Goal: Information Seeking & Learning: Learn about a topic

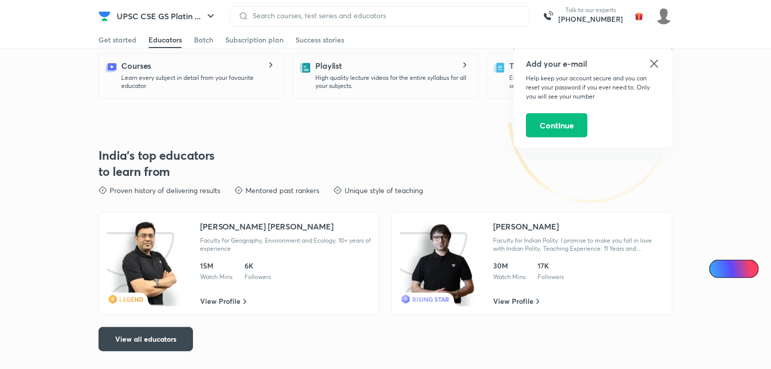
scroll to position [202, 0]
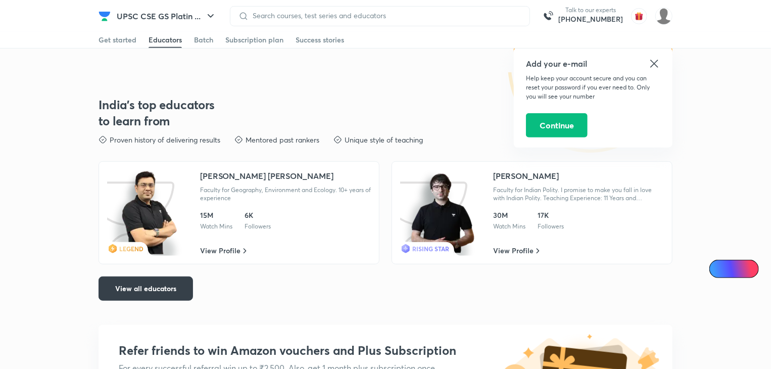
click at [139, 294] on button "View all educators" at bounding box center [146, 289] width 95 height 24
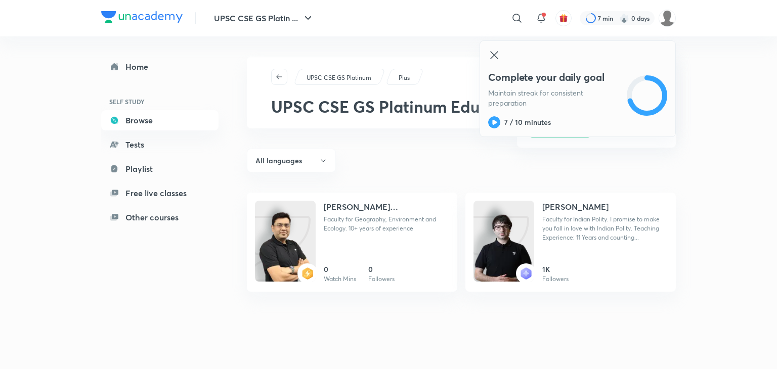
click at [493, 58] on icon at bounding box center [494, 55] width 12 height 12
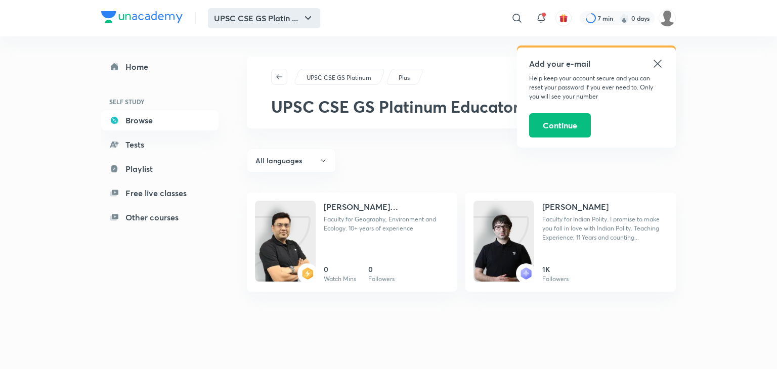
click at [305, 16] on icon "button" at bounding box center [308, 18] width 12 height 12
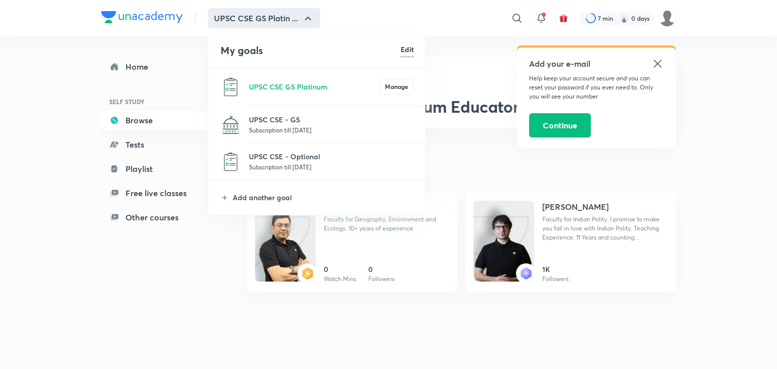
click at [368, 256] on div at bounding box center [388, 184] width 777 height 369
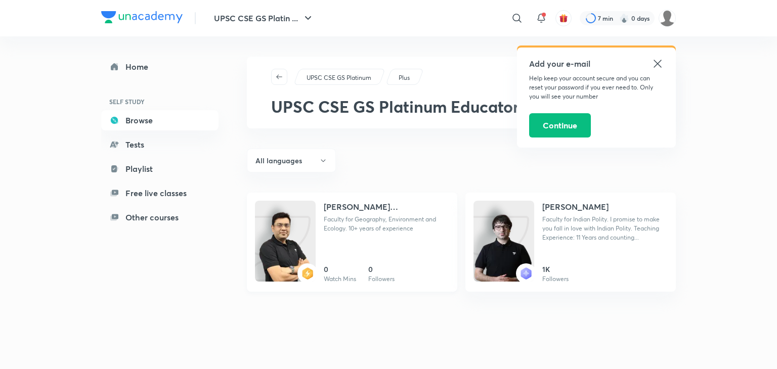
click at [368, 256] on div "Mukesh Kumar Jha Faculty for Geography, Environment and Ecology. 10+ years of e…" at bounding box center [386, 242] width 125 height 83
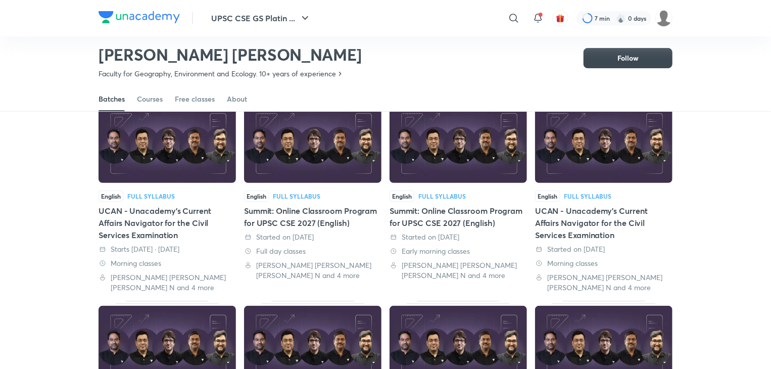
scroll to position [94, 0]
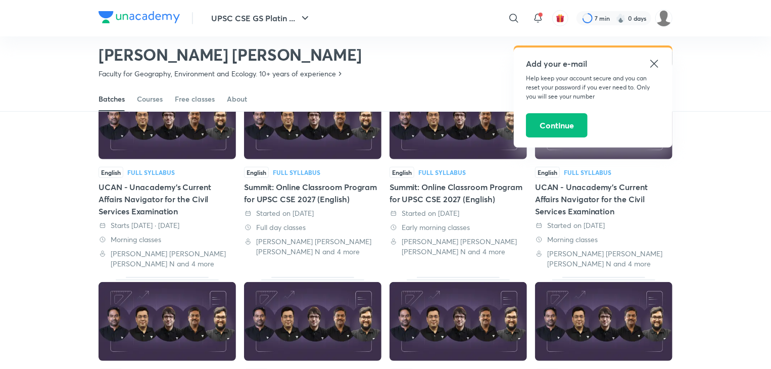
click at [196, 150] on img at bounding box center [168, 119] width 138 height 79
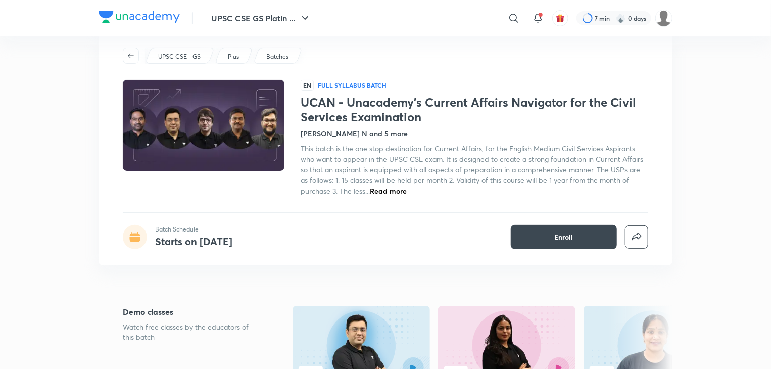
scroll to position [51, 0]
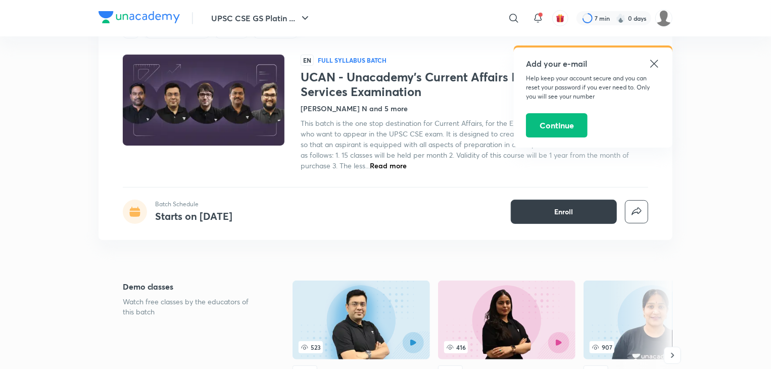
click at [580, 209] on button "Enroll" at bounding box center [564, 212] width 106 height 24
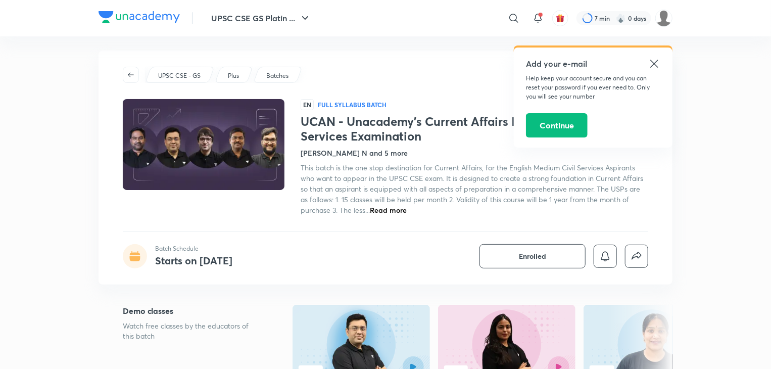
scroll to position [0, 0]
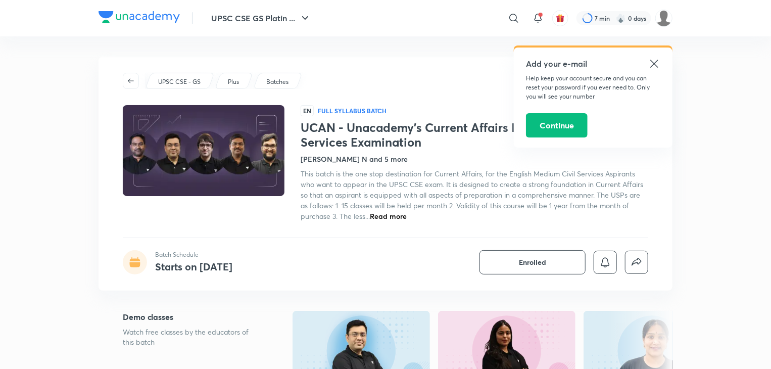
click at [651, 61] on icon at bounding box center [655, 64] width 12 height 12
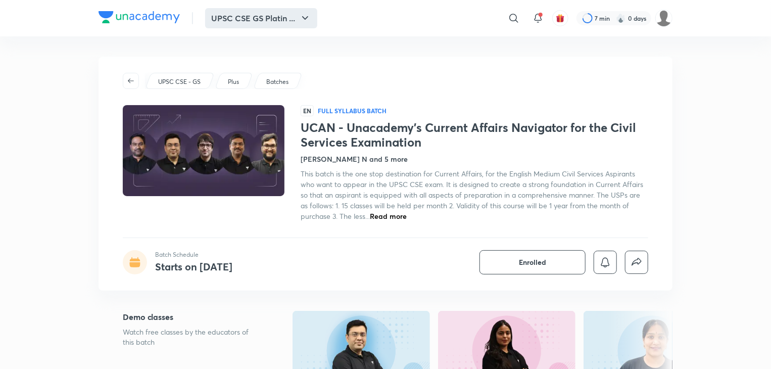
click at [305, 18] on icon "button" at bounding box center [305, 18] width 12 height 12
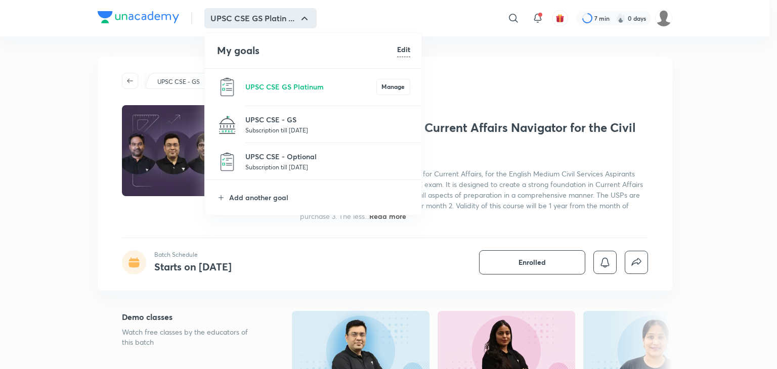
click at [305, 18] on div at bounding box center [388, 184] width 777 height 369
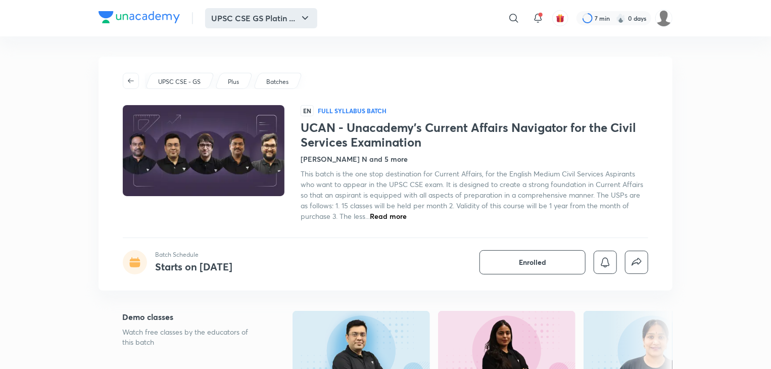
click at [305, 18] on icon "button" at bounding box center [305, 18] width 12 height 12
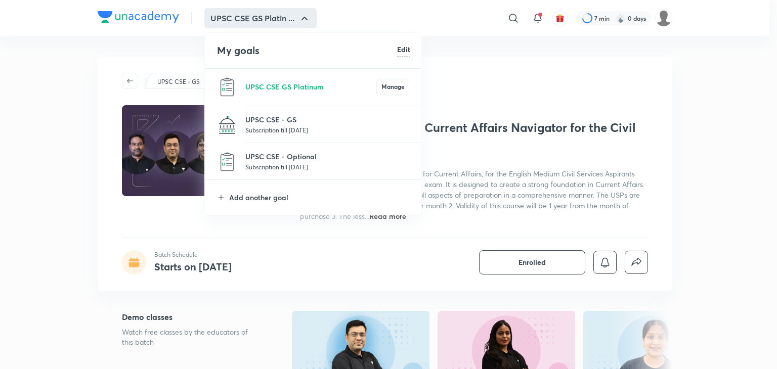
click at [305, 18] on div at bounding box center [388, 184] width 777 height 369
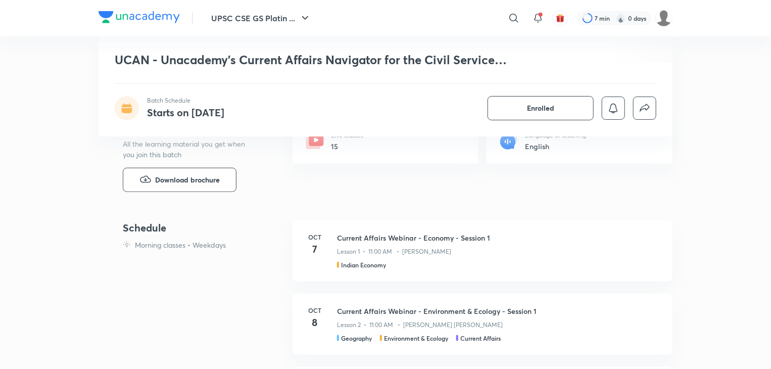
scroll to position [404, 0]
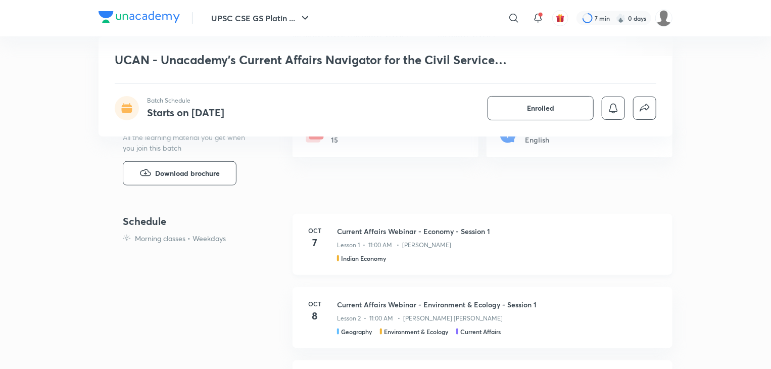
click at [384, 230] on h3 "Current Affairs Webinar - Economy - Session 1" at bounding box center [499, 231] width 324 height 11
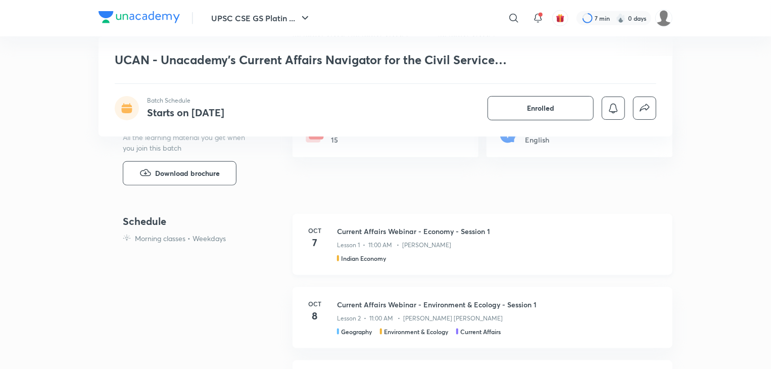
click at [340, 254] on div "Indian Economy" at bounding box center [365, 258] width 57 height 9
click at [320, 249] on h4 "7" at bounding box center [315, 242] width 20 height 15
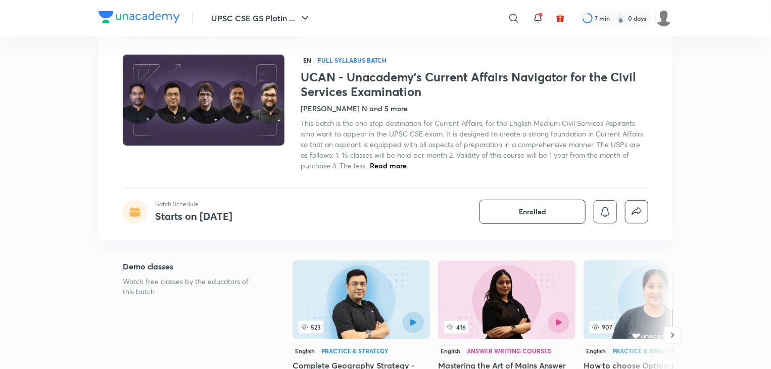
scroll to position [0, 0]
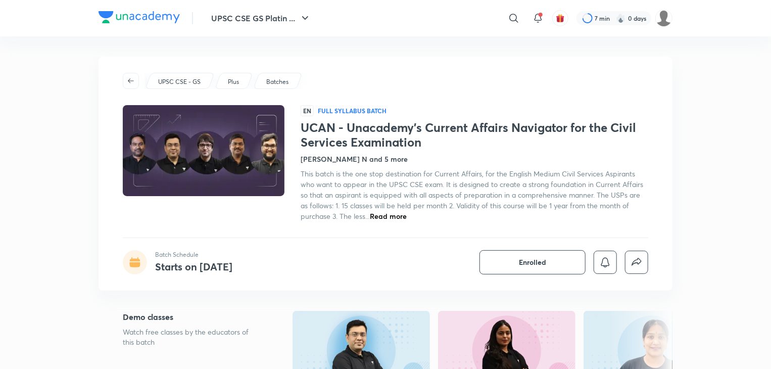
click at [388, 213] on span "Read more" at bounding box center [388, 216] width 37 height 10
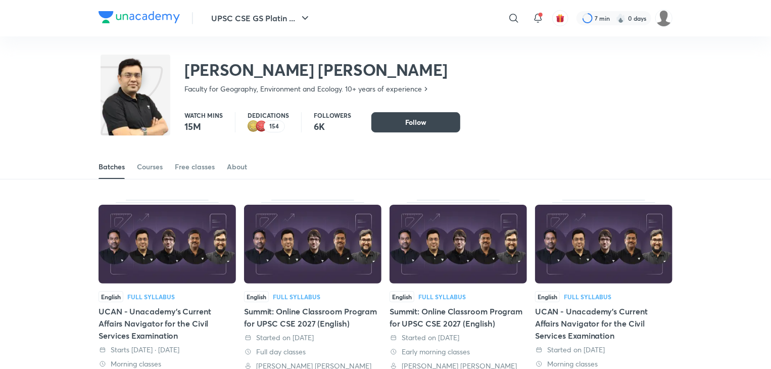
click at [309, 260] on img at bounding box center [313, 244] width 138 height 79
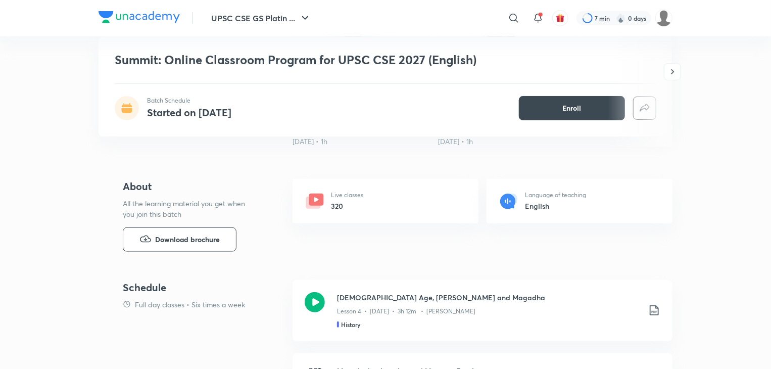
scroll to position [354, 0]
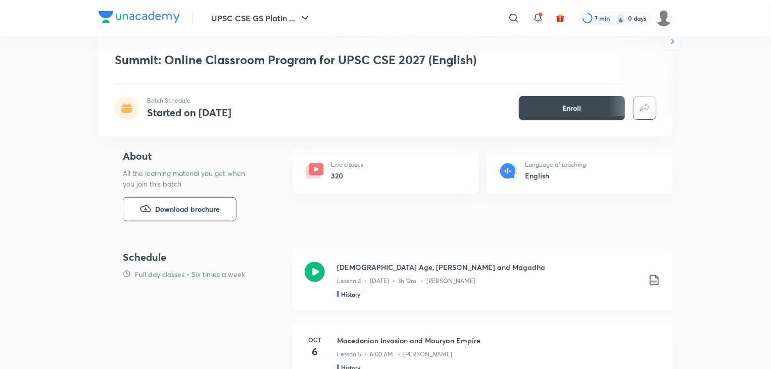
click at [315, 274] on icon at bounding box center [315, 272] width 20 height 20
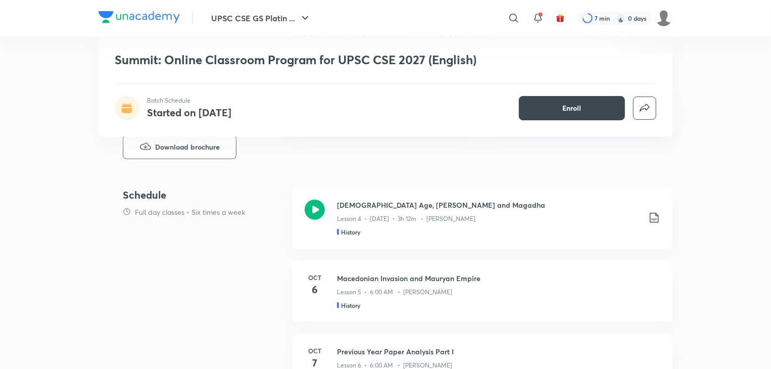
scroll to position [455, 0]
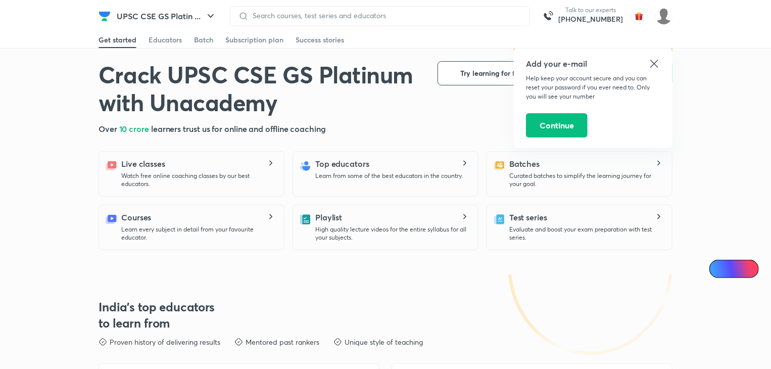
click at [659, 62] on icon at bounding box center [655, 64] width 12 height 12
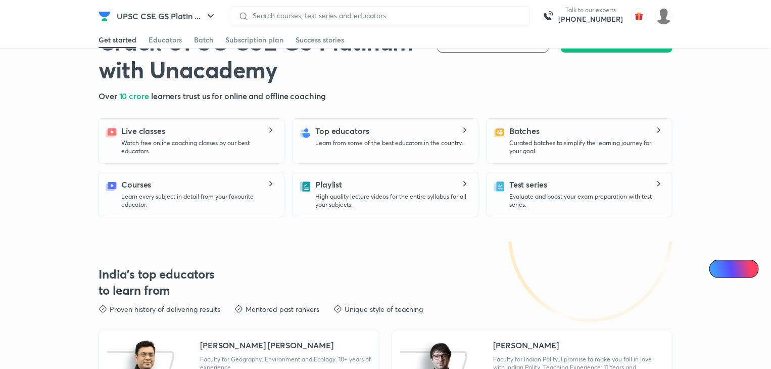
scroll to position [51, 0]
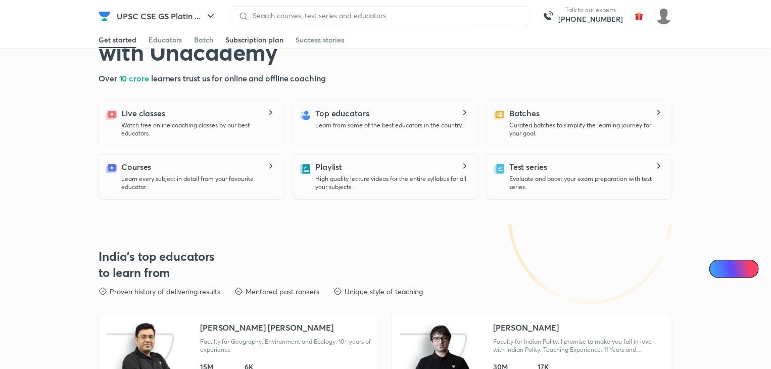
click at [265, 40] on div "Subscription plan" at bounding box center [254, 40] width 58 height 10
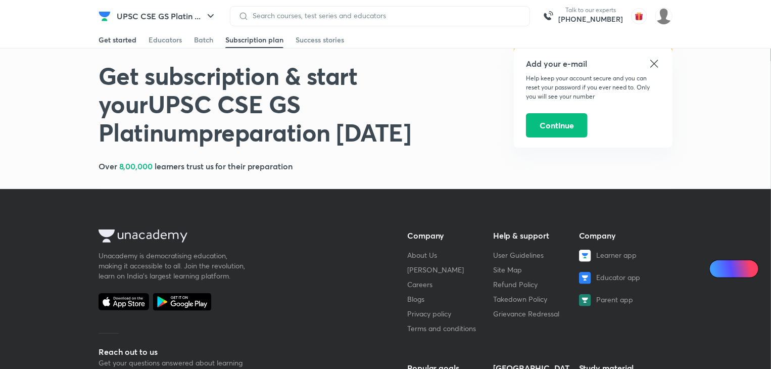
click at [121, 41] on div "Get started" at bounding box center [118, 40] width 38 height 10
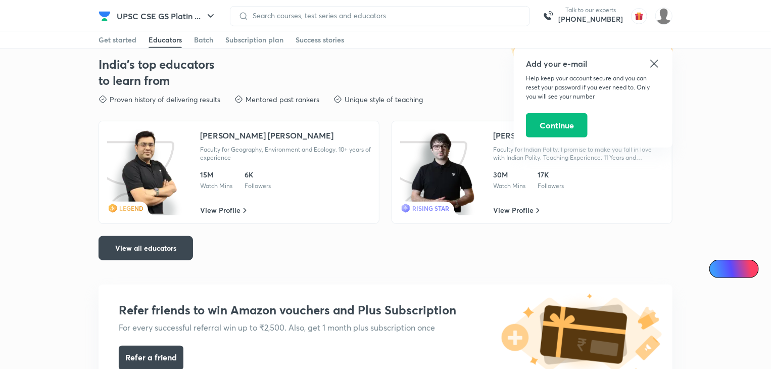
scroll to position [253, 0]
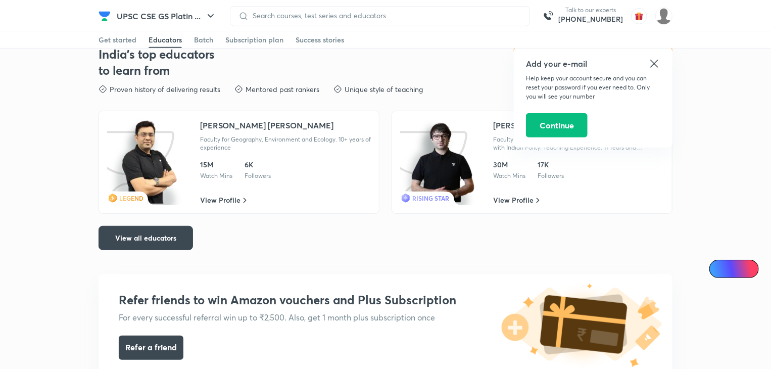
click at [655, 65] on icon at bounding box center [655, 64] width 12 height 12
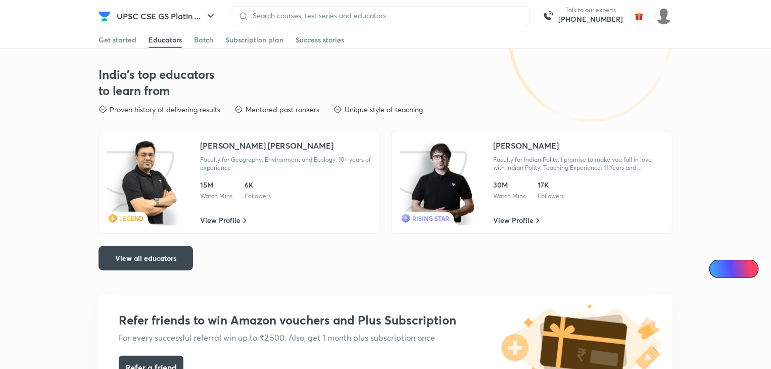
scroll to position [51, 0]
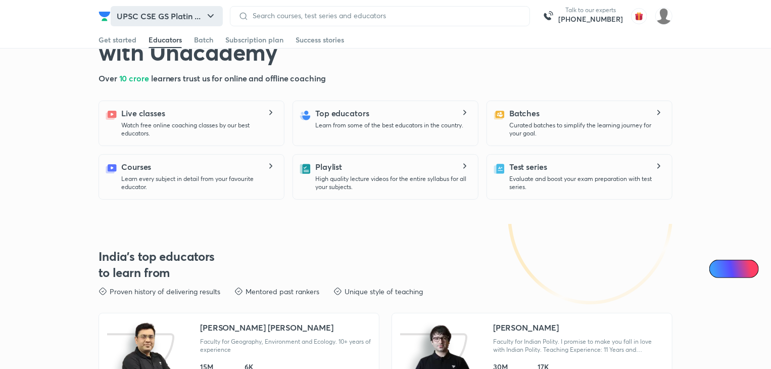
click at [212, 19] on icon "button" at bounding box center [211, 16] width 12 height 12
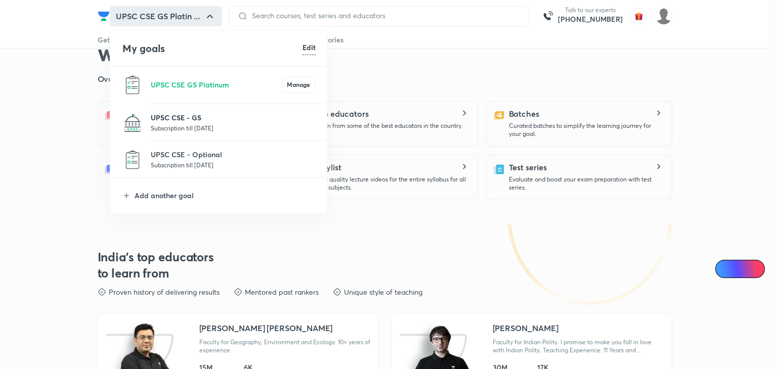
click at [233, 118] on p "UPSC CSE - GS" at bounding box center [233, 117] width 165 height 11
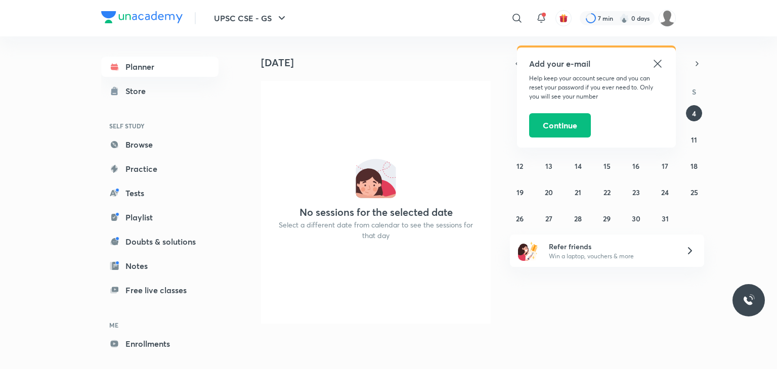
click at [656, 66] on icon at bounding box center [657, 64] width 12 height 12
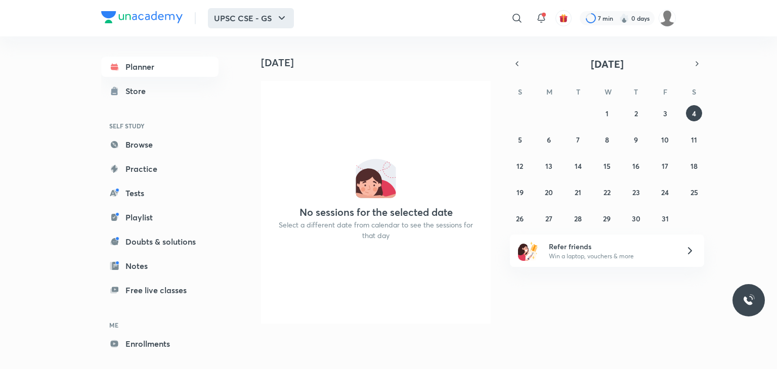
click at [272, 21] on button "UPSC CSE - GS" at bounding box center [251, 18] width 86 height 20
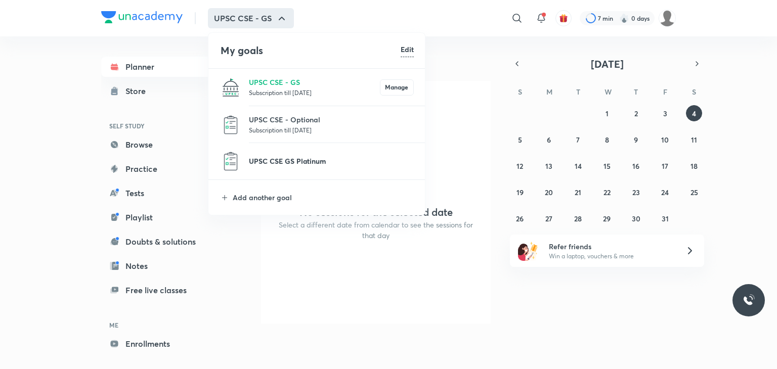
click at [305, 159] on p "UPSC CSE GS Platinum" at bounding box center [331, 161] width 165 height 11
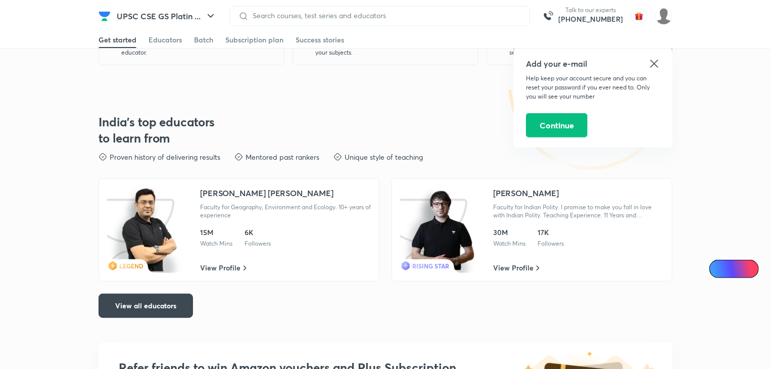
scroll to position [202, 0]
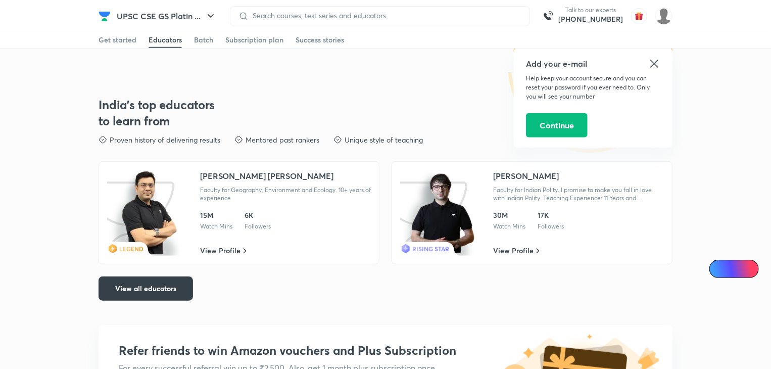
click at [149, 283] on button "View all educators" at bounding box center [146, 289] width 95 height 24
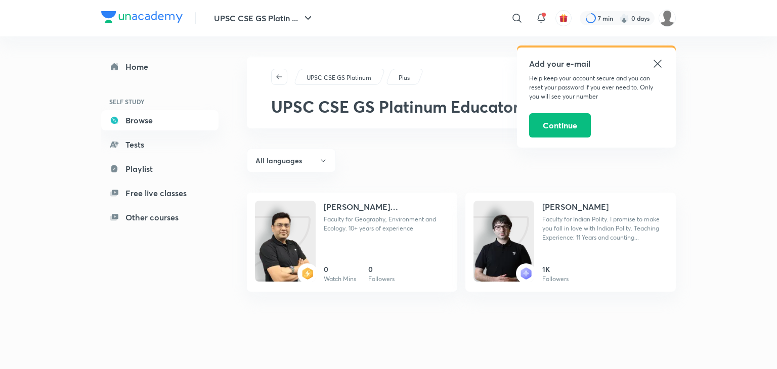
click at [659, 67] on icon at bounding box center [657, 64] width 12 height 12
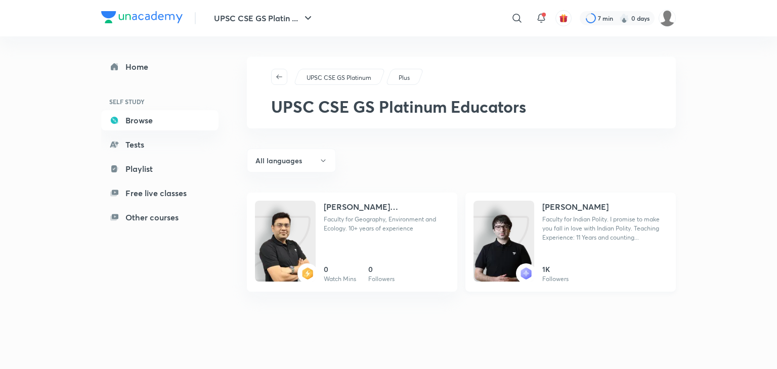
click at [542, 229] on p "Faculty for Indian Polity. I promise to make you fall in love with Indian Polit…" at bounding box center [604, 228] width 125 height 27
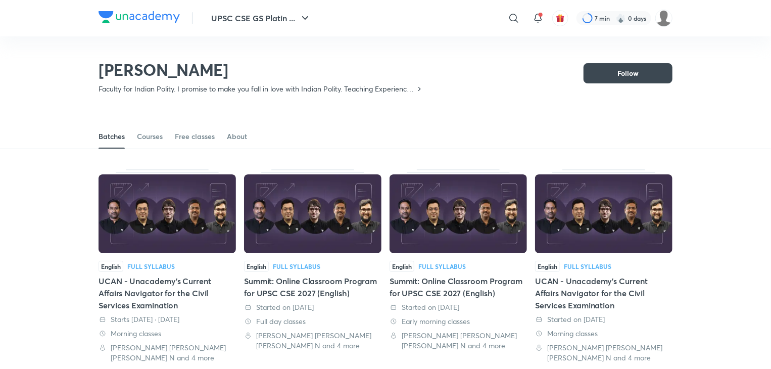
scroll to position [94, 0]
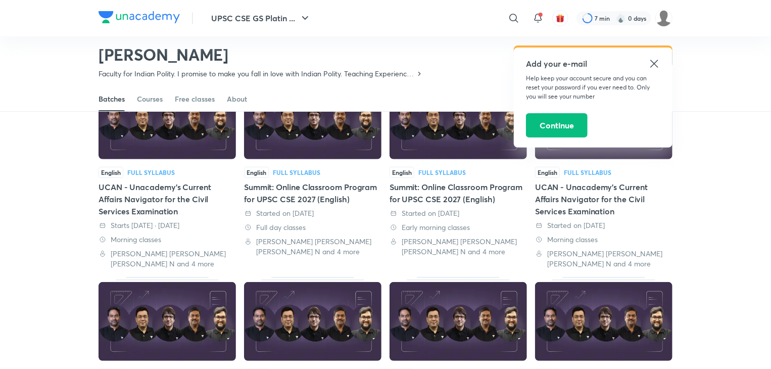
click at [658, 65] on icon at bounding box center [655, 64] width 12 height 12
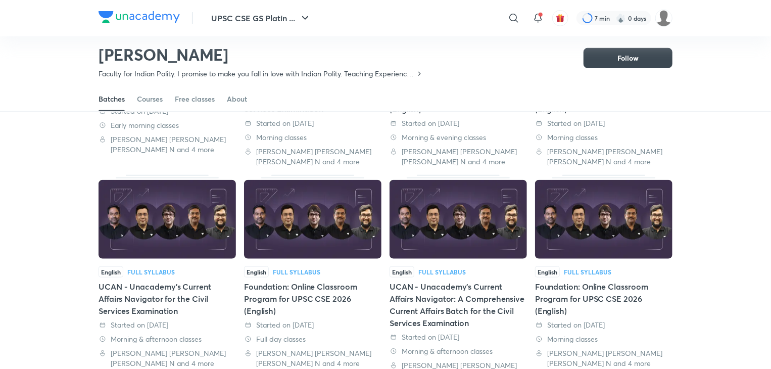
scroll to position [397, 0]
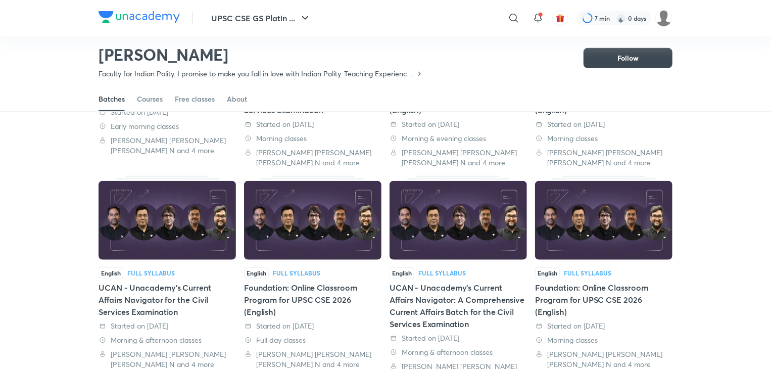
click at [462, 214] on img at bounding box center [459, 220] width 138 height 79
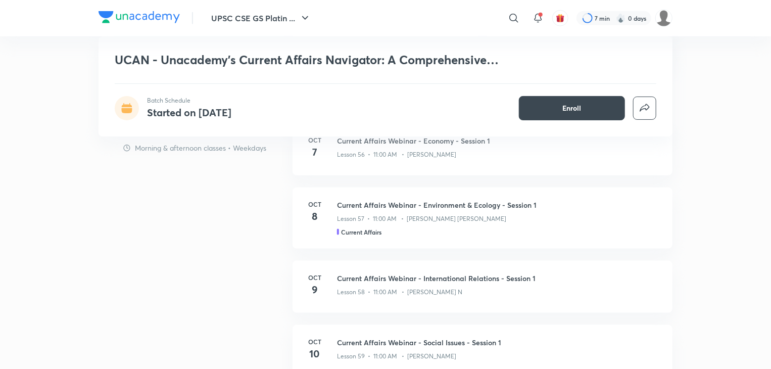
scroll to position [506, 0]
click at [396, 146] on div "Lesson 56 • 11:00 AM • Shyam Shankar Kaggod" at bounding box center [499, 152] width 324 height 13
click at [389, 151] on p "Lesson 56 • 11:00 AM • Shyam Shankar Kaggod" at bounding box center [396, 154] width 119 height 9
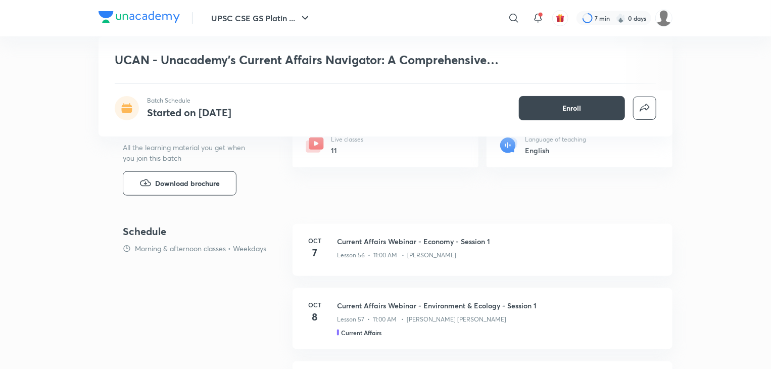
scroll to position [354, 0]
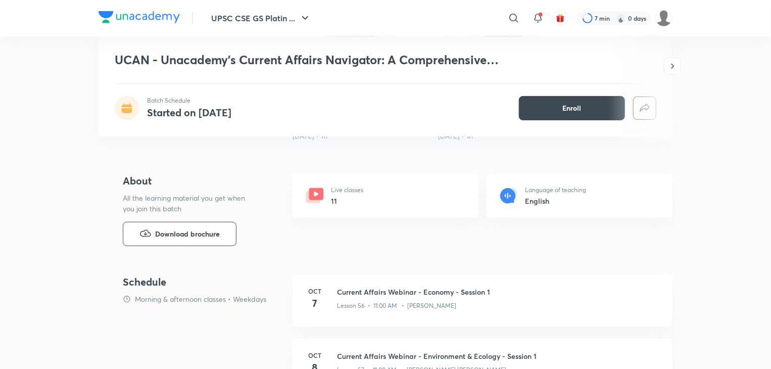
click at [346, 192] on p "Live classes" at bounding box center [347, 190] width 32 height 9
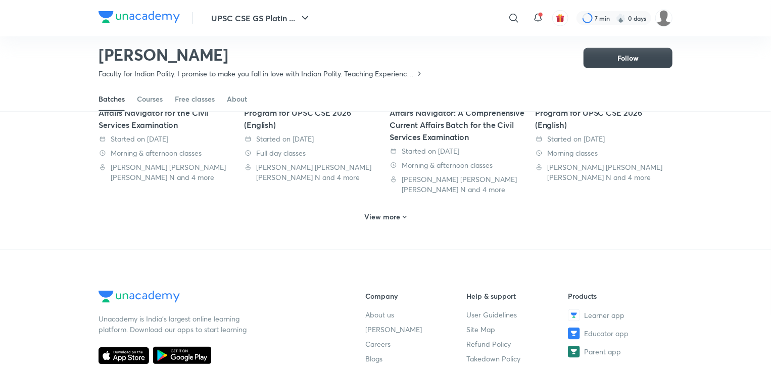
scroll to position [600, 0]
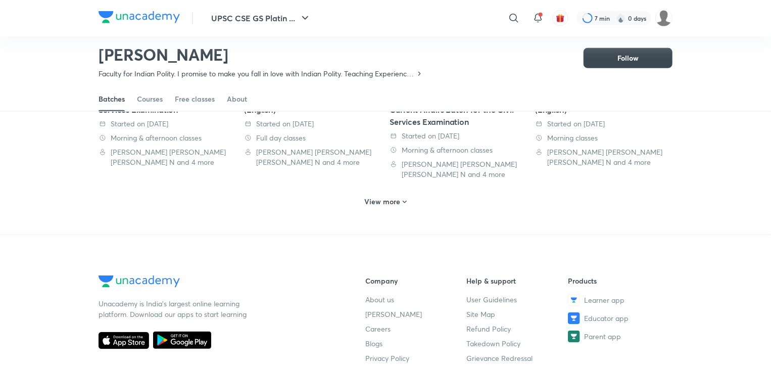
click at [406, 200] on icon at bounding box center [405, 202] width 8 height 8
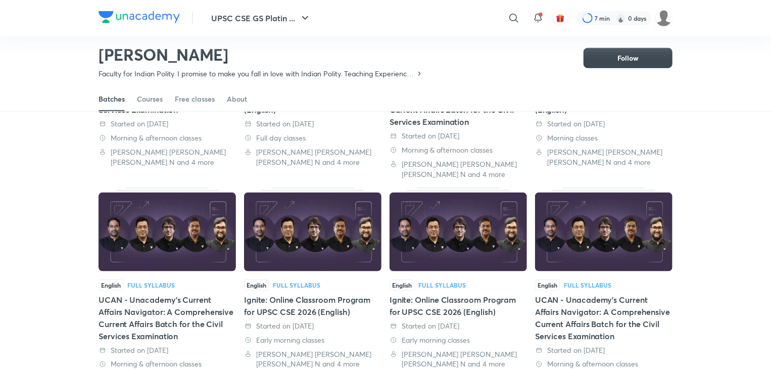
click at [186, 241] on img at bounding box center [168, 232] width 138 height 79
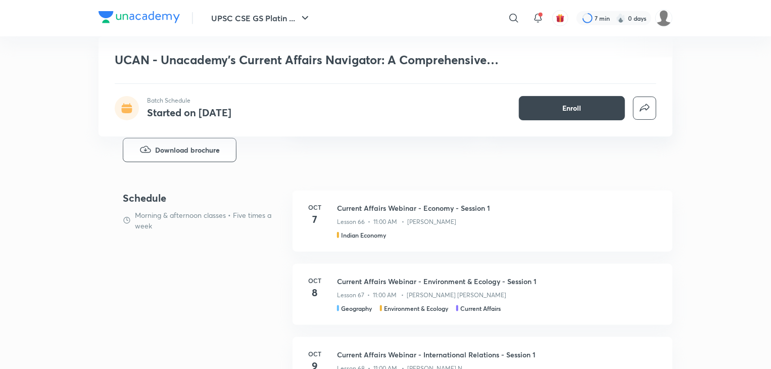
scroll to position [455, 0]
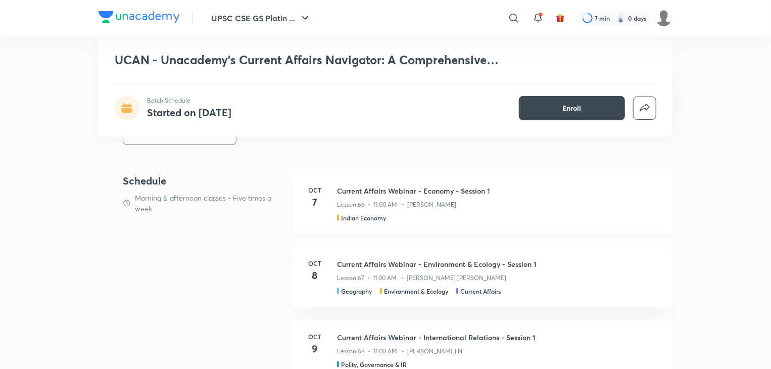
click at [379, 204] on p "Lesson 66 • 11:00 AM • Shyam Shankar Kaggod" at bounding box center [396, 204] width 119 height 9
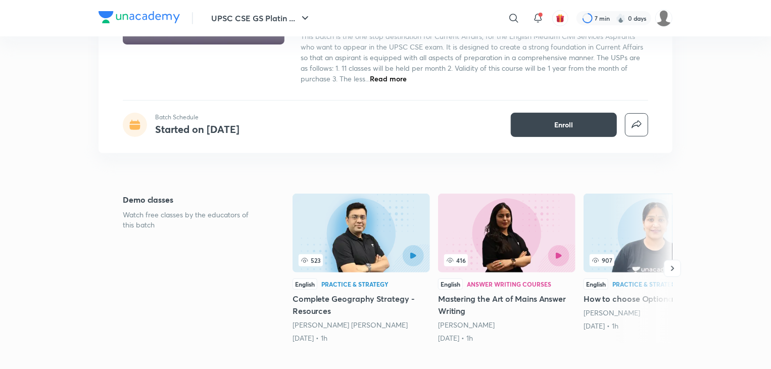
scroll to position [101, 0]
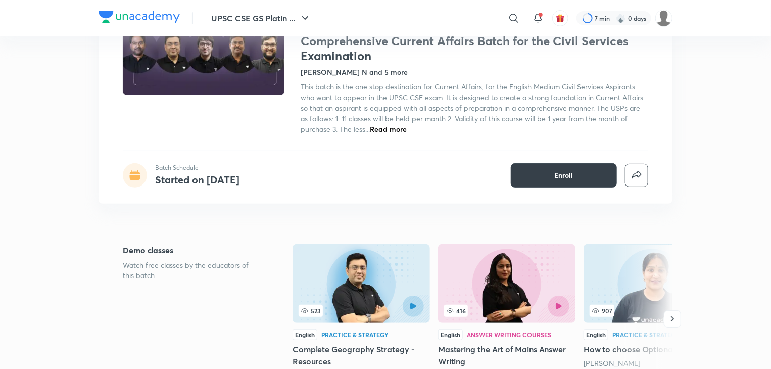
click at [550, 174] on button "Enroll" at bounding box center [564, 175] width 106 height 24
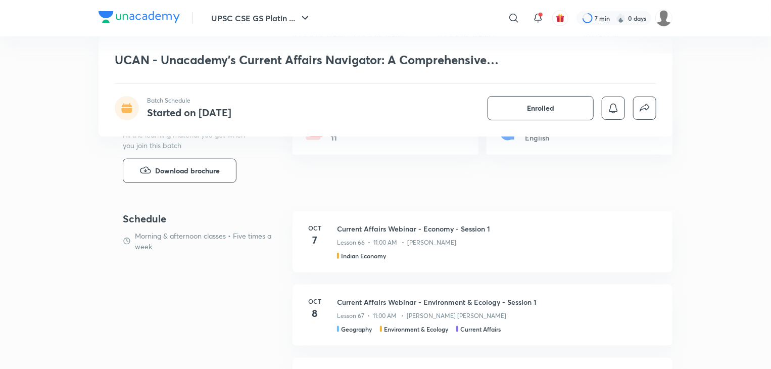
scroll to position [506, 0]
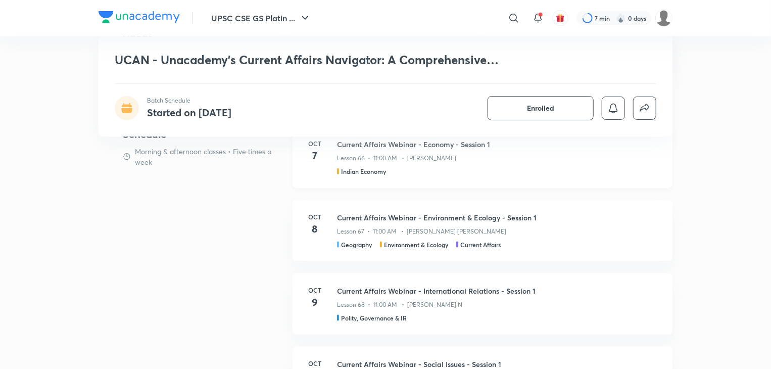
click at [316, 158] on h4 "7" at bounding box center [315, 155] width 20 height 15
click at [394, 162] on p "Lesson 66 • 11:00 AM • Shyam Shankar Kaggod" at bounding box center [396, 158] width 119 height 9
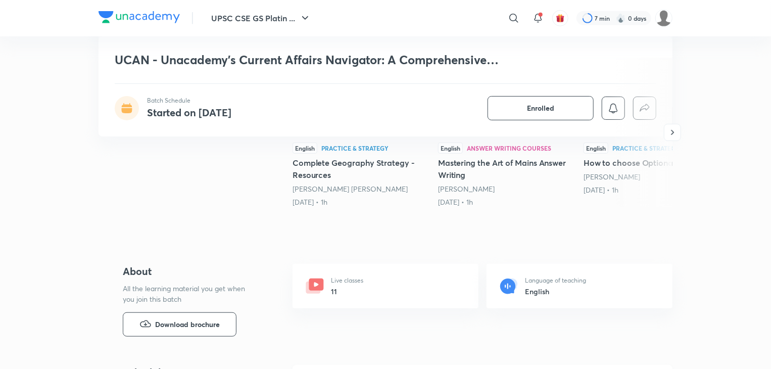
scroll to position [253, 0]
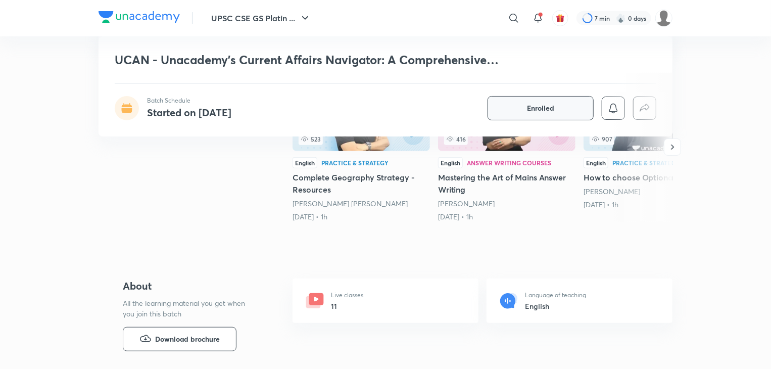
click at [528, 112] on span "Enrolled" at bounding box center [540, 108] width 27 height 10
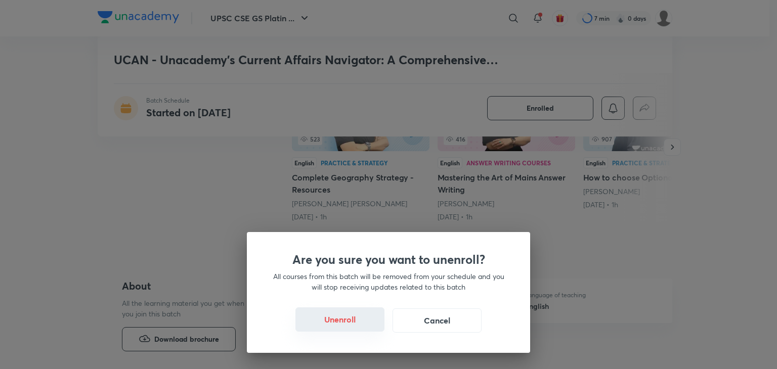
click at [356, 318] on button "Unenroll" at bounding box center [339, 319] width 89 height 24
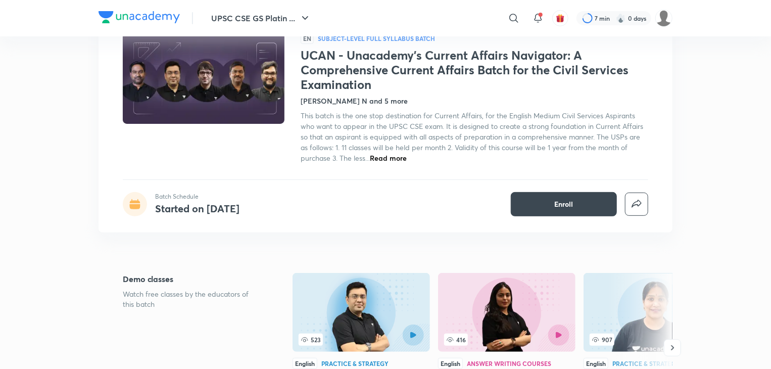
scroll to position [0, 0]
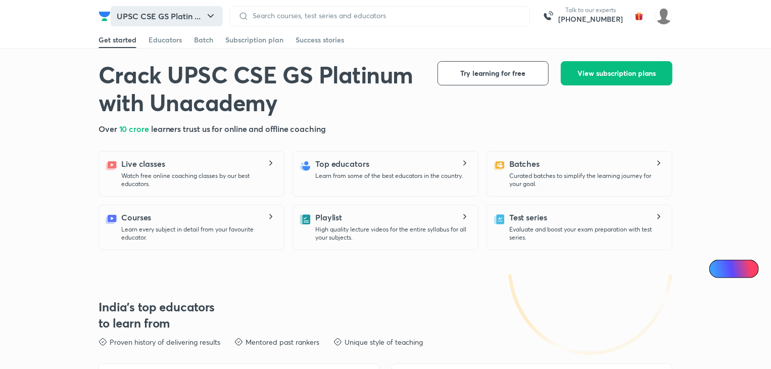
click at [208, 14] on icon "button" at bounding box center [211, 16] width 12 height 12
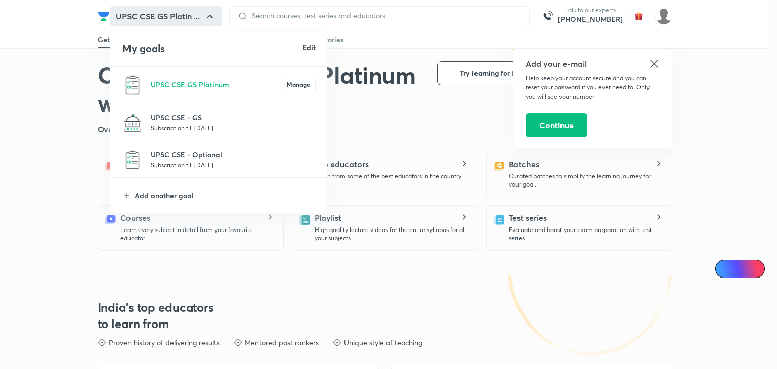
click at [206, 126] on p "Subscription till 6 Oct 2025" at bounding box center [233, 128] width 165 height 10
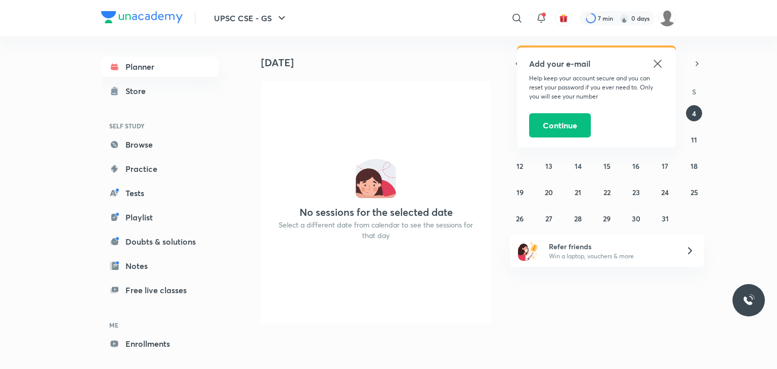
click at [659, 65] on icon at bounding box center [657, 64] width 8 height 8
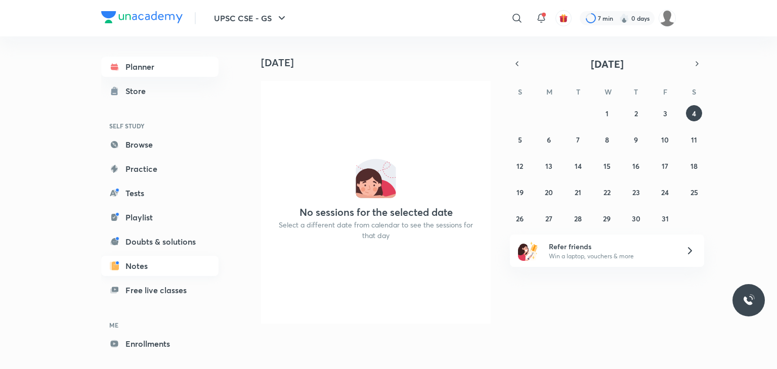
click at [138, 263] on link "Notes" at bounding box center [159, 266] width 117 height 20
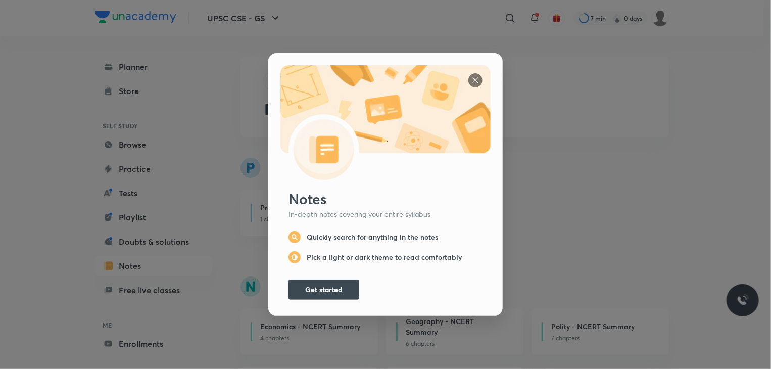
click at [472, 77] on img at bounding box center [476, 80] width 14 height 14
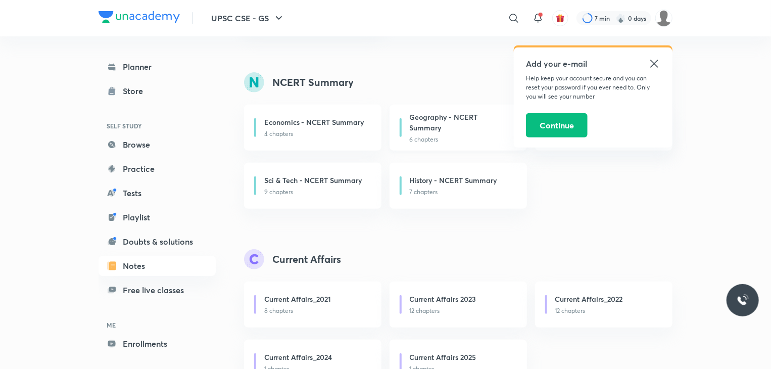
scroll to position [253, 0]
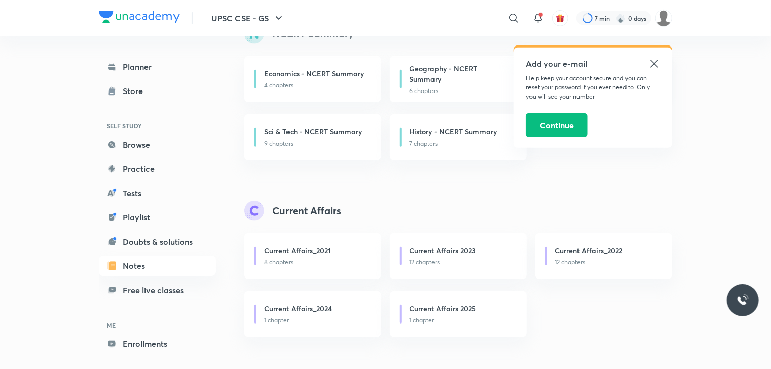
click at [655, 65] on icon at bounding box center [655, 64] width 12 height 12
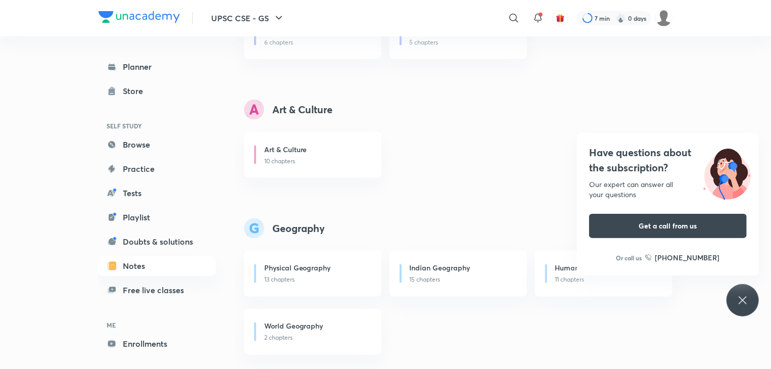
scroll to position [758, 0]
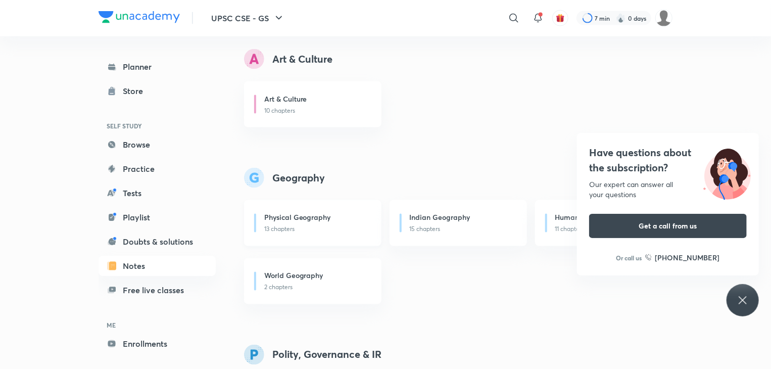
click at [301, 237] on div "Physical Geography 13 chapters" at bounding box center [313, 223] width 138 height 46
click at [175, 286] on link "Free live classes" at bounding box center [157, 290] width 117 height 20
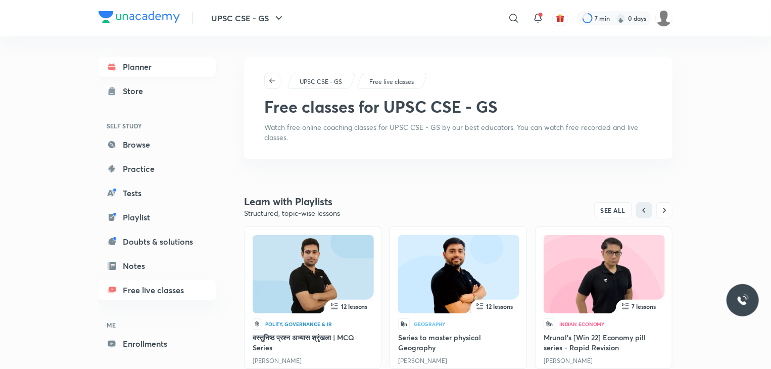
click at [144, 66] on link "Planner" at bounding box center [157, 67] width 117 height 20
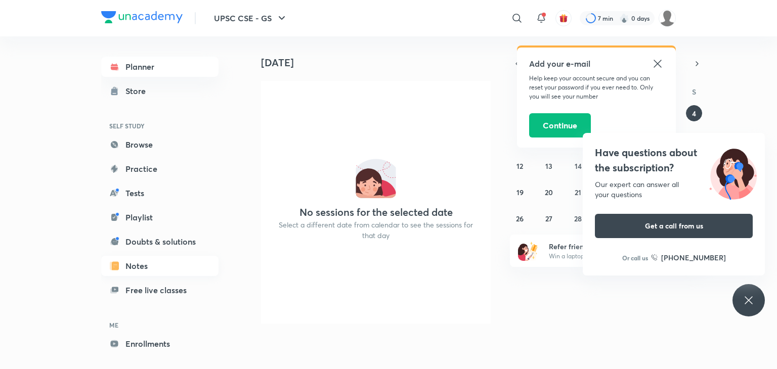
click at [160, 262] on link "Notes" at bounding box center [159, 266] width 117 height 20
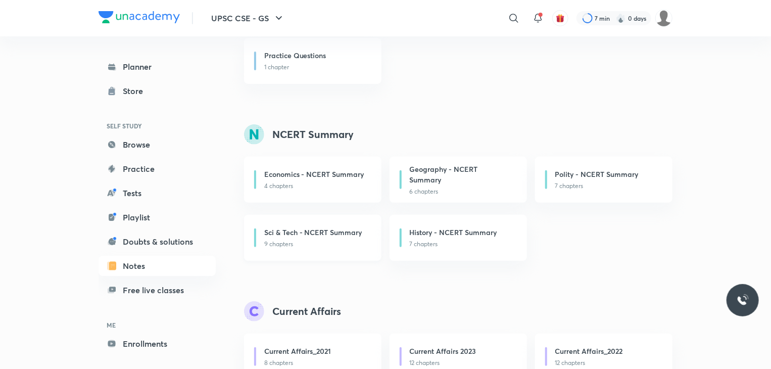
scroll to position [152, 0]
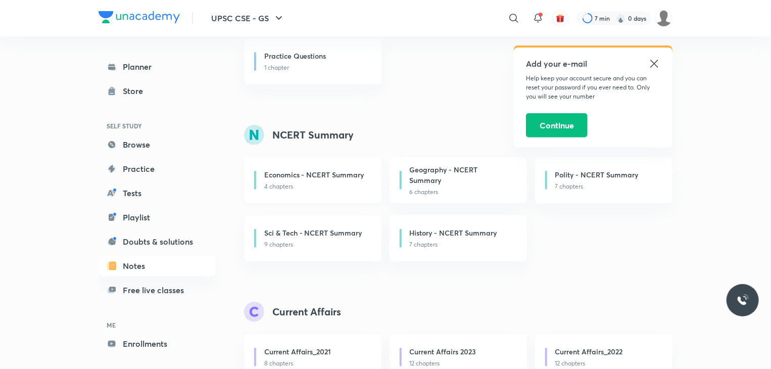
click at [337, 180] on div "Economics - NCERT Summary" at bounding box center [316, 175] width 105 height 13
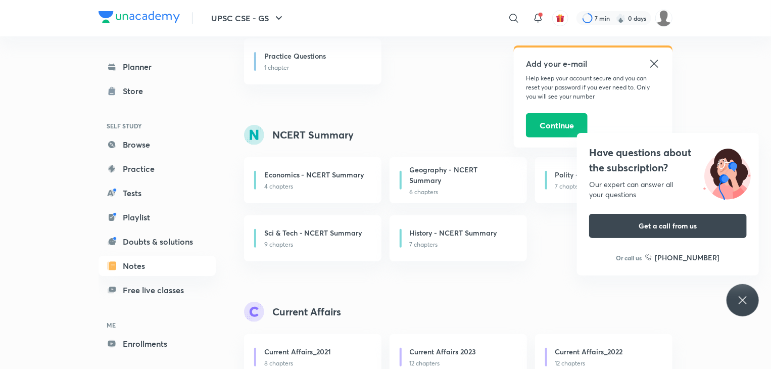
click at [653, 63] on icon at bounding box center [655, 64] width 12 height 12
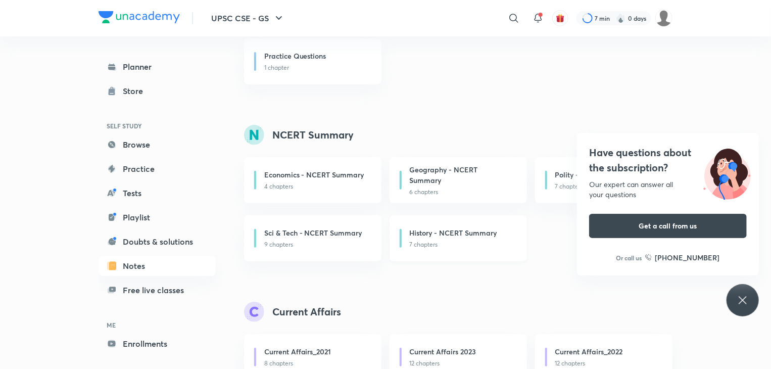
click at [434, 243] on p "7 chapters" at bounding box center [462, 244] width 105 height 9
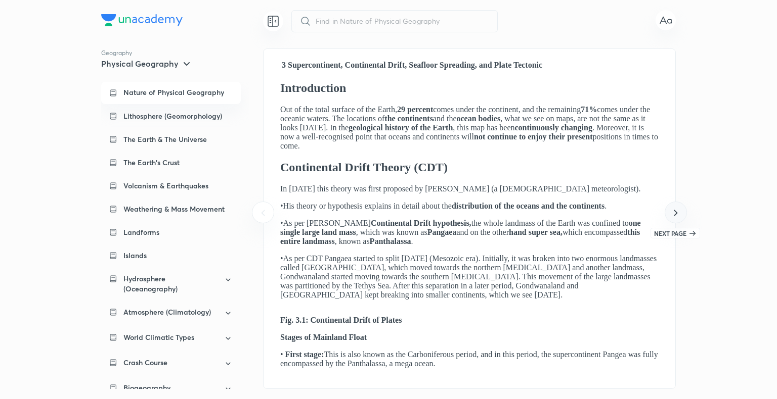
click at [677, 212] on icon at bounding box center [675, 213] width 12 height 12
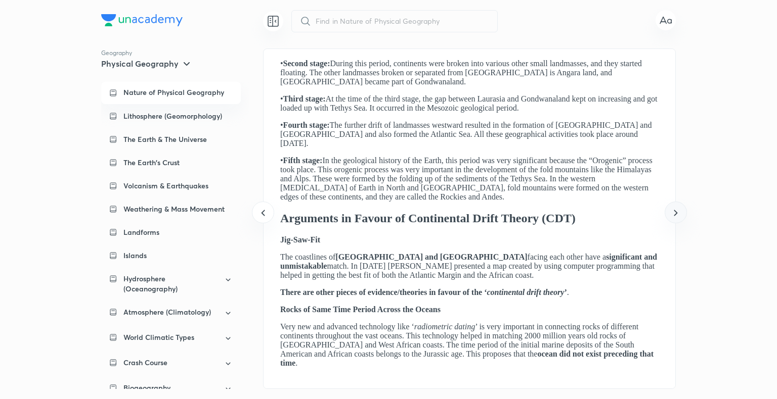
click at [677, 212] on icon at bounding box center [675, 213] width 12 height 12
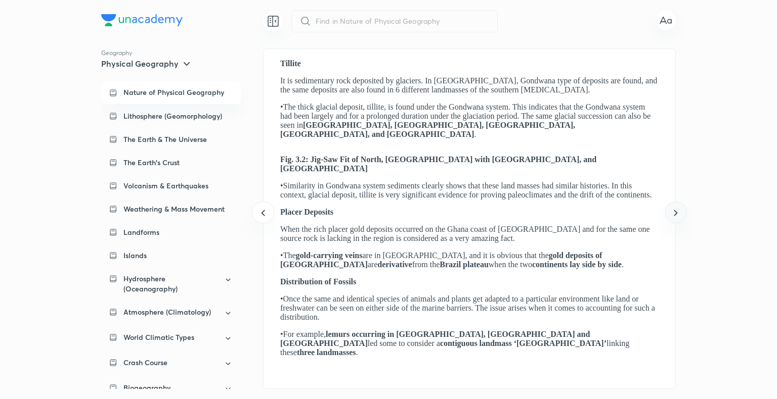
click at [677, 212] on icon at bounding box center [675, 213] width 12 height 12
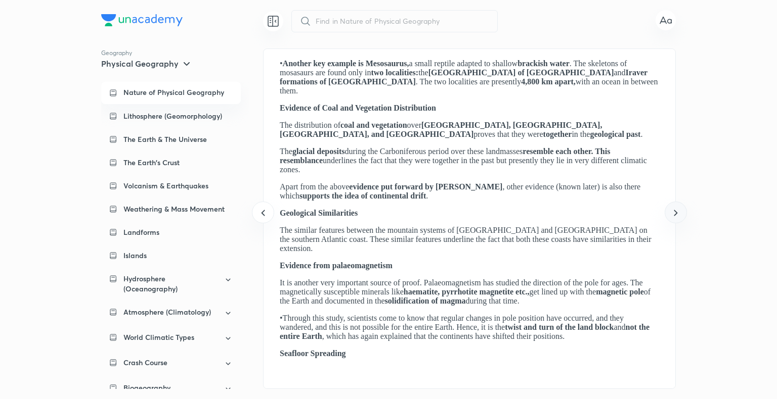
click at [677, 212] on icon at bounding box center [675, 213] width 12 height 12
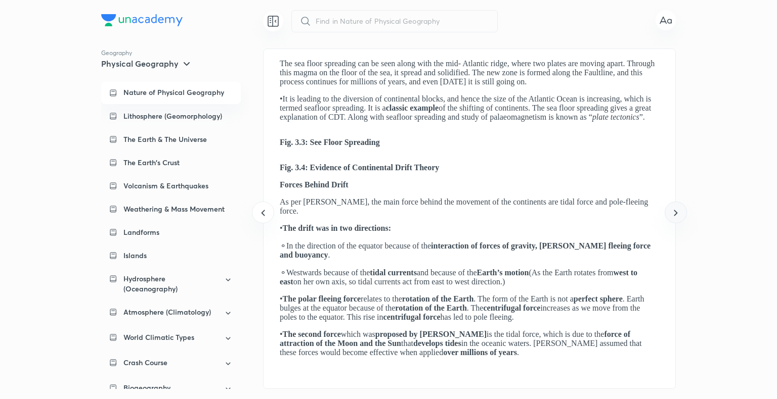
click at [677, 212] on icon at bounding box center [675, 213] width 12 height 12
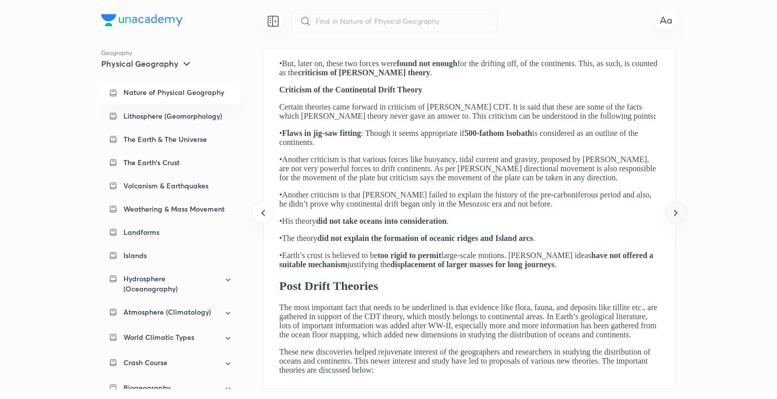
click at [677, 212] on icon at bounding box center [675, 213] width 12 height 12
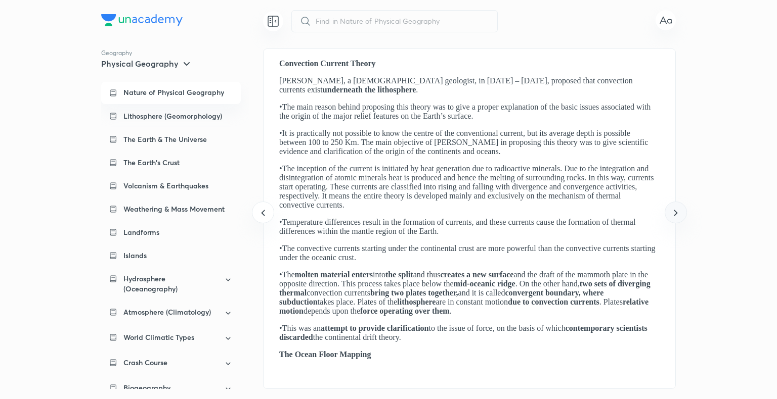
click at [677, 212] on icon at bounding box center [675, 213] width 12 height 12
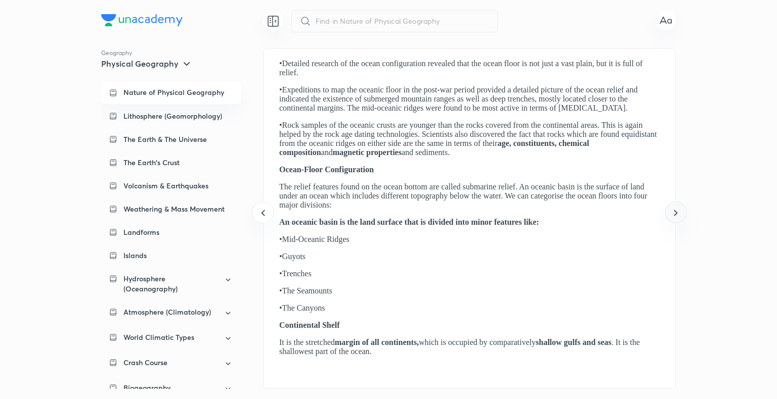
click at [677, 212] on icon at bounding box center [675, 213] width 12 height 12
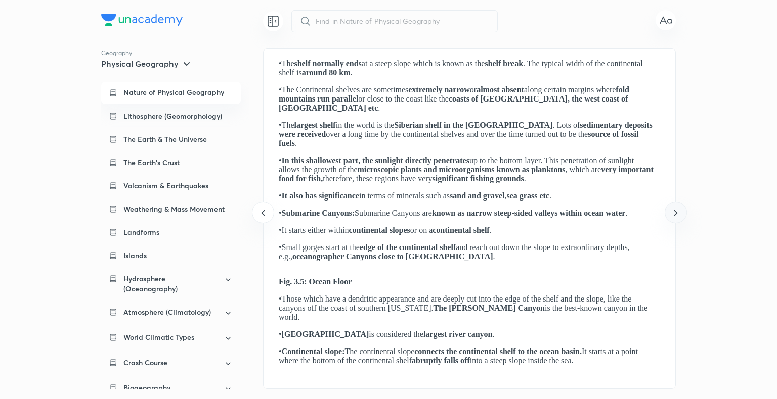
click at [677, 212] on icon at bounding box center [675, 213] width 12 height 12
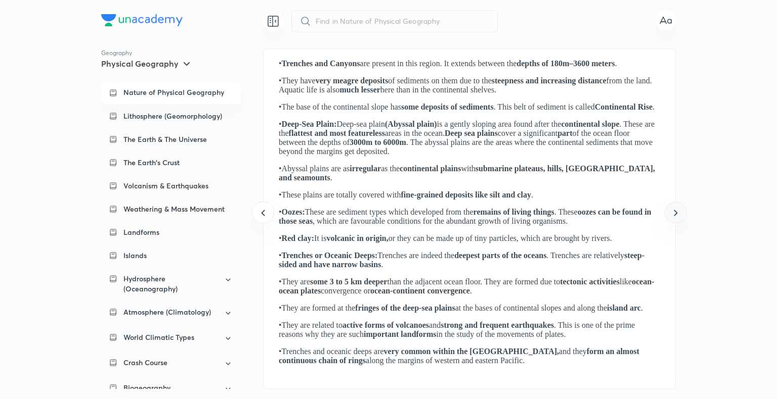
click at [677, 212] on icon at bounding box center [675, 213] width 12 height 12
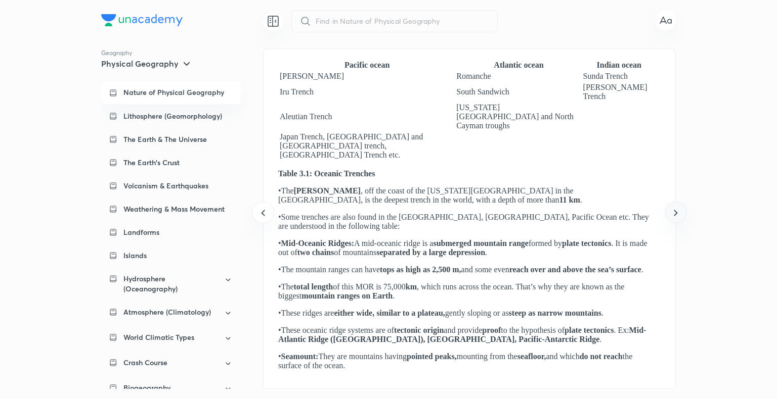
click at [677, 212] on icon at bounding box center [675, 213] width 12 height 12
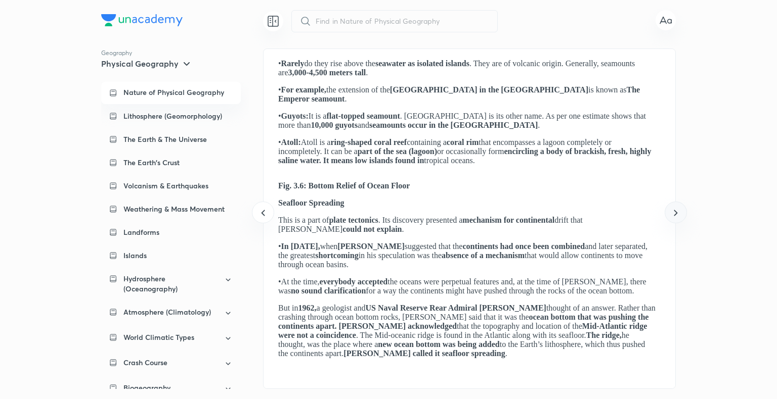
click at [677, 212] on icon at bounding box center [675, 213] width 12 height 12
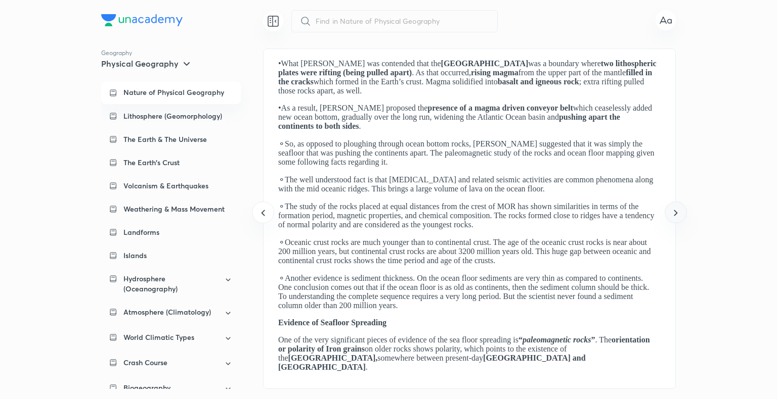
click at [677, 212] on icon at bounding box center [675, 213] width 12 height 12
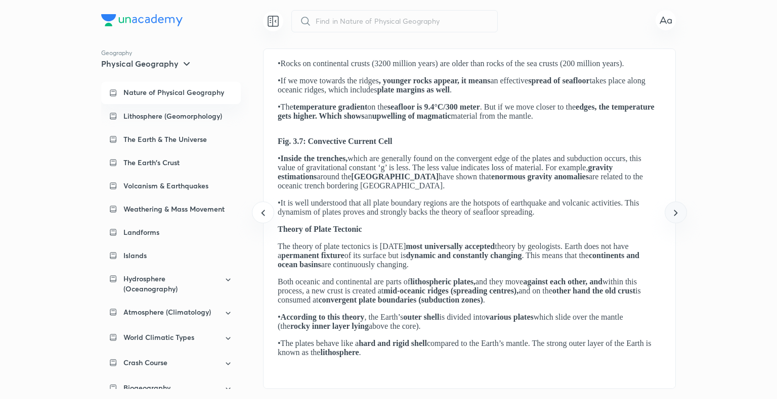
click at [677, 212] on icon at bounding box center [675, 213] width 12 height 12
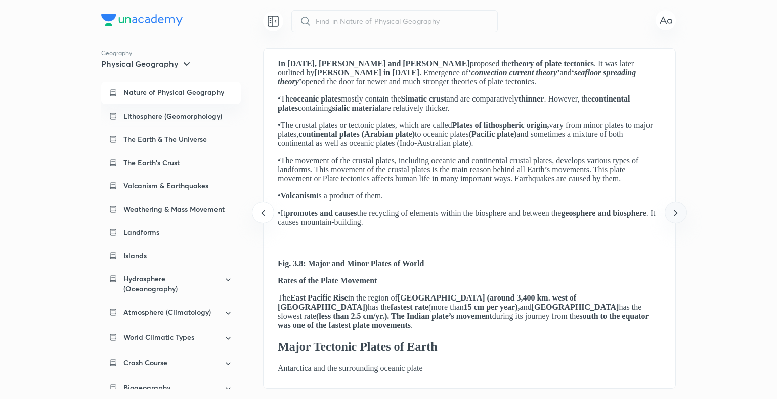
click at [677, 212] on icon at bounding box center [675, 213] width 12 height 12
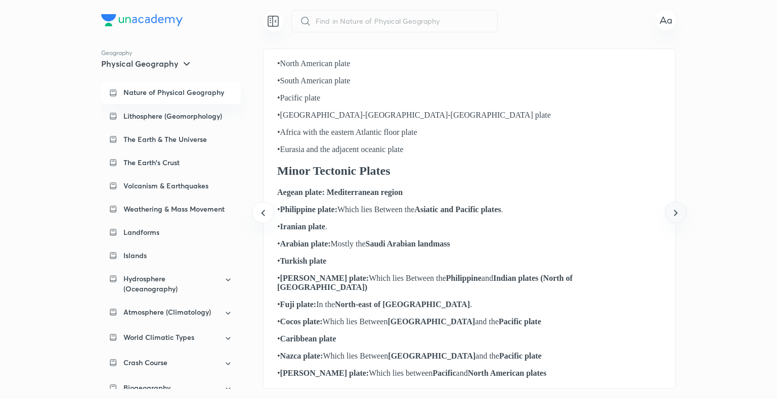
click at [677, 212] on icon at bounding box center [675, 213] width 12 height 12
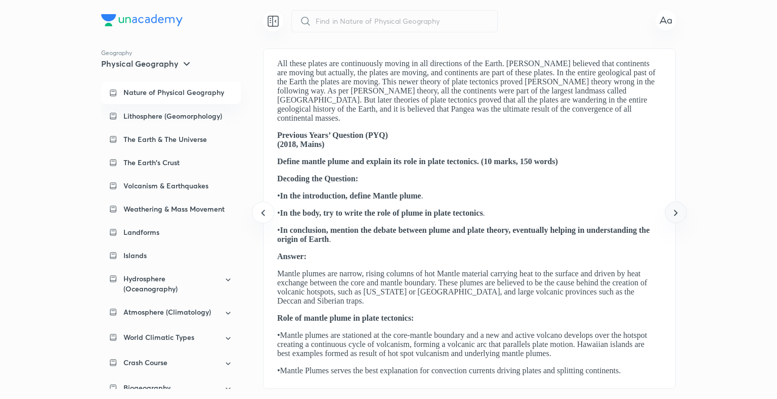
click at [677, 212] on icon at bounding box center [675, 213] width 12 height 12
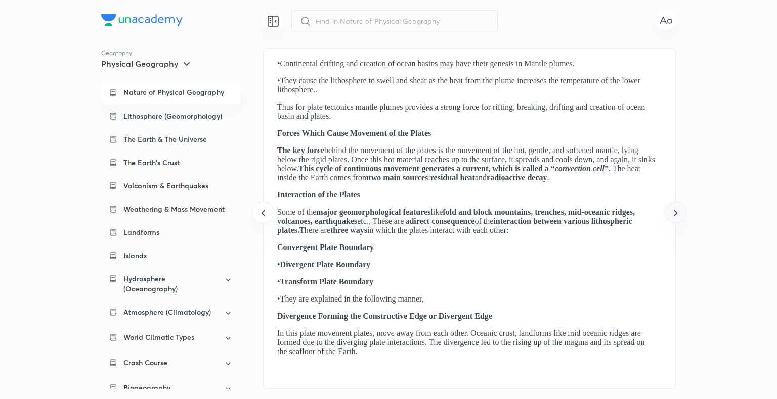
click at [677, 212] on icon at bounding box center [675, 213] width 12 height 12
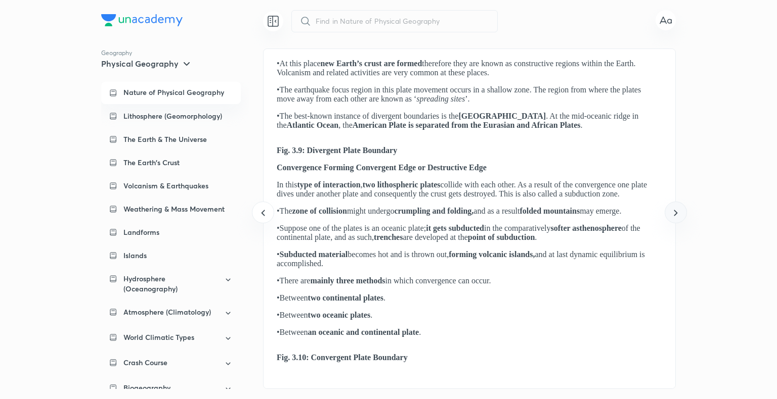
click at [677, 212] on icon at bounding box center [675, 213] width 12 height 12
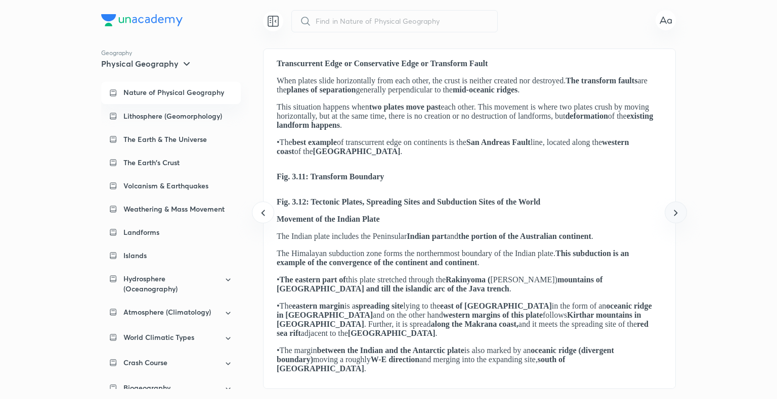
click at [677, 212] on icon at bounding box center [675, 213] width 12 height 12
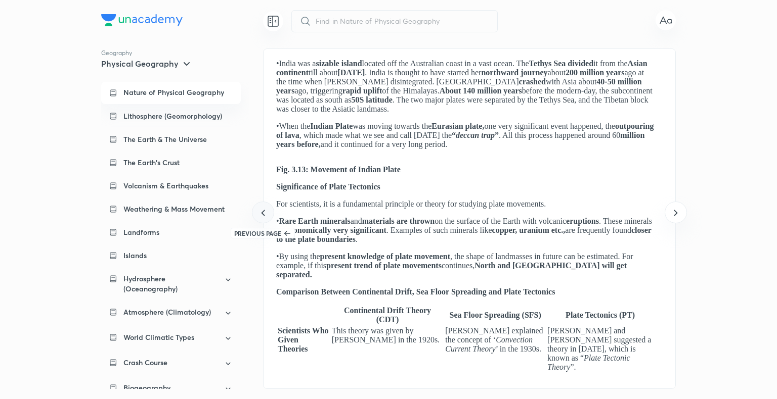
click at [265, 209] on icon at bounding box center [263, 213] width 12 height 12
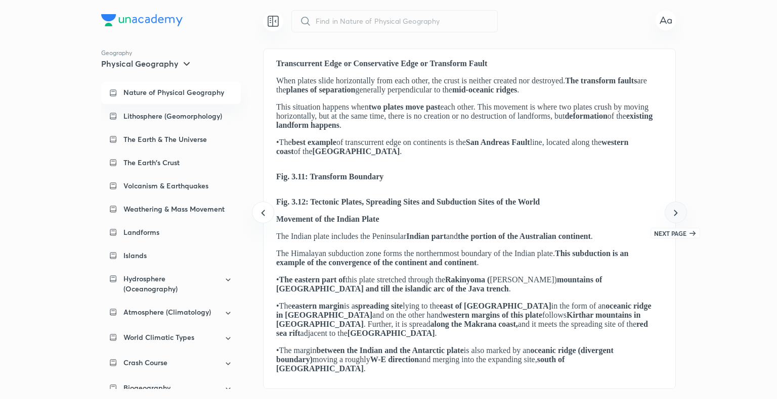
click at [674, 217] on icon at bounding box center [675, 213] width 12 height 12
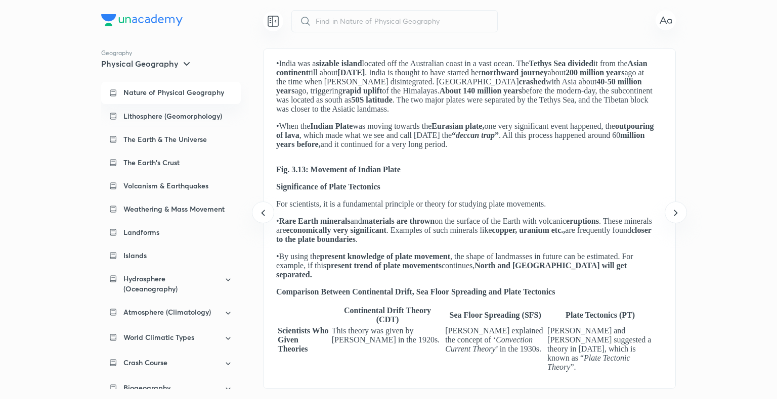
click at [219, 95] on p "Nature of Physical Geography" at bounding box center [173, 92] width 101 height 9
click at [212, 119] on p "Lithosphere (Geomorphology)" at bounding box center [172, 116] width 99 height 10
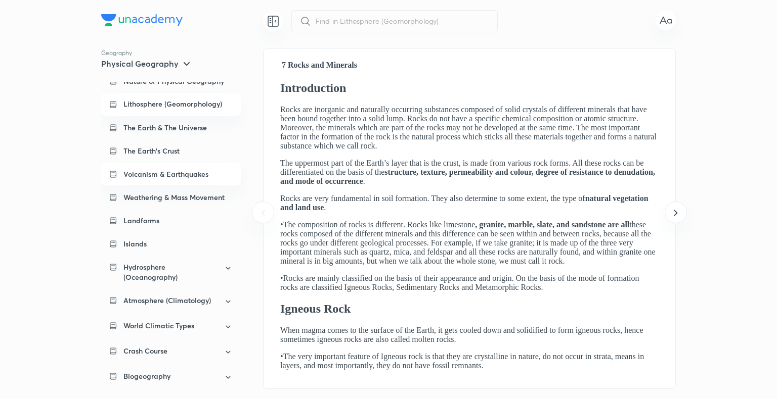
scroll to position [0, 0]
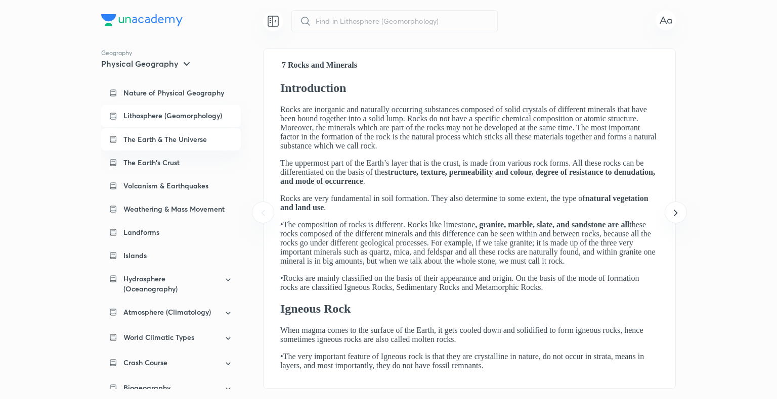
click at [132, 135] on p "The Earth & The Universe" at bounding box center [164, 139] width 83 height 10
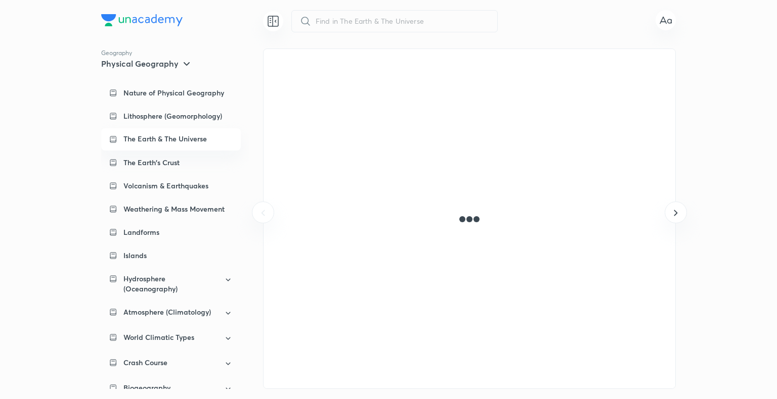
click at [42, 130] on div "​ Geography Physical Geography Nature of Physical Geography Lithosphere (Geomor…" at bounding box center [388, 199] width 777 height 399
click at [180, 64] on icon at bounding box center [186, 64] width 12 height 12
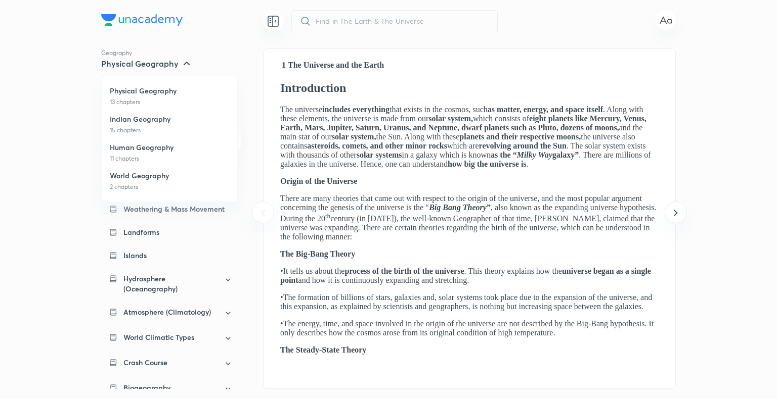
click at [278, 23] on div at bounding box center [388, 199] width 777 height 399
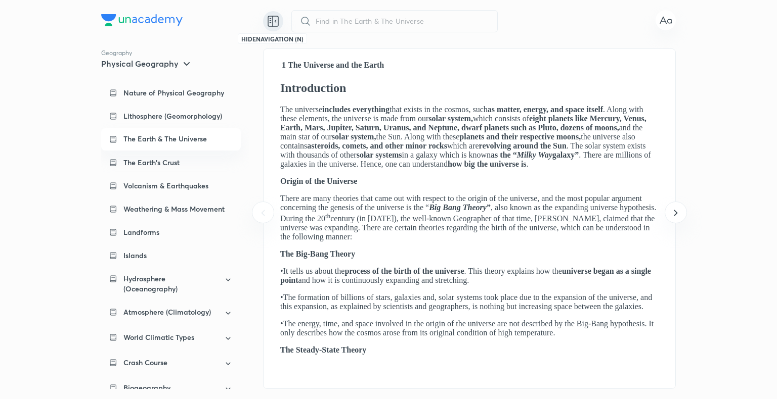
click at [266, 23] on div at bounding box center [273, 21] width 20 height 20
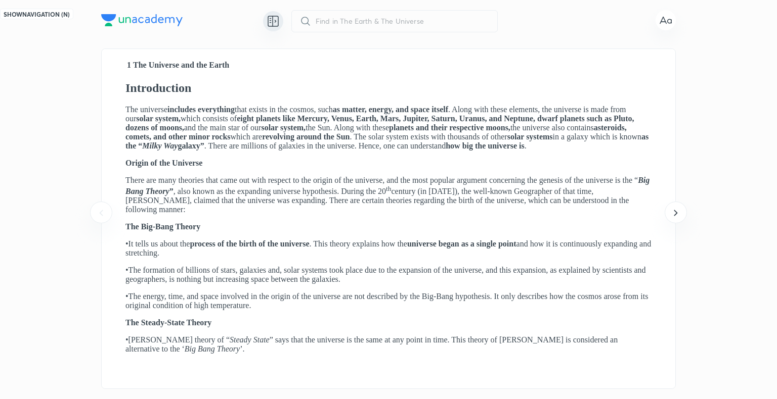
click at [266, 23] on div at bounding box center [273, 21] width 20 height 20
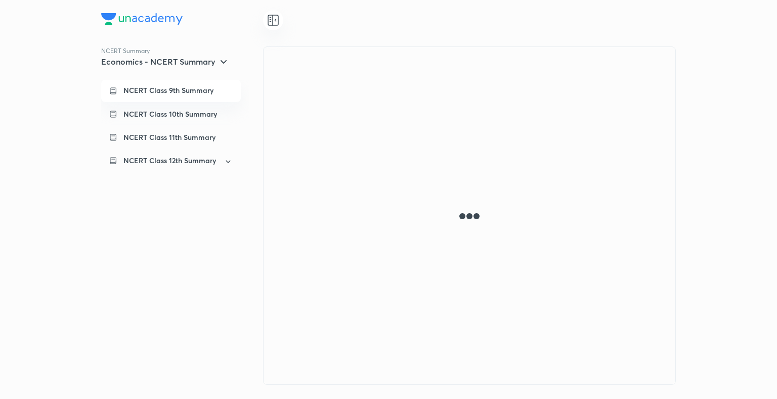
click at [192, 92] on p "NCERT Class 9th Summary" at bounding box center [168, 90] width 90 height 9
click at [188, 95] on div "NCERT Class 6th Summary" at bounding box center [171, 91] width 140 height 22
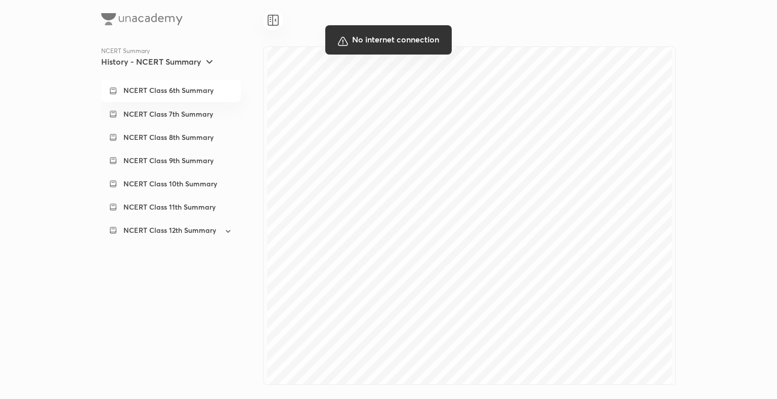
click at [177, 139] on div at bounding box center [388, 199] width 777 height 399
click at [196, 139] on div at bounding box center [388, 199] width 777 height 399
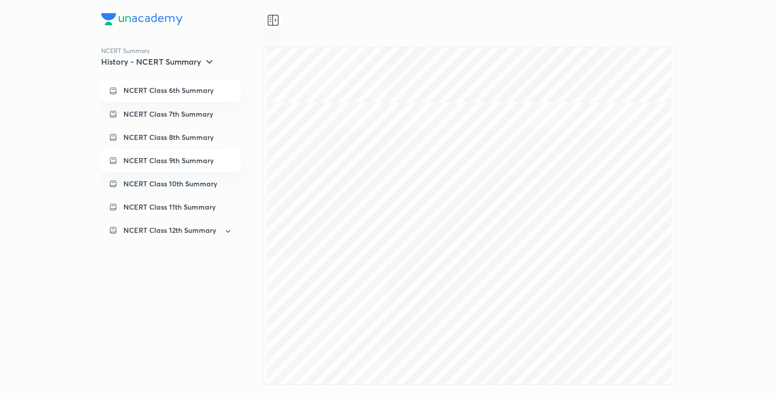
scroll to position [4651, 0]
click at [193, 140] on p "NCERT Class 8th Summary" at bounding box center [168, 137] width 90 height 10
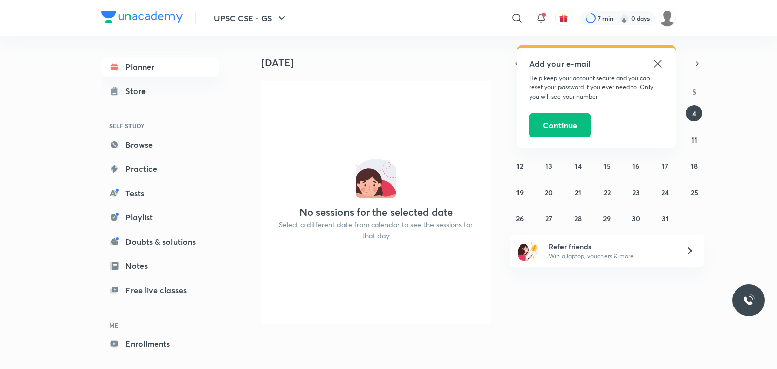
click at [656, 67] on icon at bounding box center [657, 64] width 12 height 12
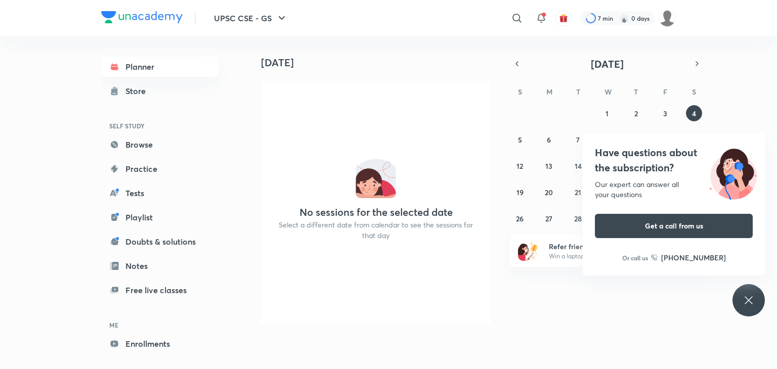
click at [748, 300] on icon at bounding box center [748, 300] width 8 height 8
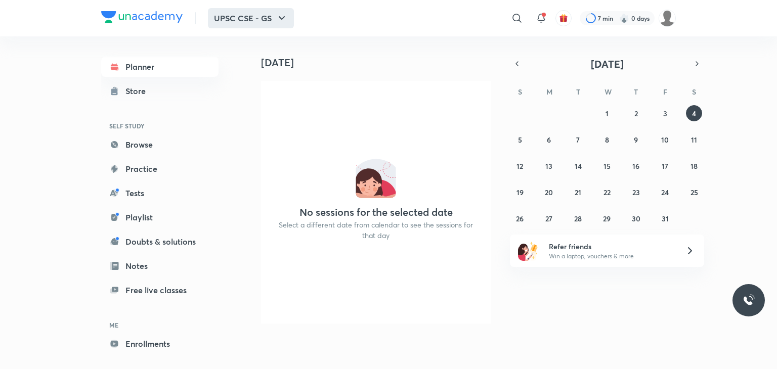
click at [281, 19] on icon "button" at bounding box center [282, 18] width 6 height 4
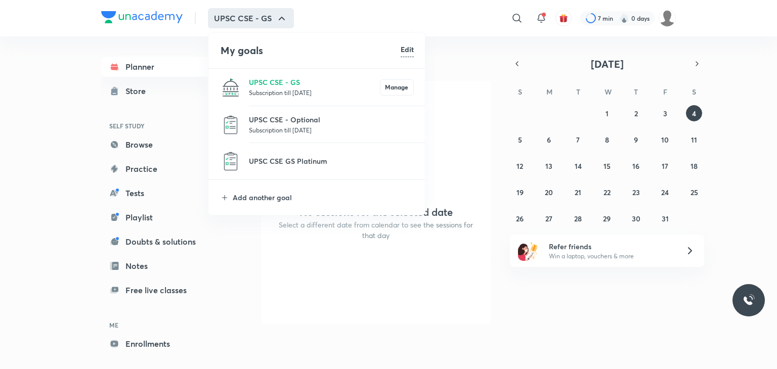
click at [307, 259] on div at bounding box center [388, 184] width 777 height 369
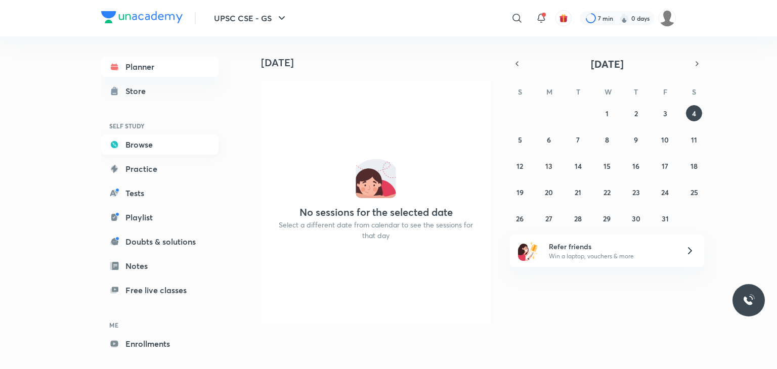
click at [165, 139] on link "Browse" at bounding box center [159, 144] width 117 height 20
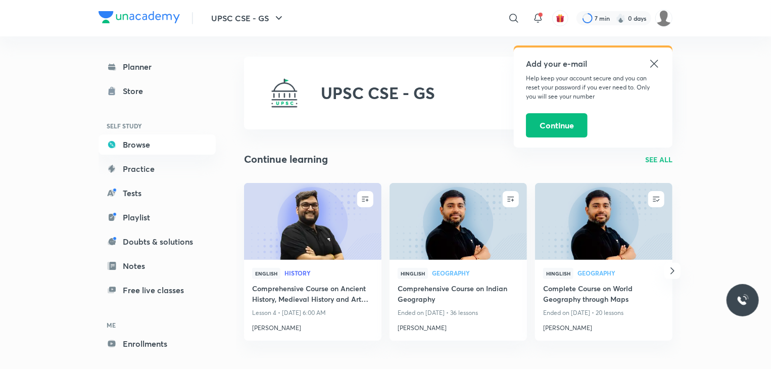
click at [651, 59] on icon at bounding box center [655, 64] width 12 height 12
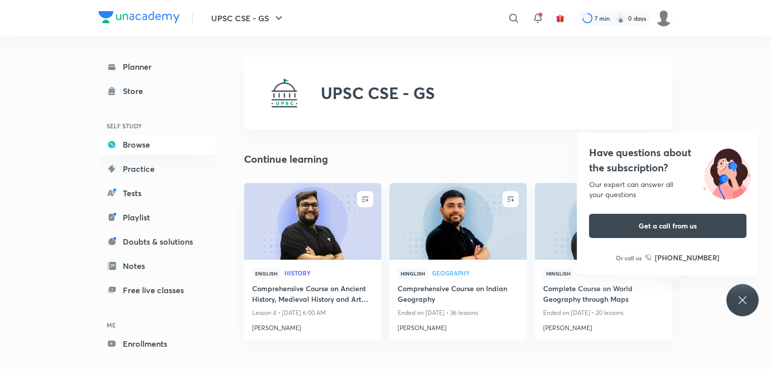
click at [750, 301] on div "Have questions about the subscription? Our expert can answer all your questions…" at bounding box center [743, 300] width 32 height 32
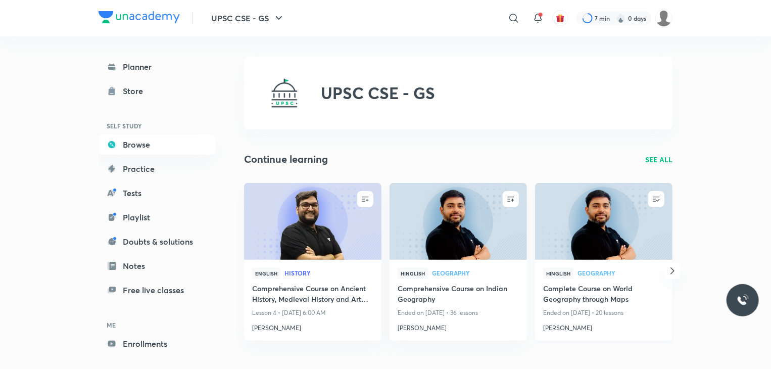
click at [594, 245] on img at bounding box center [604, 221] width 140 height 78
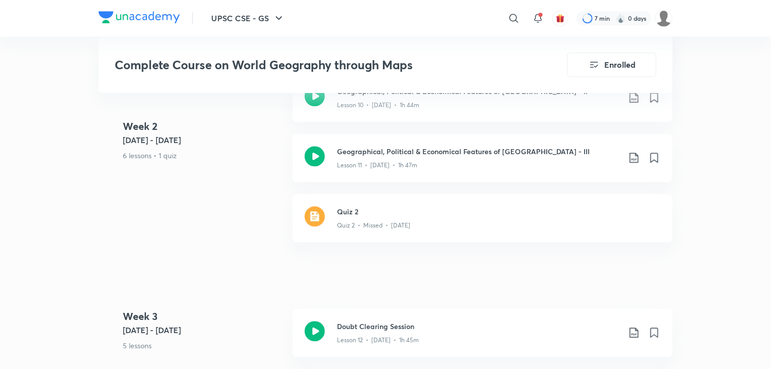
scroll to position [1264, 0]
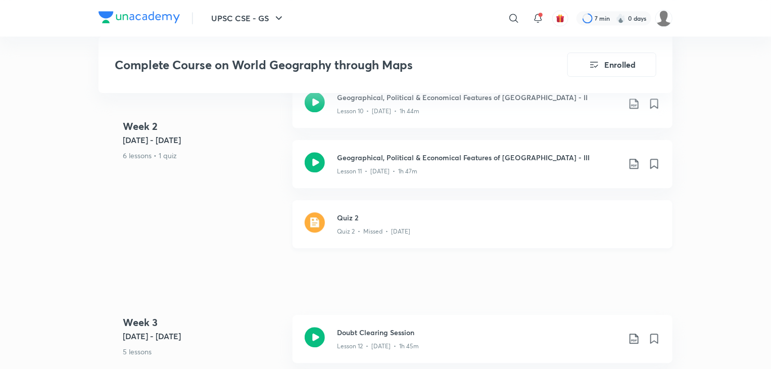
click at [378, 225] on div "Quiz 2 • Missed • [DATE]" at bounding box center [499, 229] width 324 height 13
click at [320, 221] on img at bounding box center [315, 222] width 20 height 20
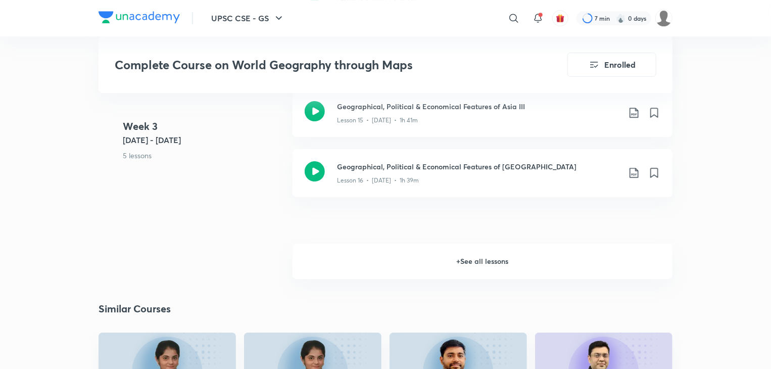
scroll to position [1668, 0]
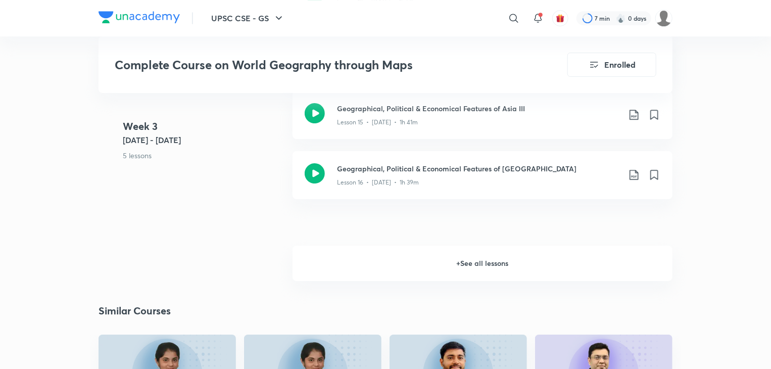
click at [468, 264] on h6 "+ See all lessons" at bounding box center [483, 263] width 380 height 35
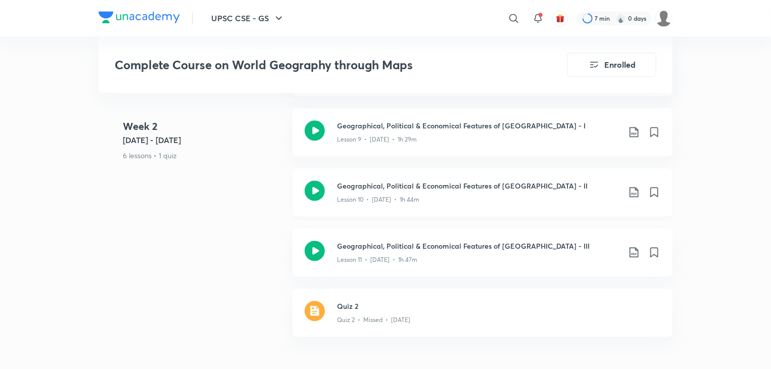
scroll to position [1163, 0]
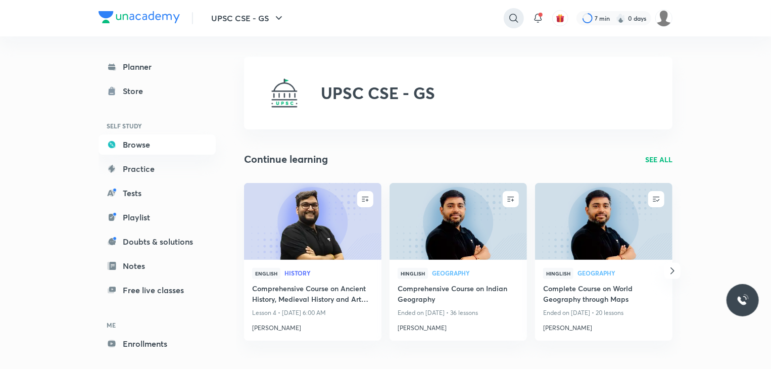
click at [512, 21] on icon at bounding box center [514, 18] width 12 height 12
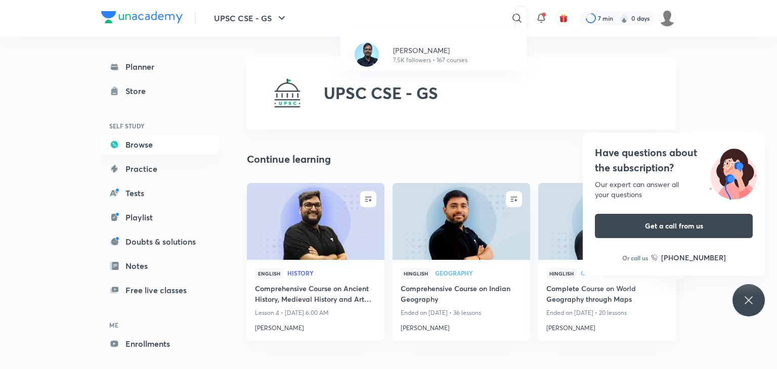
click at [749, 296] on icon at bounding box center [748, 300] width 12 height 12
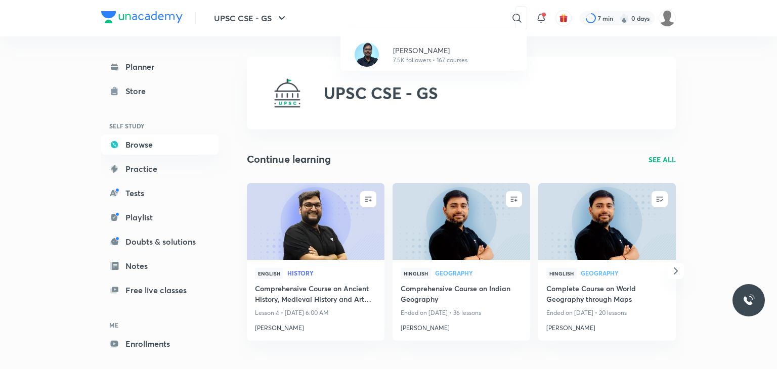
click at [516, 20] on div "[PERSON_NAME] 7.5K followers • 167 courses" at bounding box center [388, 184] width 777 height 369
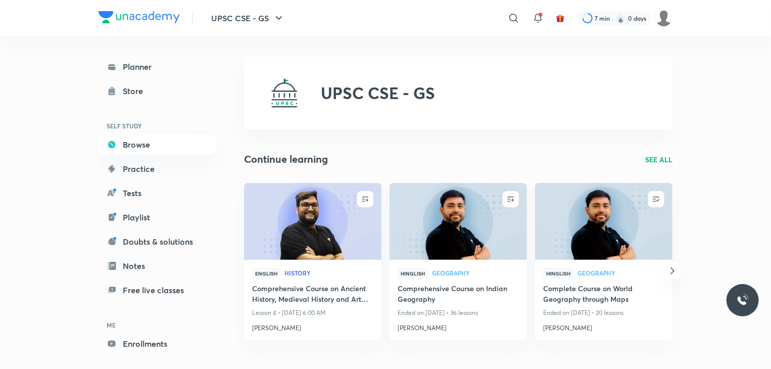
click at [516, 20] on icon at bounding box center [514, 18] width 12 height 12
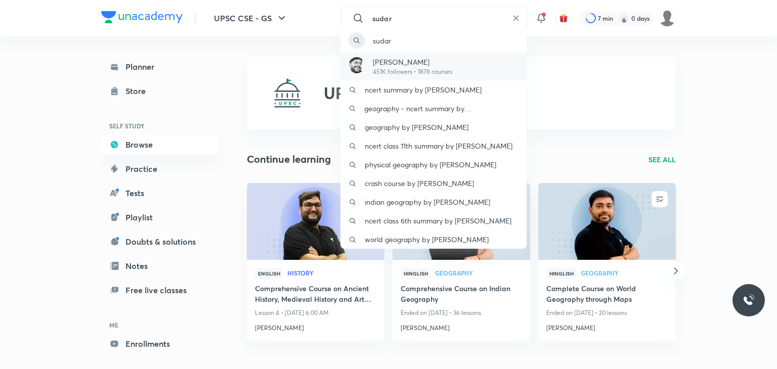
type input "sudar"
click at [386, 75] on p "451K followers • 1878 courses" at bounding box center [412, 71] width 79 height 9
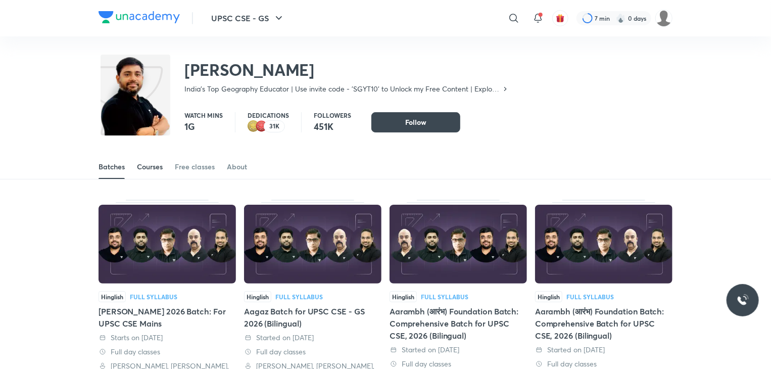
click at [153, 166] on div "Courses" at bounding box center [150, 167] width 26 height 10
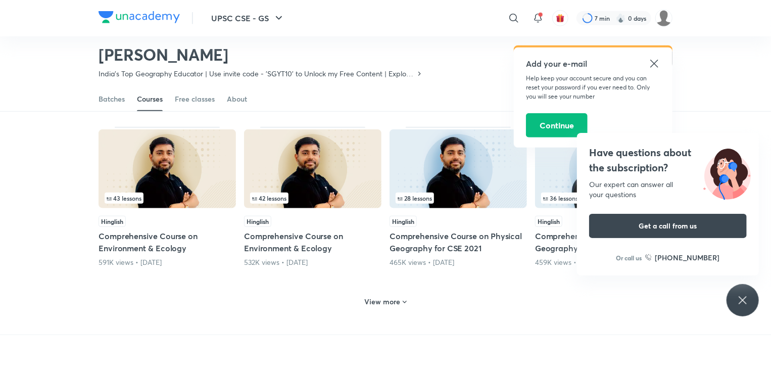
scroll to position [397, 0]
click at [394, 300] on h6 "View more" at bounding box center [383, 301] width 36 height 10
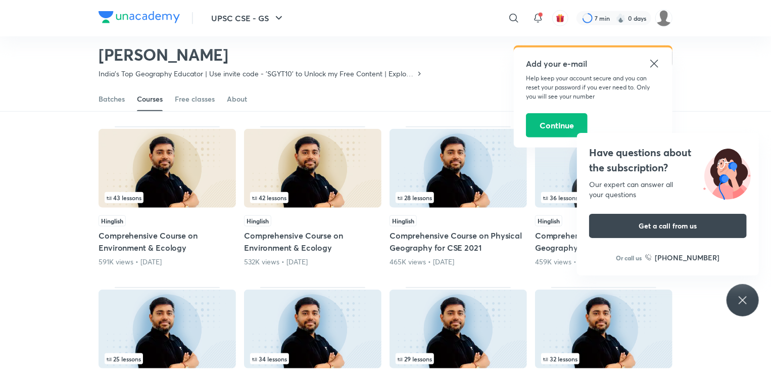
scroll to position [498, 0]
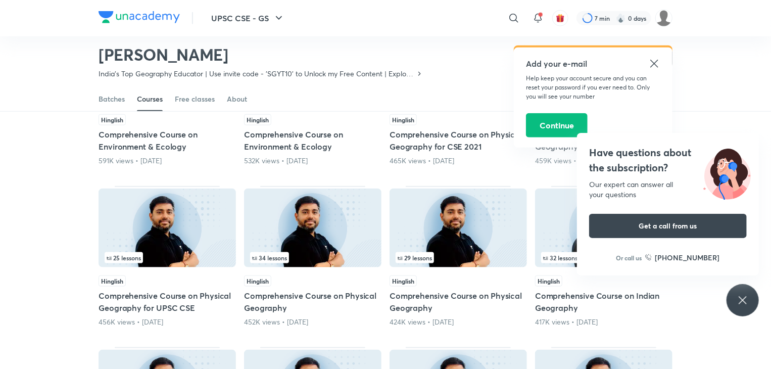
click at [751, 295] on div "Have questions about the subscription? Our expert can answer all your questions…" at bounding box center [743, 300] width 32 height 32
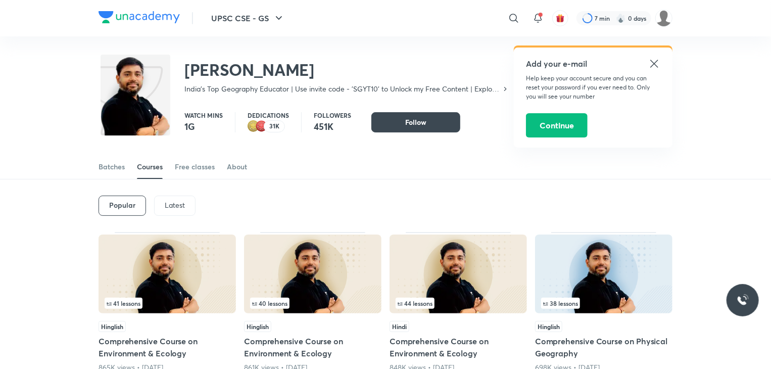
scroll to position [0, 0]
click at [172, 201] on p "Latest" at bounding box center [175, 205] width 20 height 8
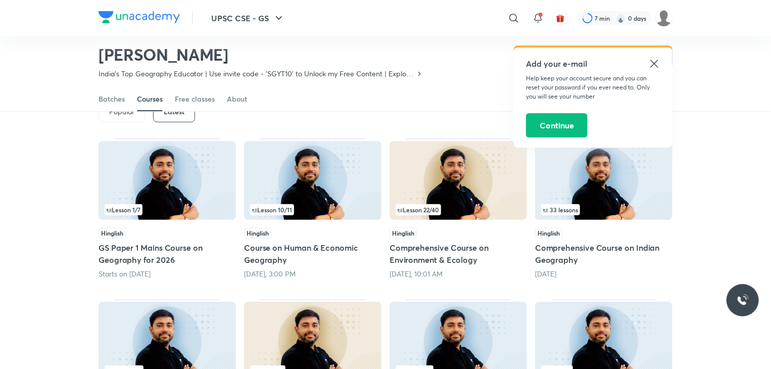
scroll to position [94, 0]
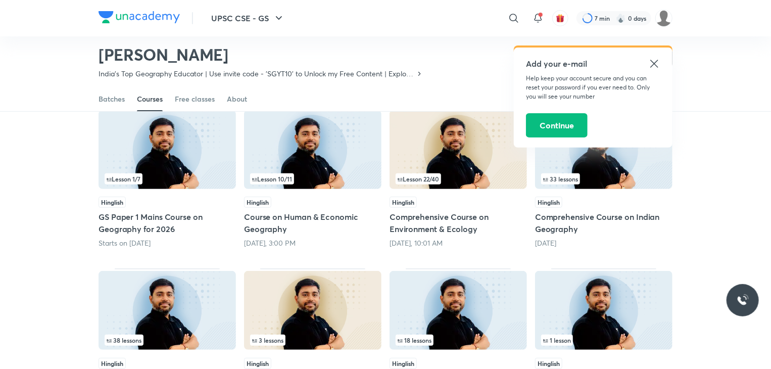
click at [655, 63] on icon at bounding box center [655, 64] width 12 height 12
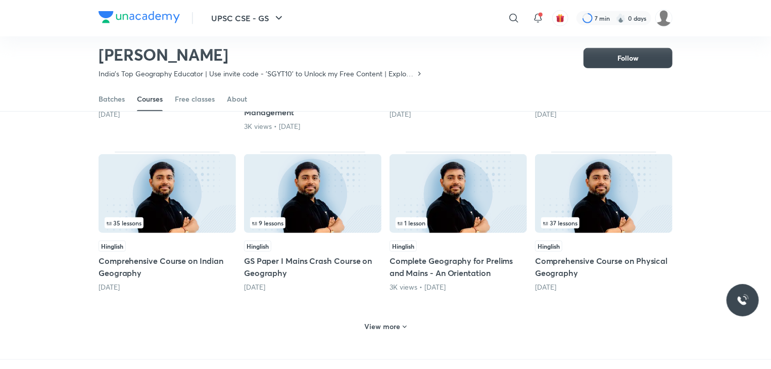
scroll to position [397, 0]
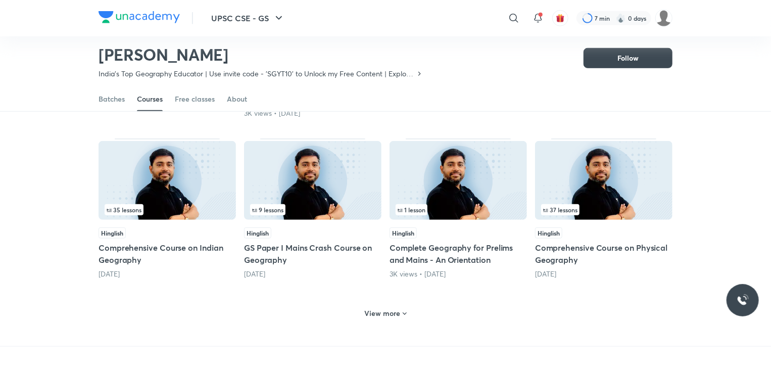
click at [404, 313] on icon at bounding box center [405, 314] width 4 height 3
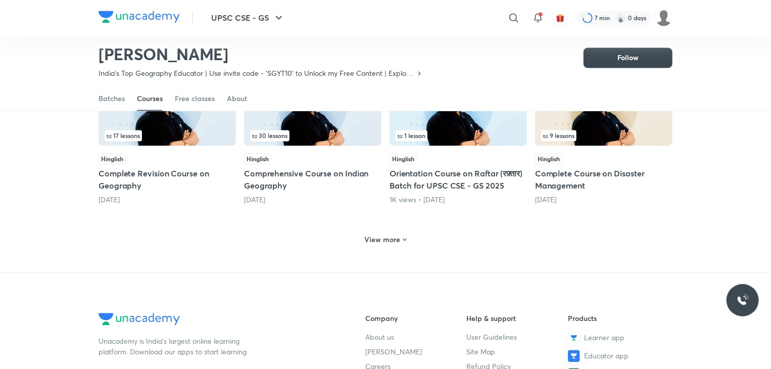
scroll to position [953, 0]
click at [397, 238] on h6 "View more" at bounding box center [383, 241] width 36 height 10
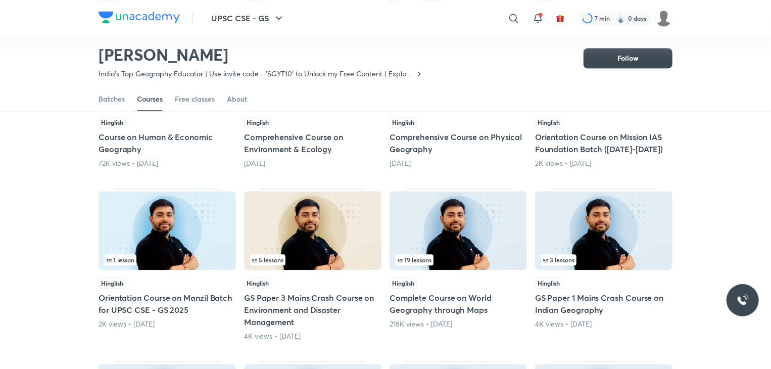
scroll to position [1156, 0]
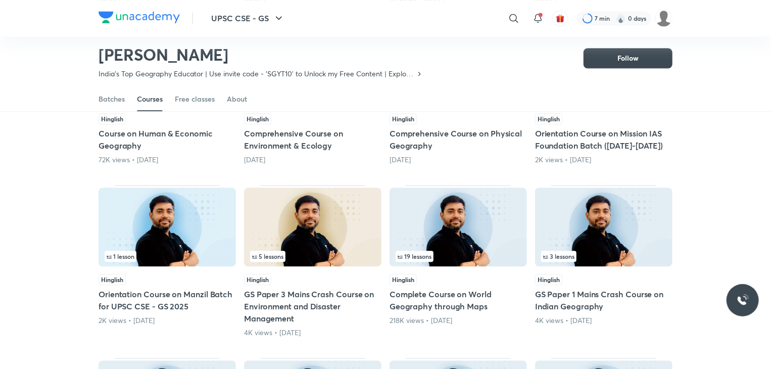
click at [459, 228] on img at bounding box center [459, 227] width 138 height 79
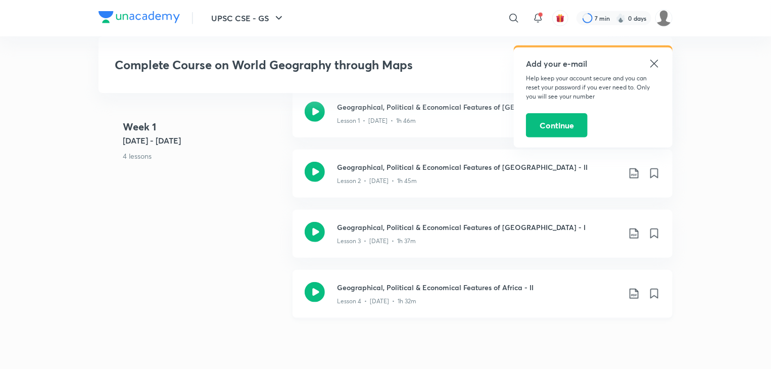
scroll to position [303, 0]
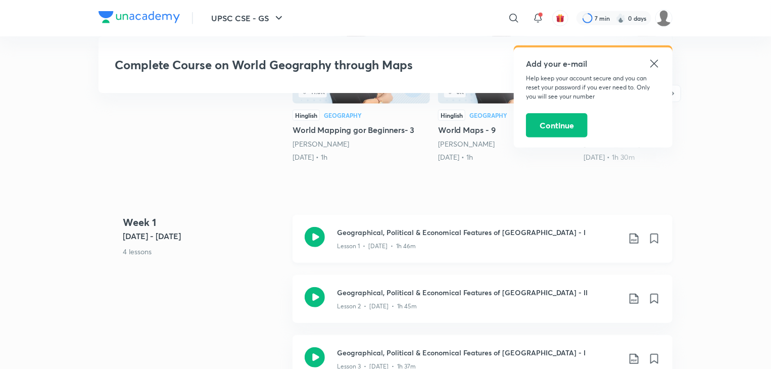
click at [633, 236] on icon at bounding box center [634, 239] width 12 height 12
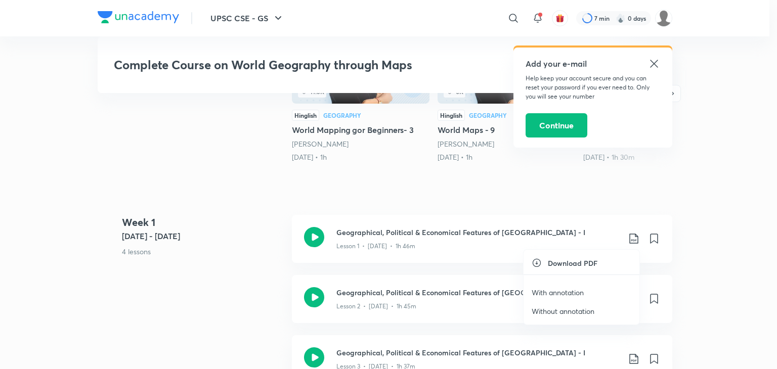
click at [563, 289] on p "With annotation" at bounding box center [557, 292] width 52 height 11
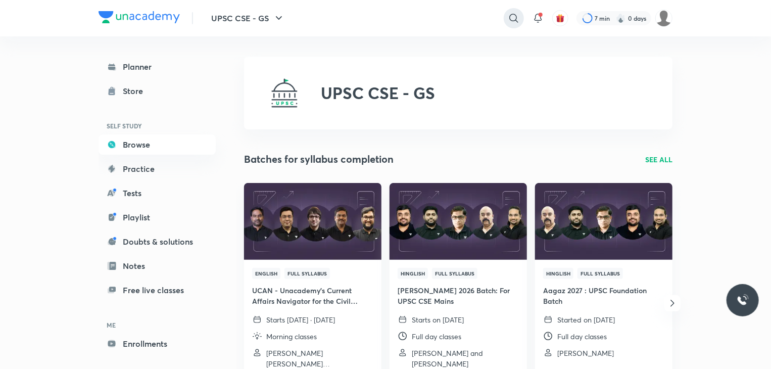
click at [518, 19] on icon at bounding box center [514, 18] width 12 height 12
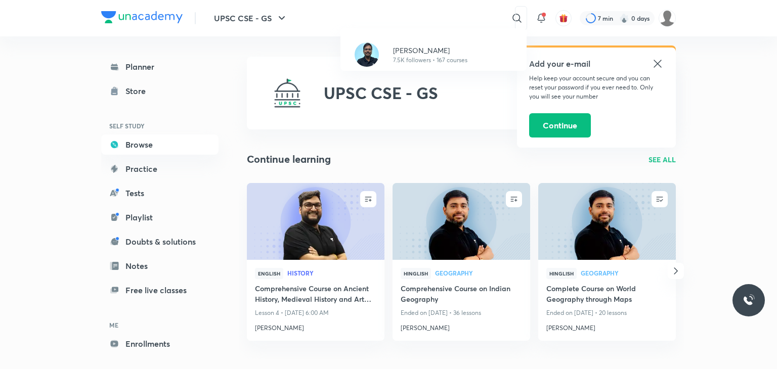
click at [657, 67] on div "[PERSON_NAME] 7.5K followers • 167 courses" at bounding box center [388, 184] width 777 height 369
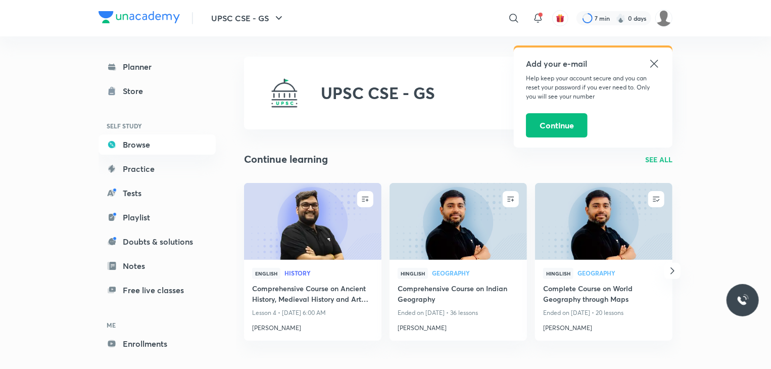
click at [655, 62] on icon at bounding box center [655, 64] width 12 height 12
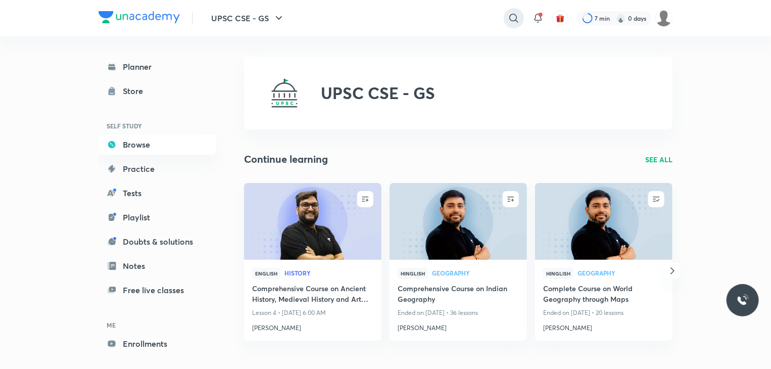
click at [515, 21] on icon at bounding box center [514, 18] width 12 height 12
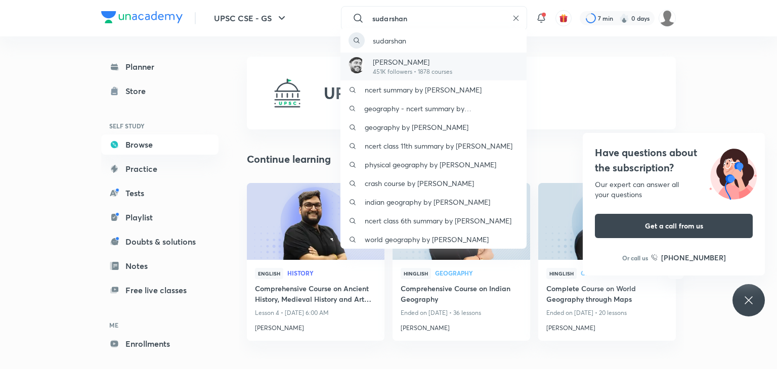
type input "sudarshan"
click at [394, 76] on p "451K followers • 1878 courses" at bounding box center [412, 71] width 79 height 9
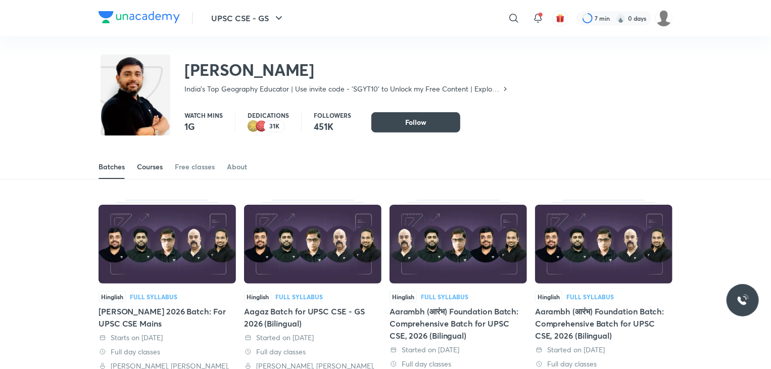
click at [141, 166] on div "Courses" at bounding box center [150, 167] width 26 height 10
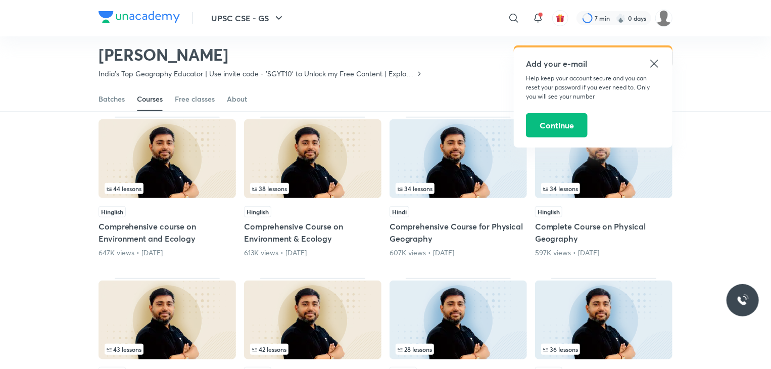
scroll to position [347, 0]
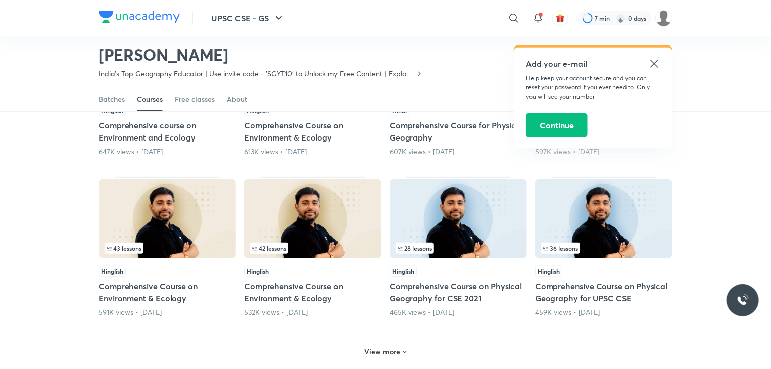
click at [399, 350] on h6 "View more" at bounding box center [383, 352] width 36 height 10
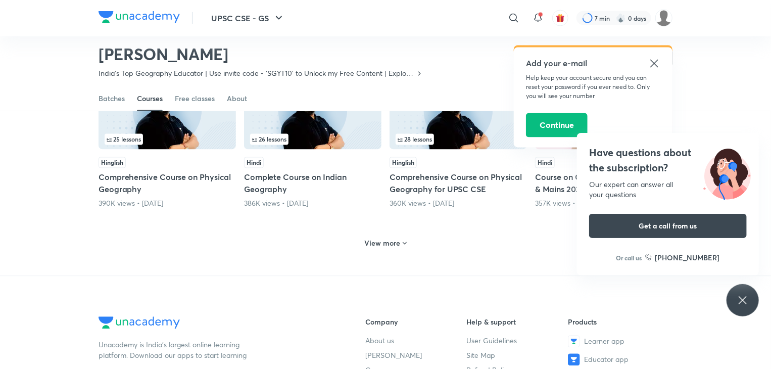
scroll to position [953, 0]
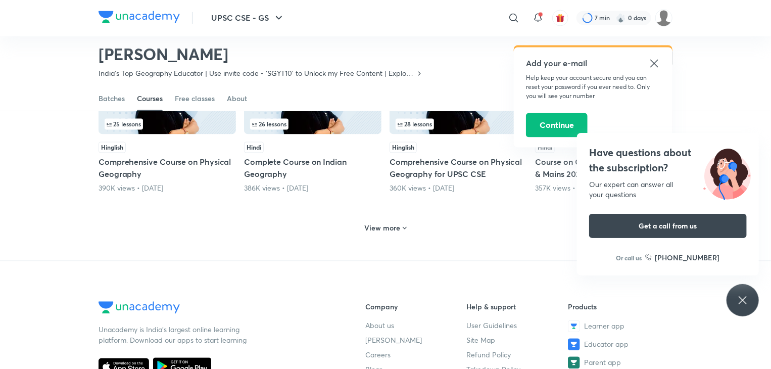
click at [401, 225] on icon at bounding box center [405, 228] width 8 height 8
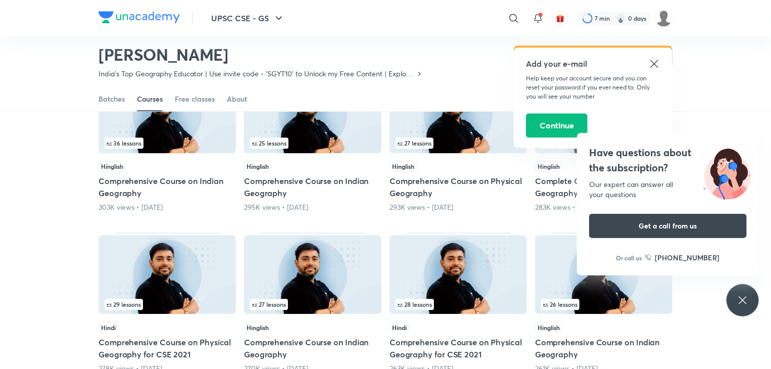
scroll to position [1358, 0]
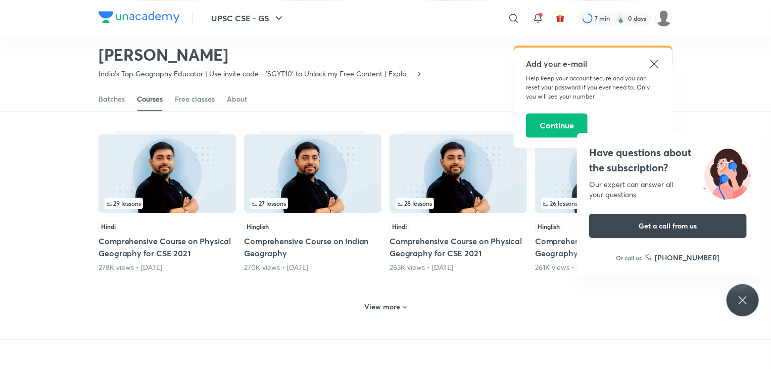
click at [401, 304] on icon at bounding box center [405, 307] width 8 height 8
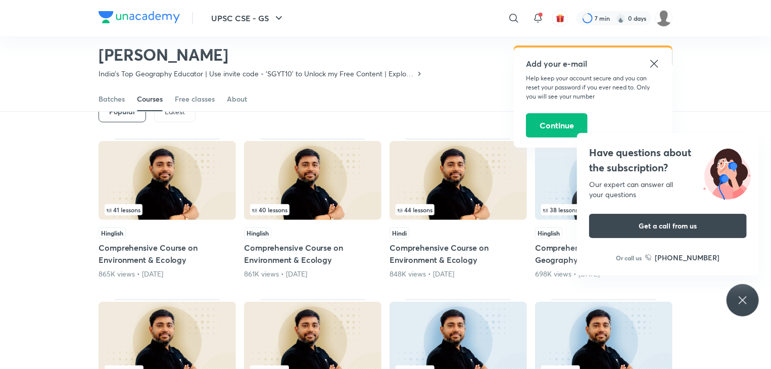
scroll to position [0, 0]
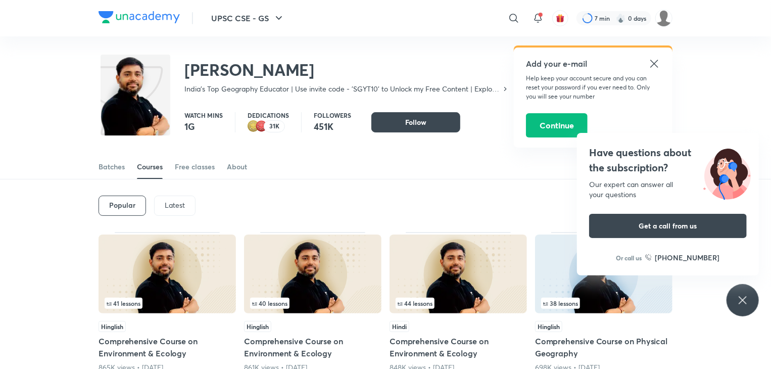
click at [175, 206] on p "Latest" at bounding box center [175, 205] width 20 height 8
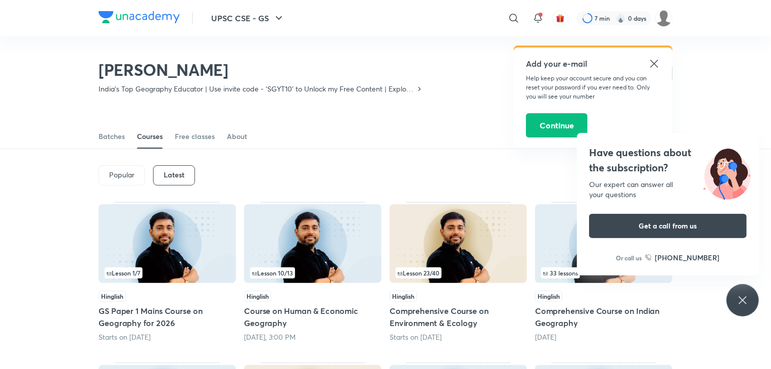
scroll to position [91, 0]
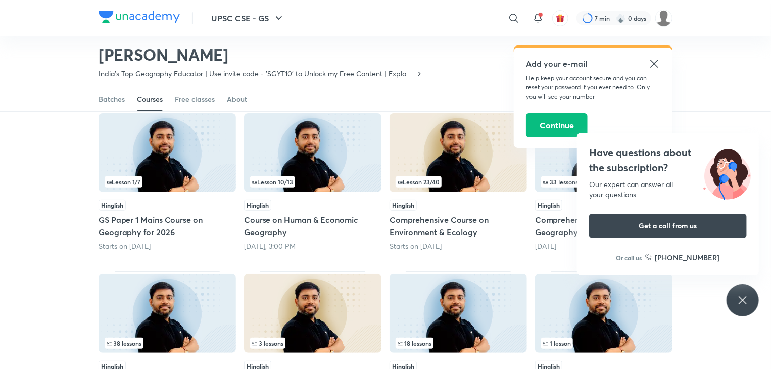
click at [738, 298] on icon at bounding box center [743, 300] width 12 height 12
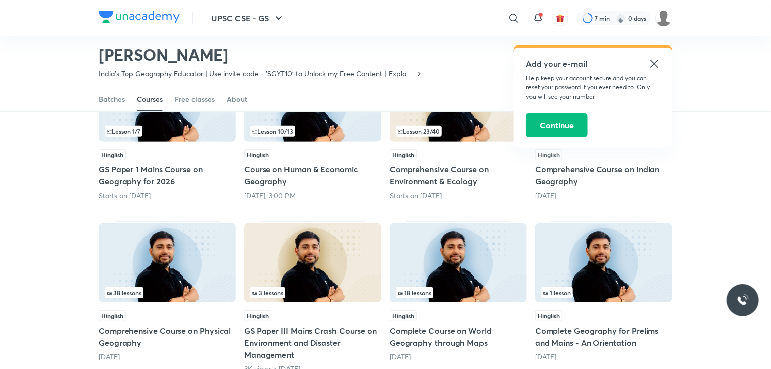
scroll to position [142, 0]
click at [468, 267] on img at bounding box center [459, 262] width 138 height 79
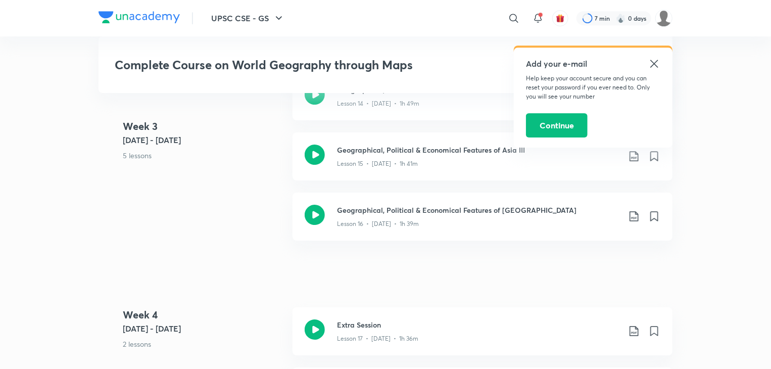
scroll to position [1719, 0]
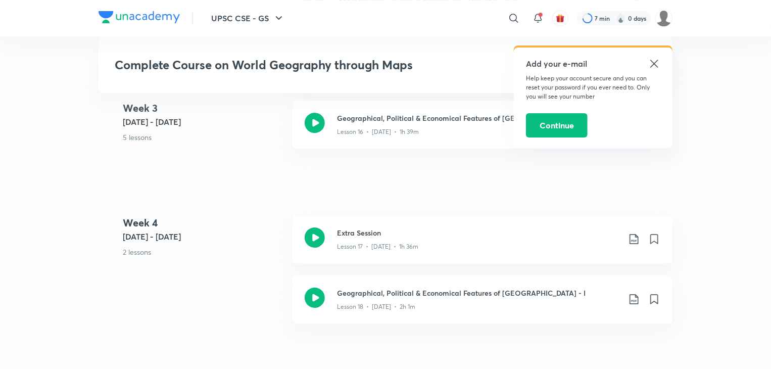
click at [654, 62] on icon at bounding box center [655, 64] width 8 height 8
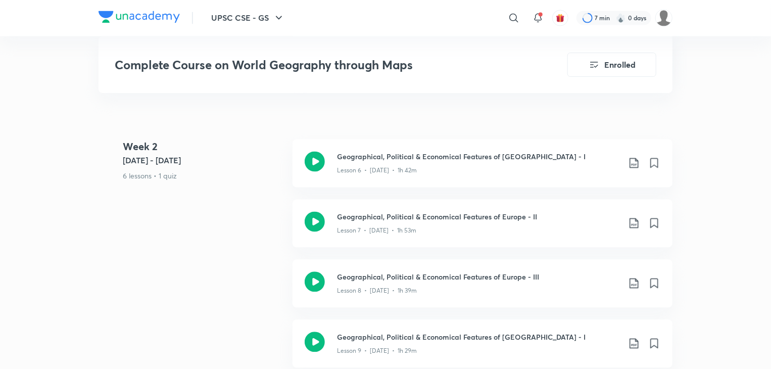
scroll to position [961, 0]
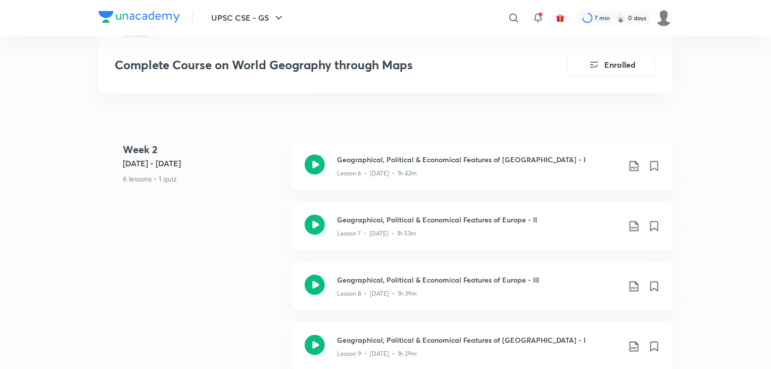
scroll to position [142, 0]
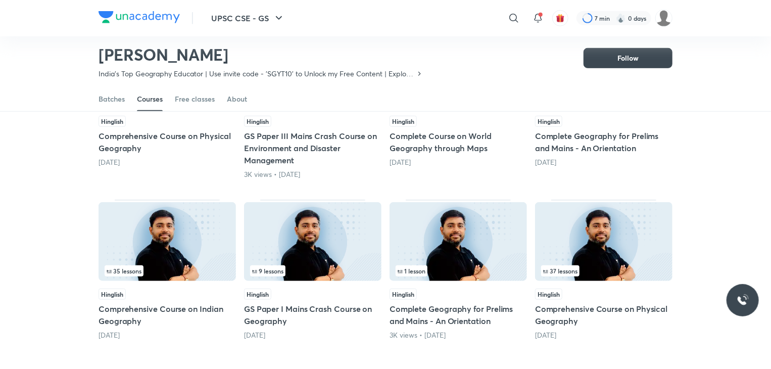
scroll to position [395, 0]
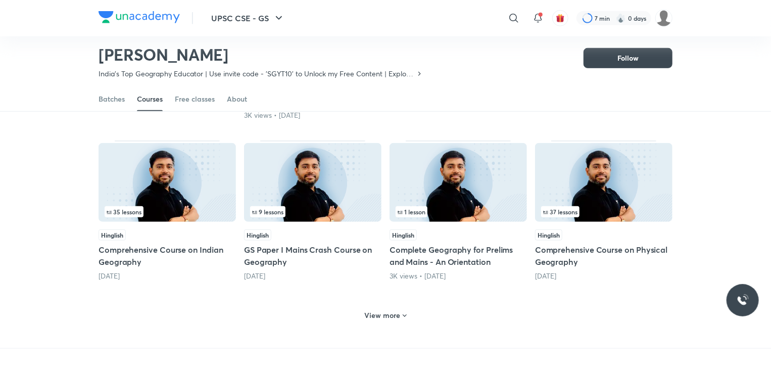
click at [394, 313] on h6 "View more" at bounding box center [383, 315] width 36 height 10
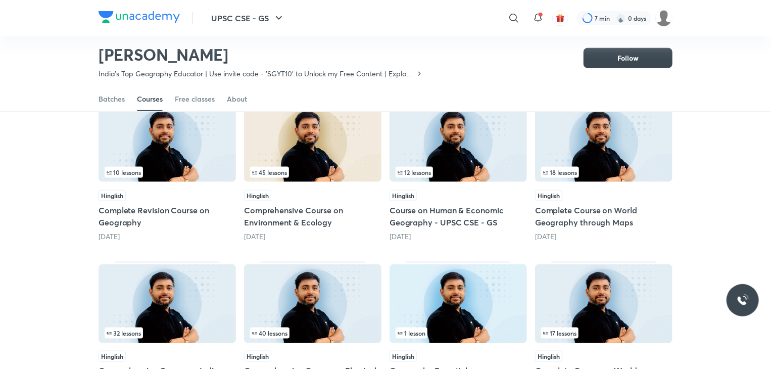
scroll to position [598, 0]
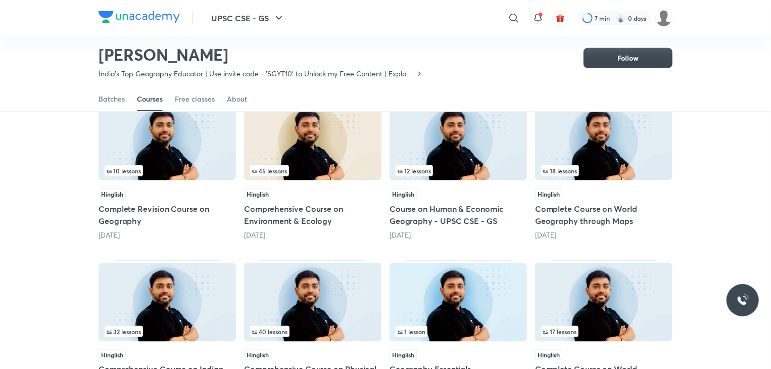
click at [596, 158] on img at bounding box center [604, 141] width 138 height 79
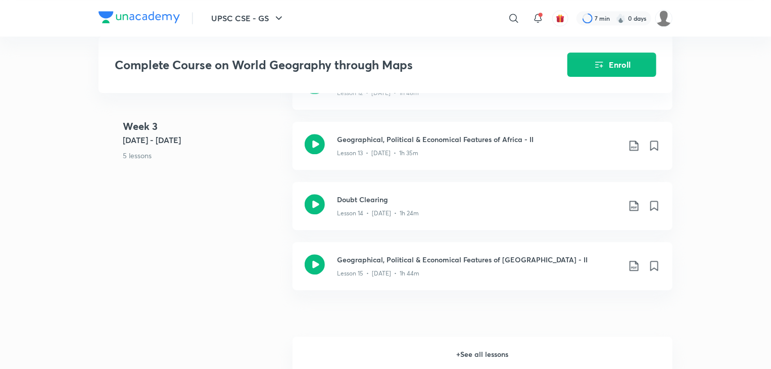
scroll to position [1416, 0]
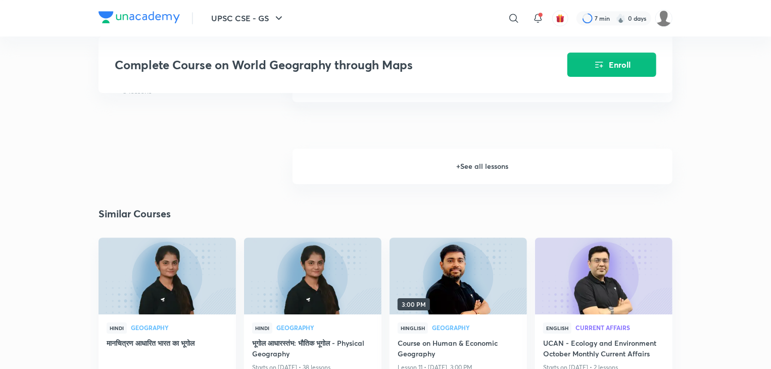
click at [477, 168] on h6 "+ See all lessons" at bounding box center [483, 166] width 380 height 35
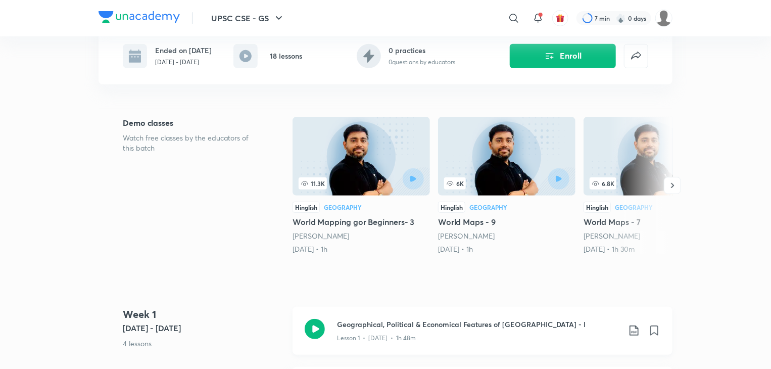
scroll to position [253, 0]
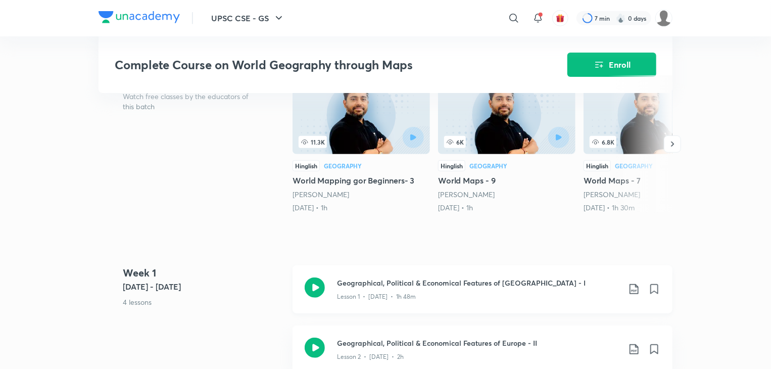
click at [631, 295] on icon at bounding box center [634, 289] width 12 height 12
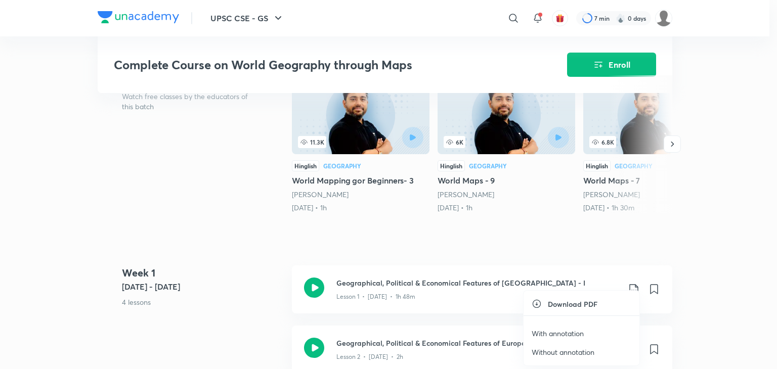
click at [562, 332] on p "With annotation" at bounding box center [557, 333] width 52 height 11
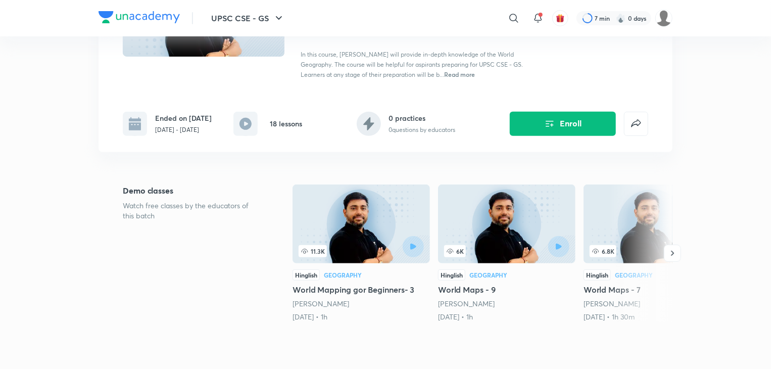
scroll to position [152, 0]
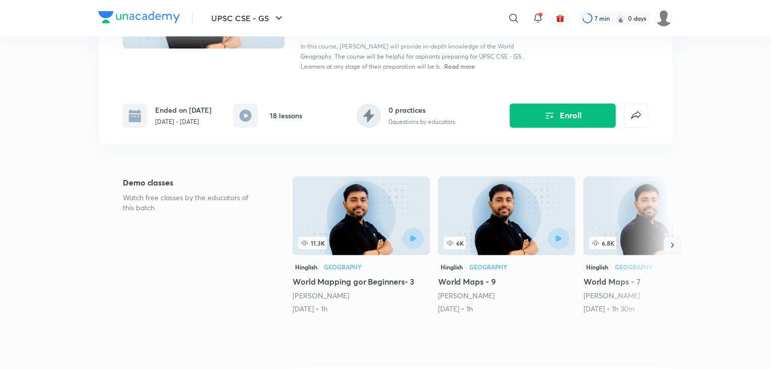
click at [676, 250] on icon "button" at bounding box center [673, 245] width 10 height 10
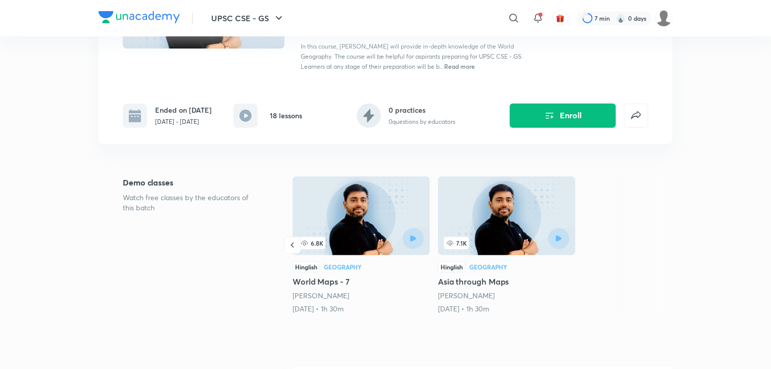
scroll to position [598, 0]
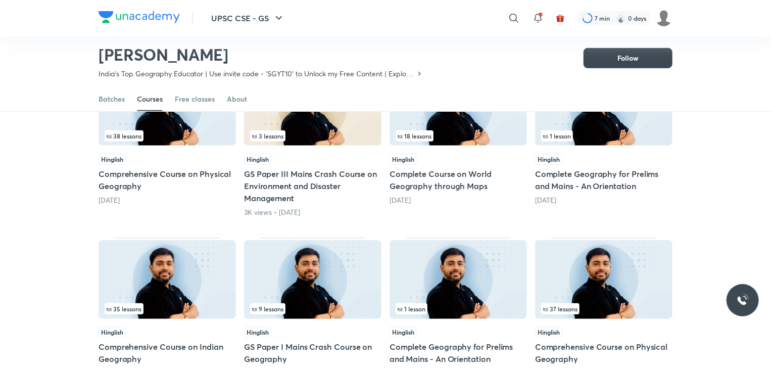
scroll to position [395, 0]
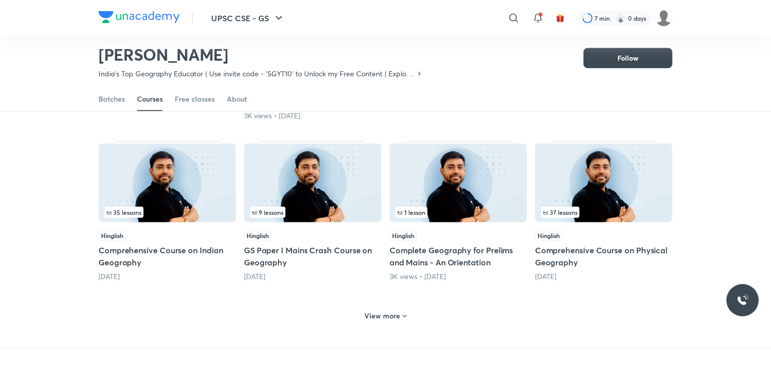
click at [384, 313] on h6 "View more" at bounding box center [383, 316] width 36 height 10
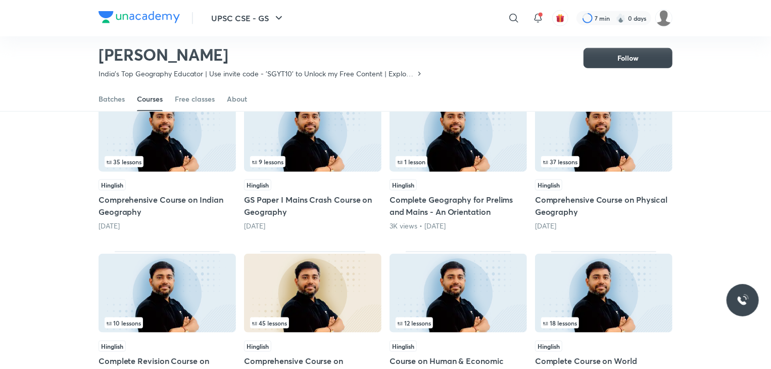
scroll to position [597, 0]
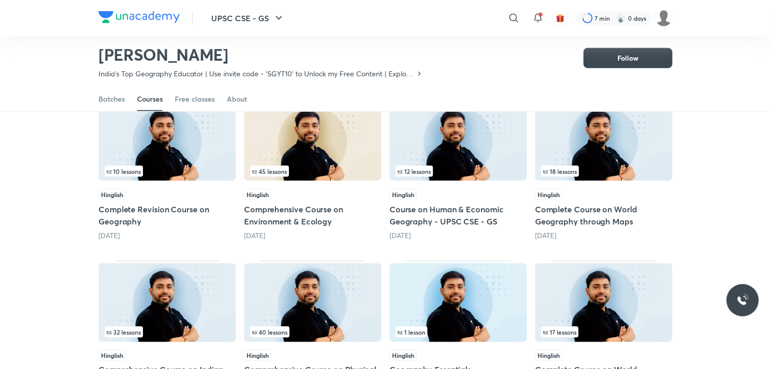
click at [445, 145] on img at bounding box center [459, 141] width 138 height 79
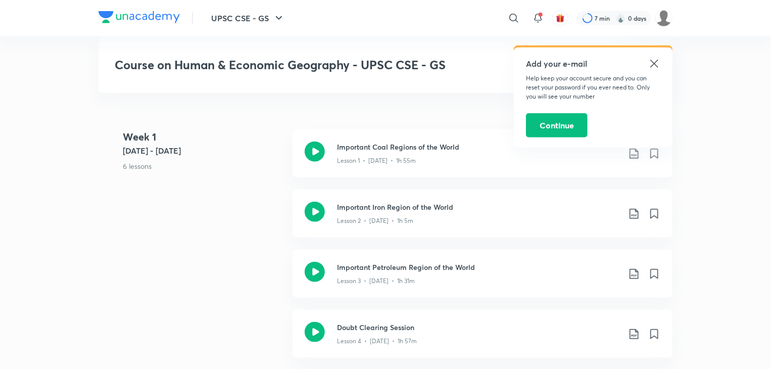
scroll to position [404, 0]
click at [317, 209] on icon at bounding box center [315, 210] width 20 height 20
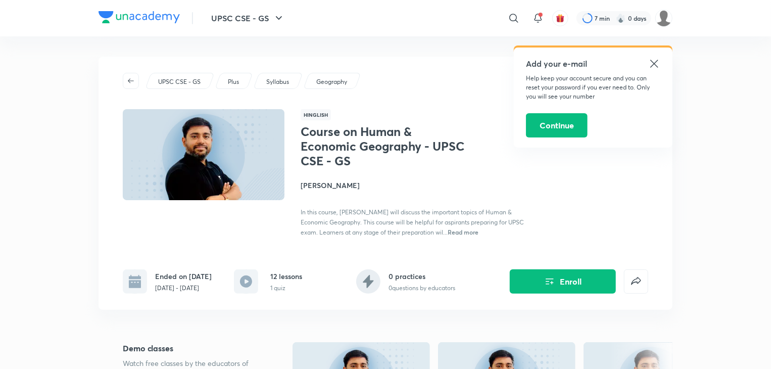
scroll to position [597, 0]
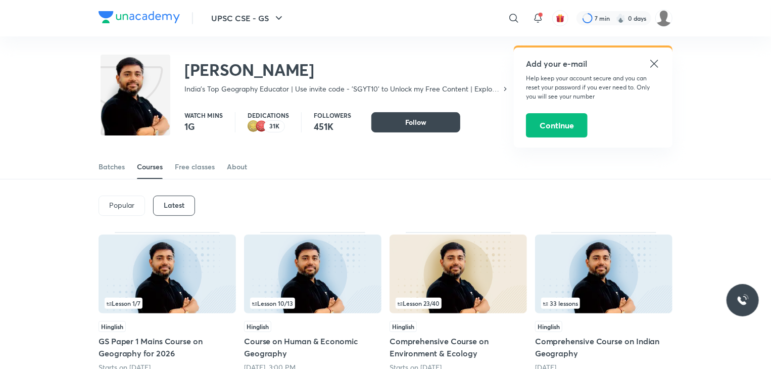
click at [655, 63] on icon at bounding box center [655, 64] width 12 height 12
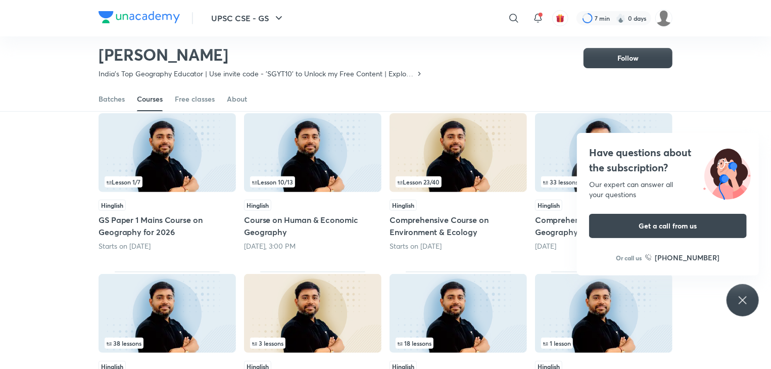
scroll to position [142, 0]
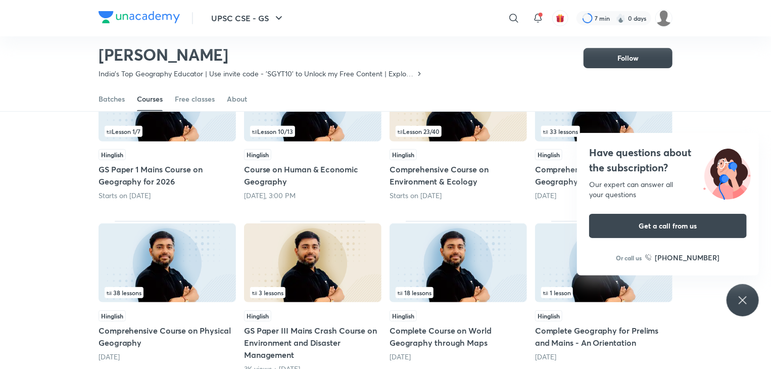
click at [745, 301] on icon at bounding box center [743, 300] width 12 height 12
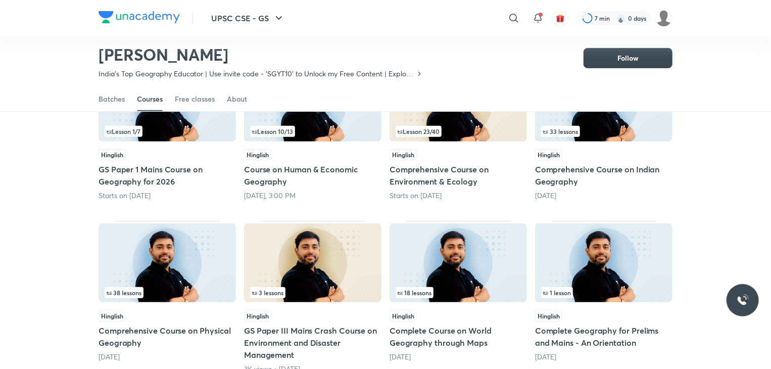
click at [485, 269] on img at bounding box center [459, 262] width 138 height 79
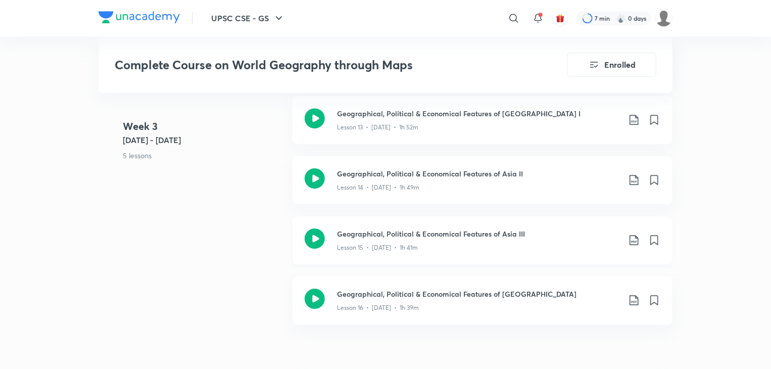
scroll to position [1567, 0]
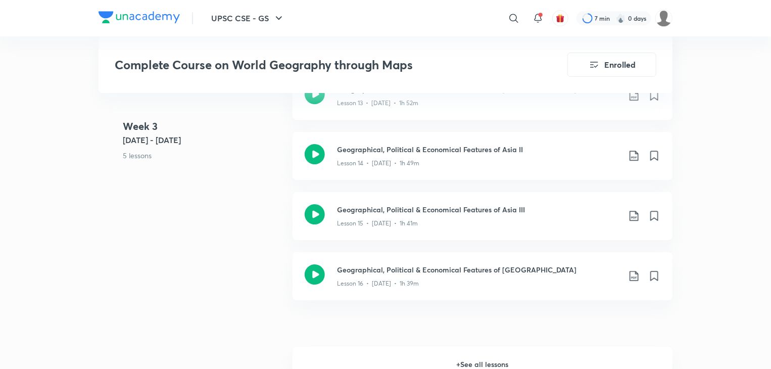
click at [489, 360] on h6 "+ See all lessons" at bounding box center [483, 364] width 380 height 35
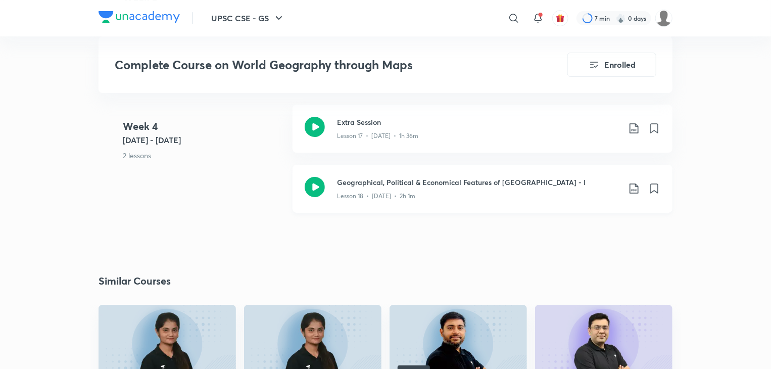
scroll to position [1820, 0]
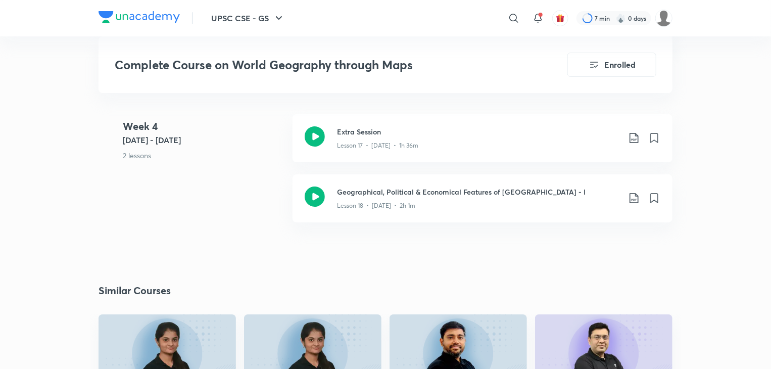
scroll to position [142, 0]
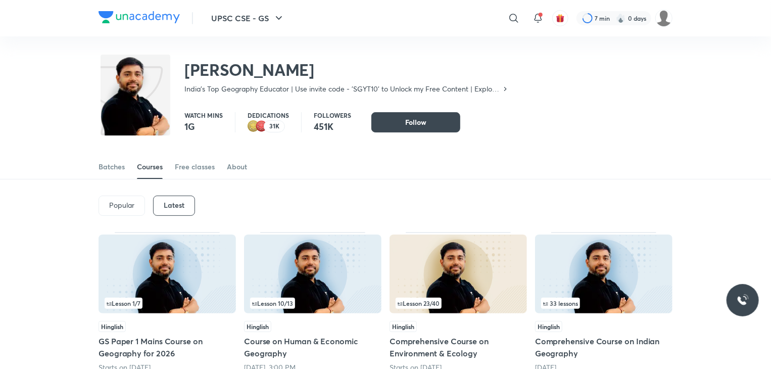
click at [121, 208] on p "Popular" at bounding box center [121, 205] width 25 height 8
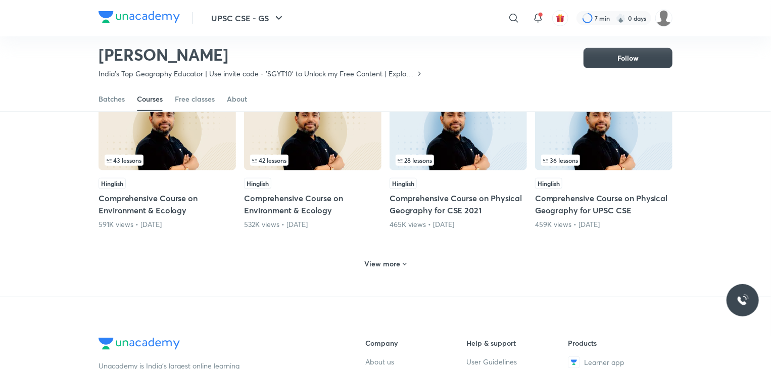
scroll to position [445, 0]
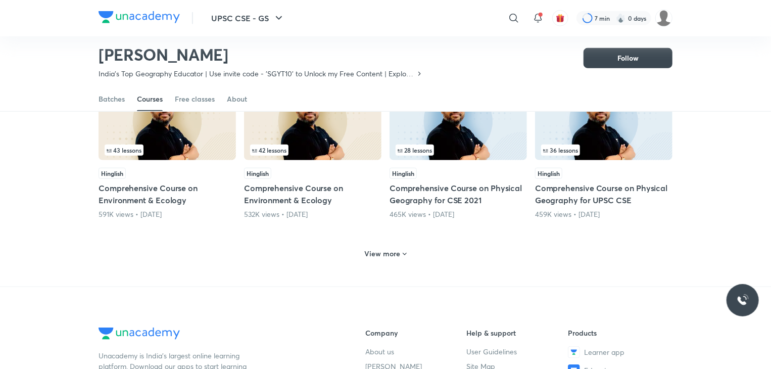
click at [398, 252] on h6 "View more" at bounding box center [383, 254] width 36 height 10
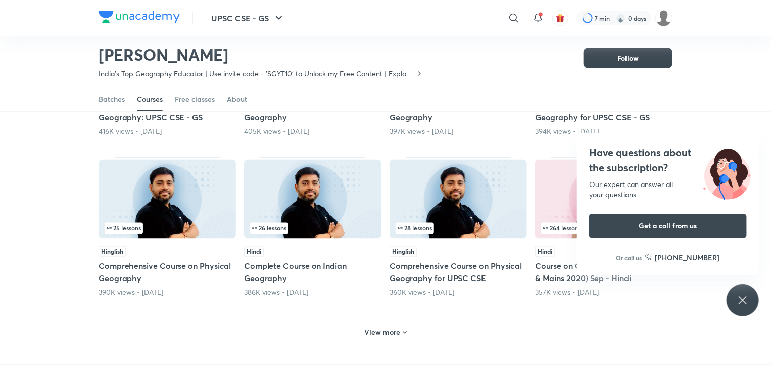
scroll to position [849, 0]
click at [736, 296] on div "Have questions about the subscription? Our expert can answer all your questions…" at bounding box center [743, 300] width 32 height 32
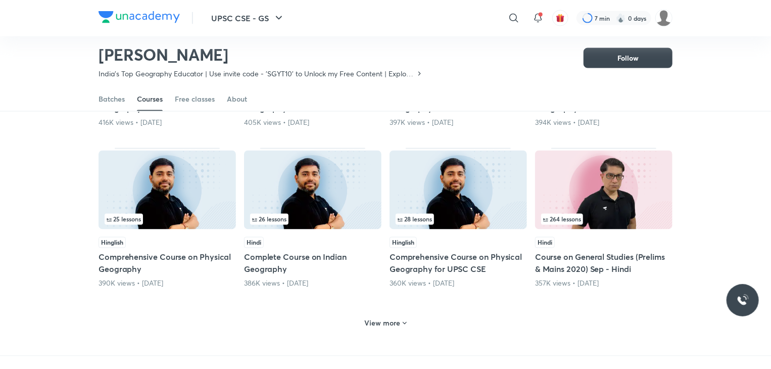
scroll to position [950, 0]
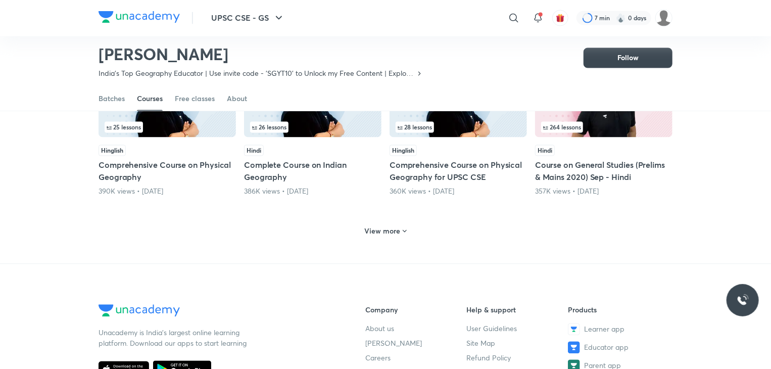
click at [387, 228] on h6 "View more" at bounding box center [383, 231] width 36 height 10
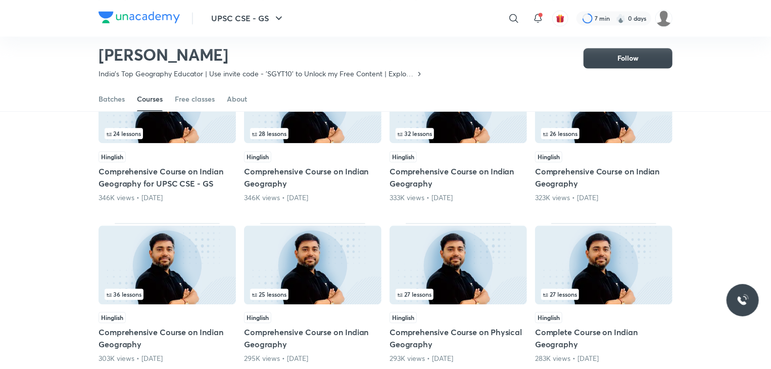
scroll to position [1153, 0]
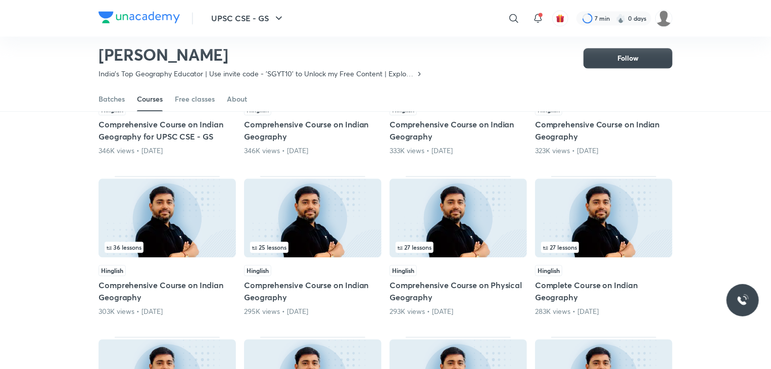
click at [194, 228] on img at bounding box center [168, 217] width 138 height 79
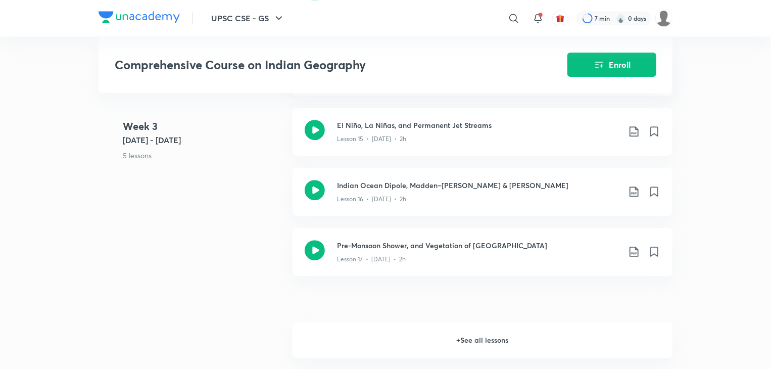
scroll to position [1416, 0]
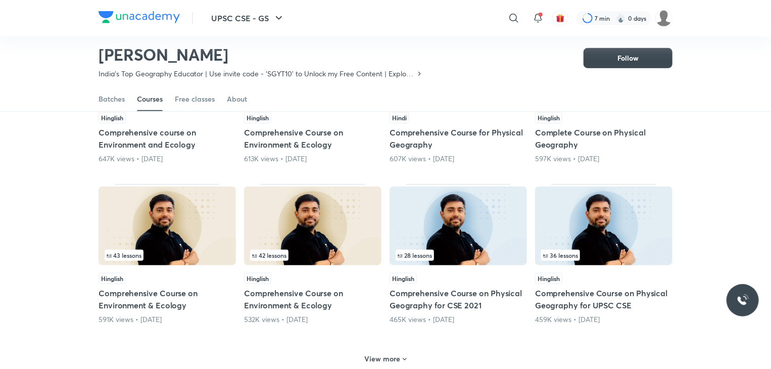
scroll to position [395, 0]
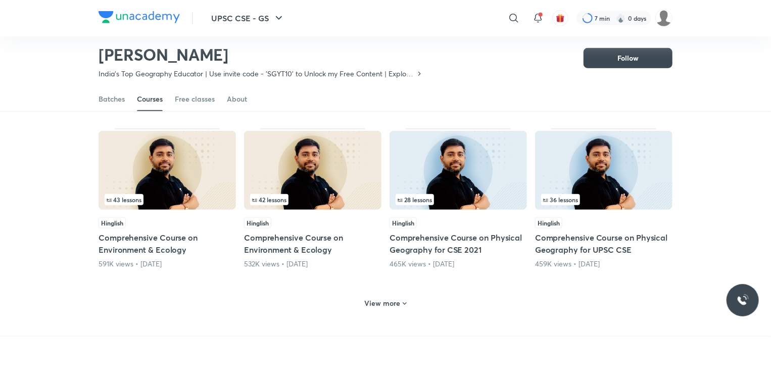
click at [378, 302] on h6 "View more" at bounding box center [383, 303] width 36 height 10
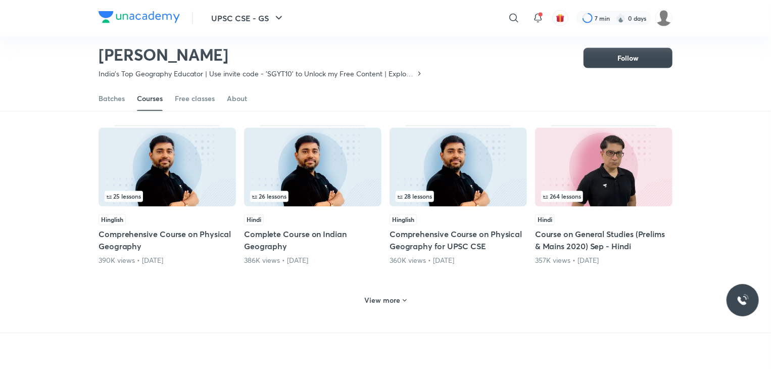
scroll to position [951, 0]
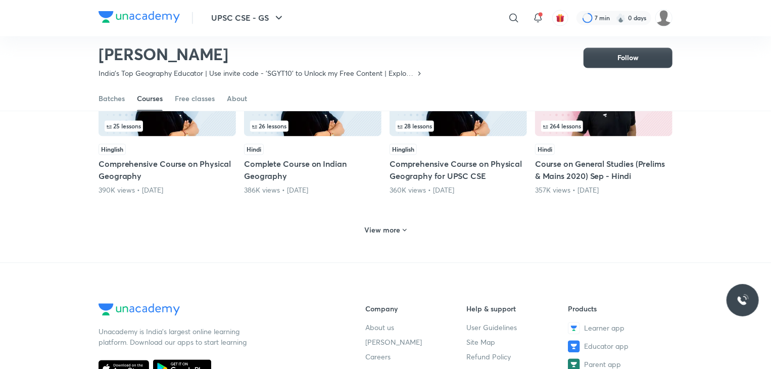
click at [390, 226] on h6 "View more" at bounding box center [383, 230] width 36 height 10
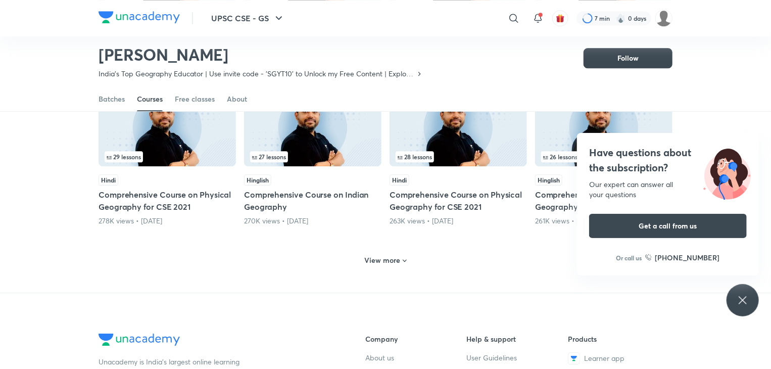
scroll to position [1406, 0]
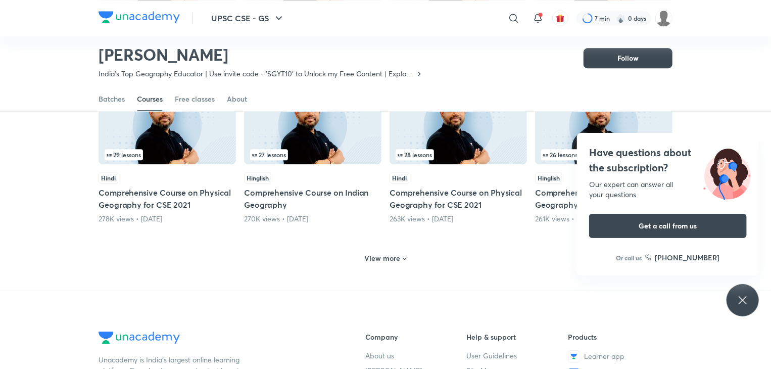
click at [389, 255] on h6 "View more" at bounding box center [383, 258] width 36 height 10
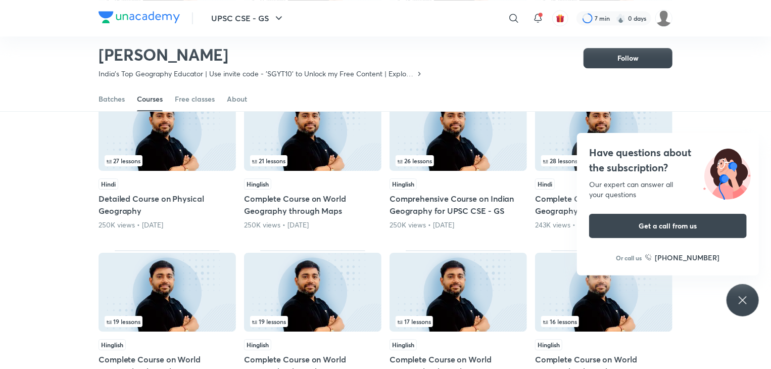
scroll to position [1609, 0]
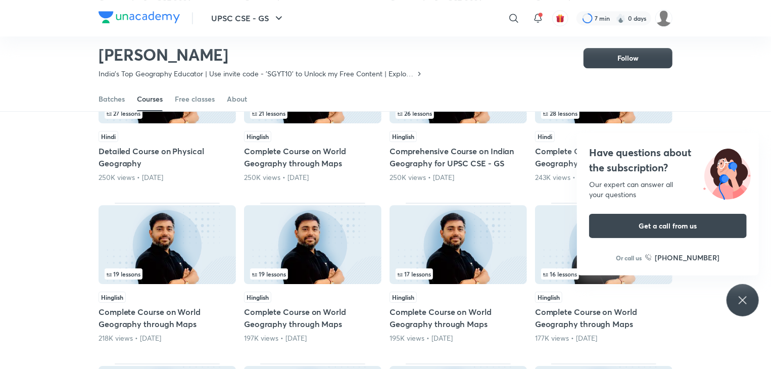
click at [739, 300] on icon at bounding box center [743, 300] width 12 height 12
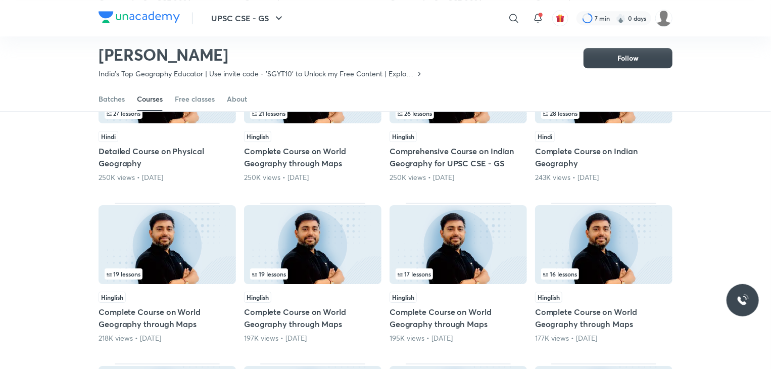
click at [313, 233] on img at bounding box center [313, 244] width 138 height 79
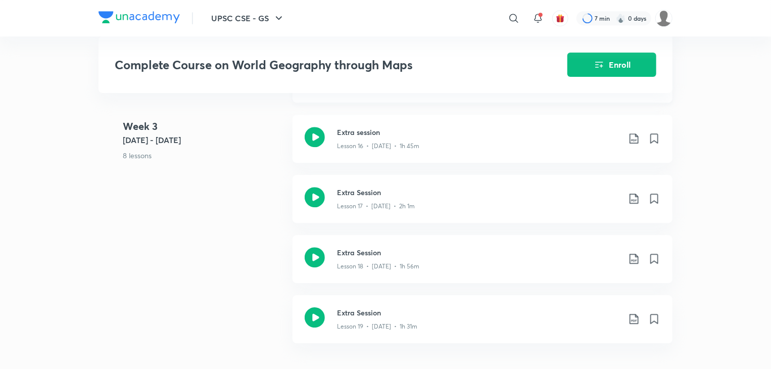
scroll to position [1416, 0]
click at [320, 200] on icon at bounding box center [315, 197] width 20 height 20
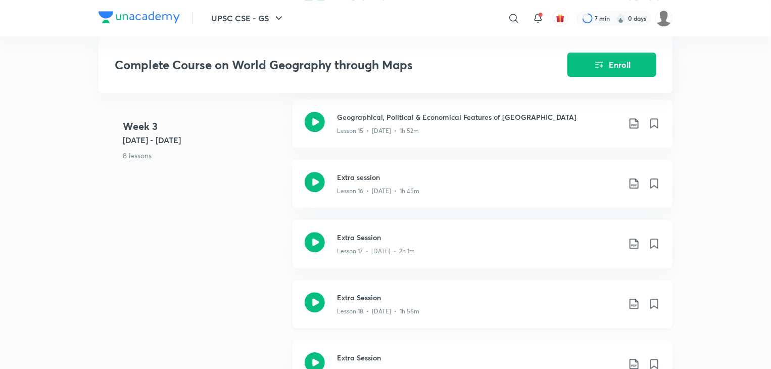
scroll to position [1365, 0]
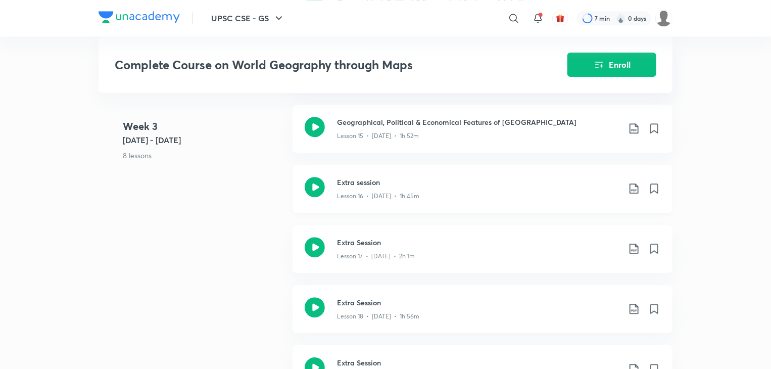
click at [309, 192] on icon at bounding box center [315, 187] width 20 height 20
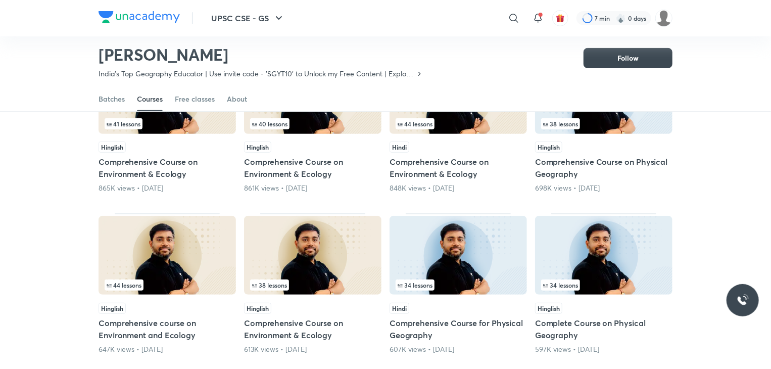
scroll to position [440, 0]
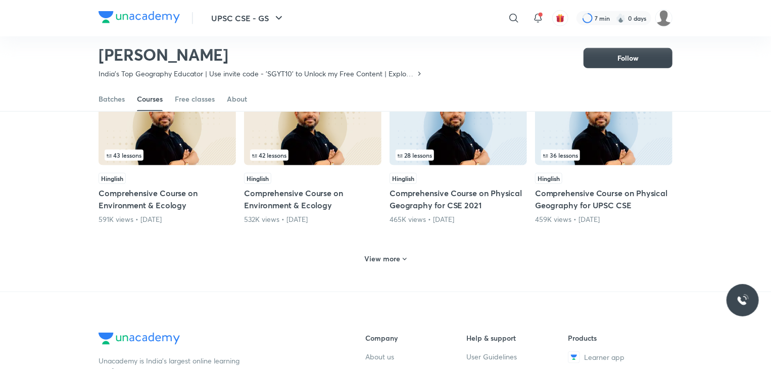
click at [367, 255] on h6 "View more" at bounding box center [383, 259] width 36 height 10
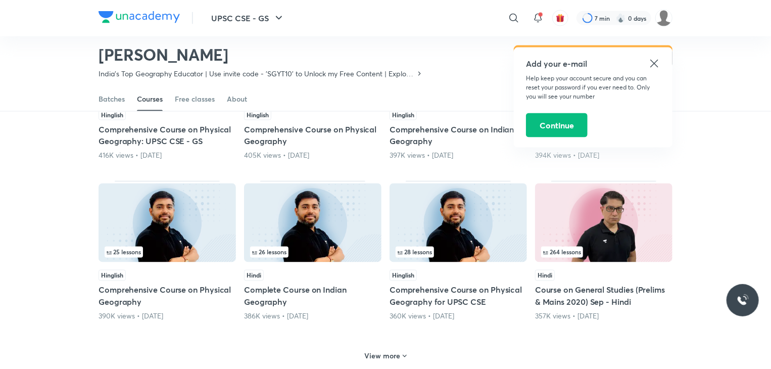
scroll to position [827, 0]
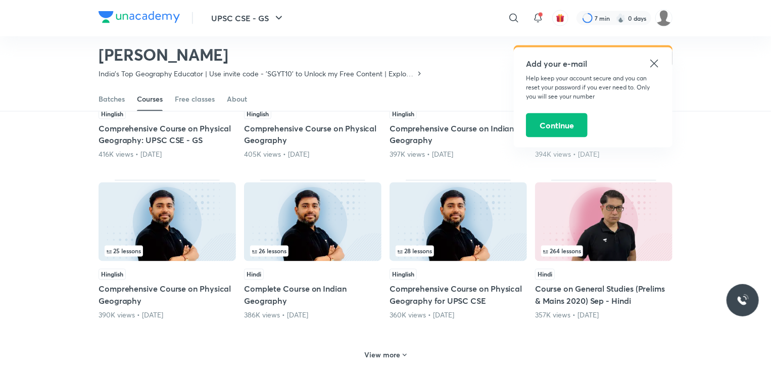
click at [389, 353] on h6 "View more" at bounding box center [383, 355] width 36 height 10
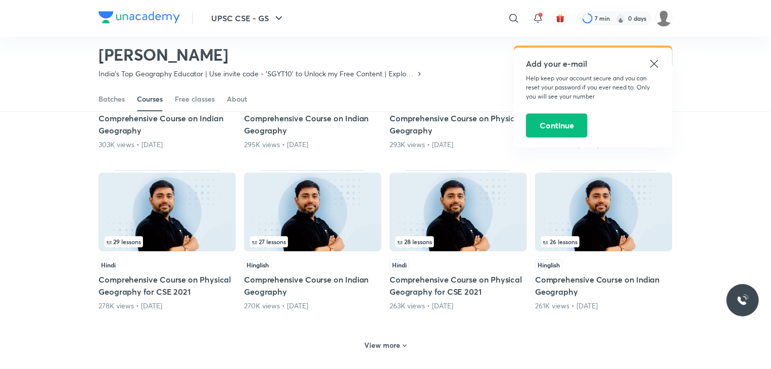
scroll to position [1332, 0]
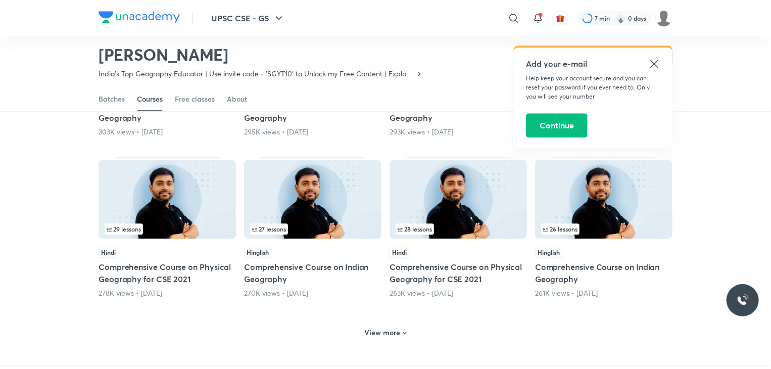
click at [387, 330] on h6 "View more" at bounding box center [383, 333] width 36 height 10
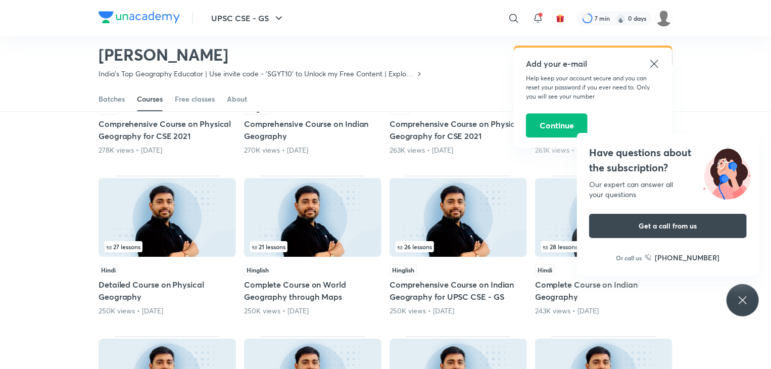
scroll to position [1484, 0]
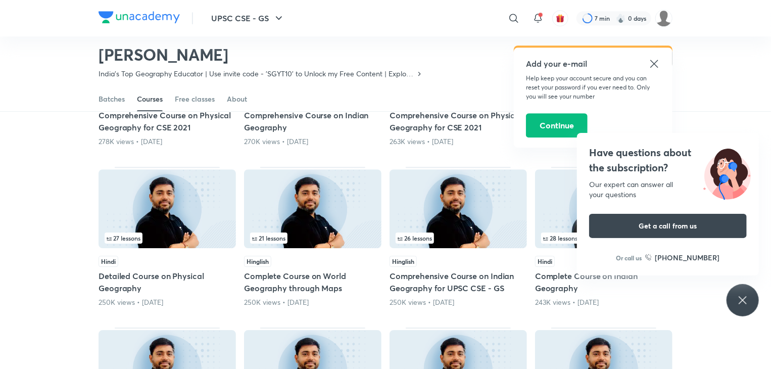
click at [742, 296] on icon at bounding box center [743, 300] width 12 height 12
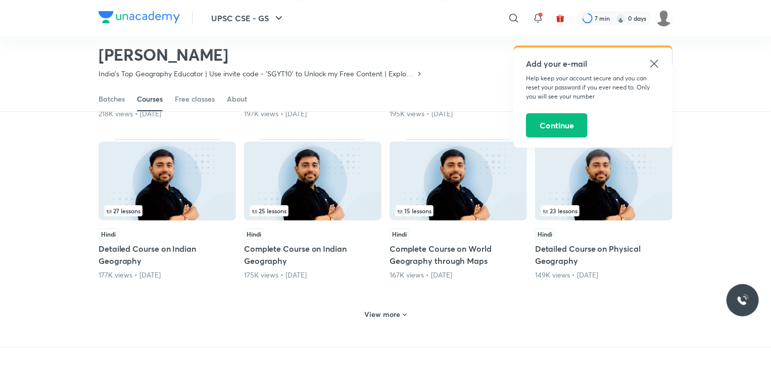
scroll to position [1838, 0]
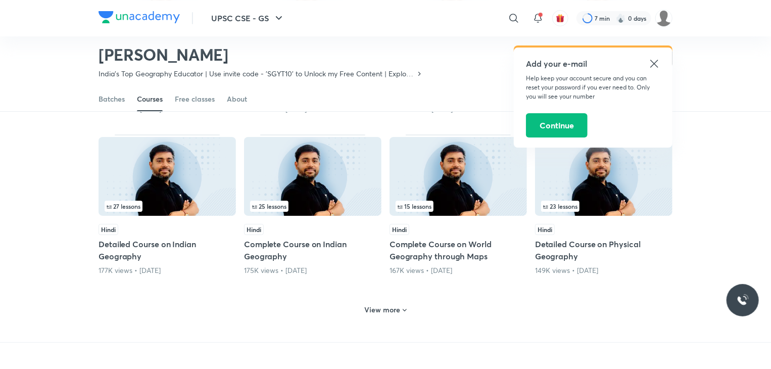
click at [386, 306] on h6 "View more" at bounding box center [383, 310] width 36 height 10
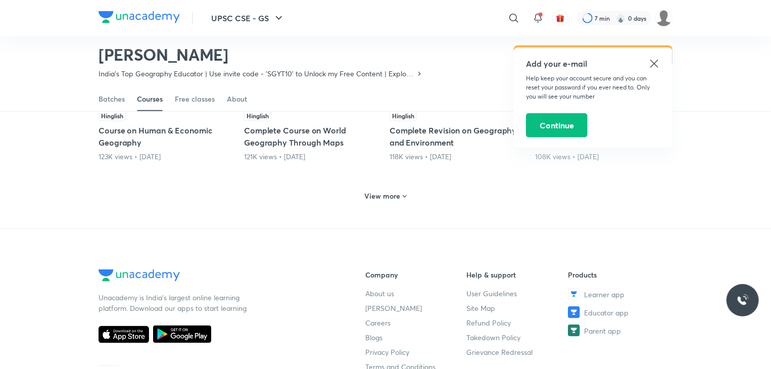
scroll to position [2444, 0]
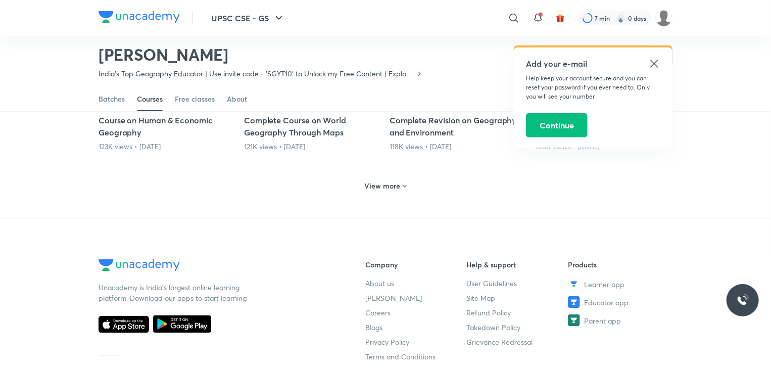
click at [402, 183] on icon at bounding box center [405, 187] width 8 height 8
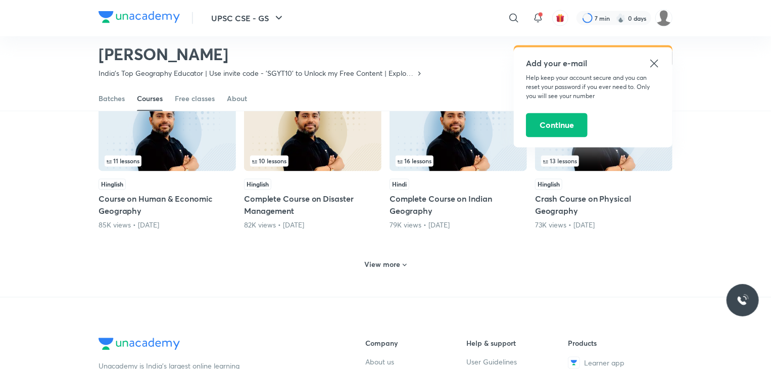
scroll to position [2849, 0]
click at [382, 259] on h6 "View more" at bounding box center [383, 264] width 36 height 10
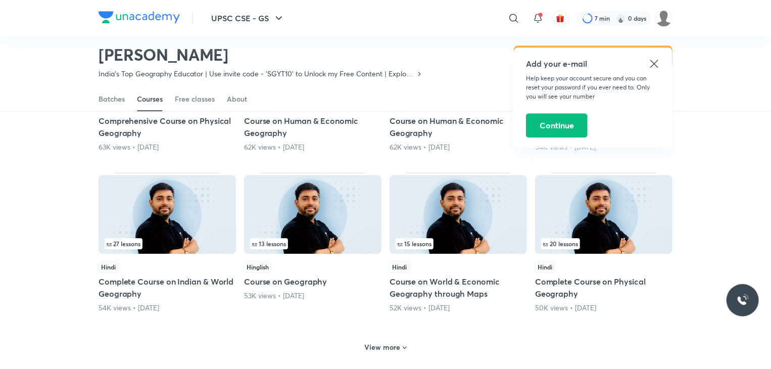
scroll to position [3253, 0]
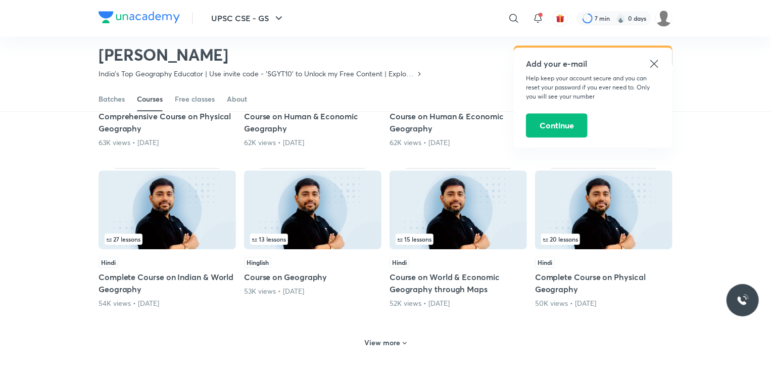
click at [380, 338] on h6 "View more" at bounding box center [383, 343] width 36 height 10
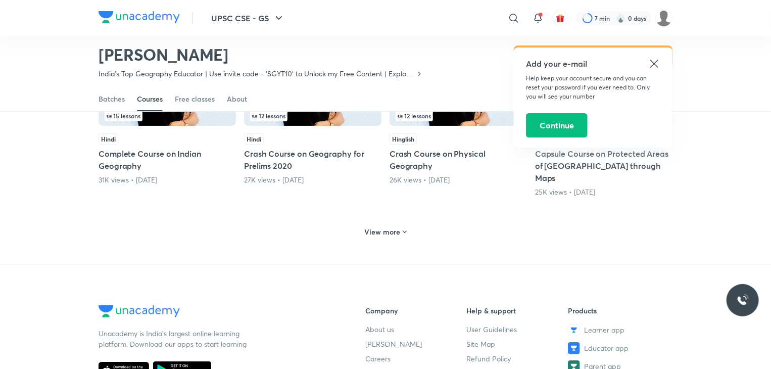
scroll to position [3860, 0]
click at [391, 226] on h6 "View more" at bounding box center [383, 231] width 36 height 10
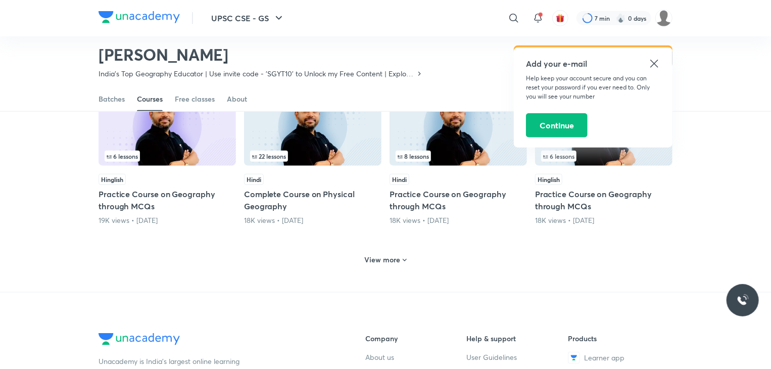
scroll to position [4315, 0]
click at [386, 254] on h6 "View more" at bounding box center [383, 259] width 36 height 10
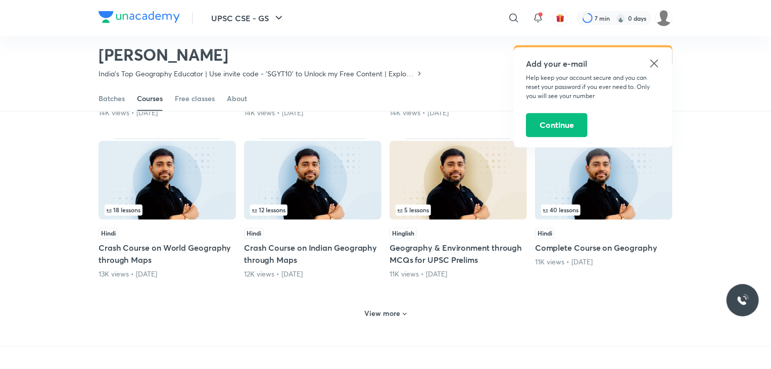
scroll to position [4821, 0]
